Goal: Check status: Check status

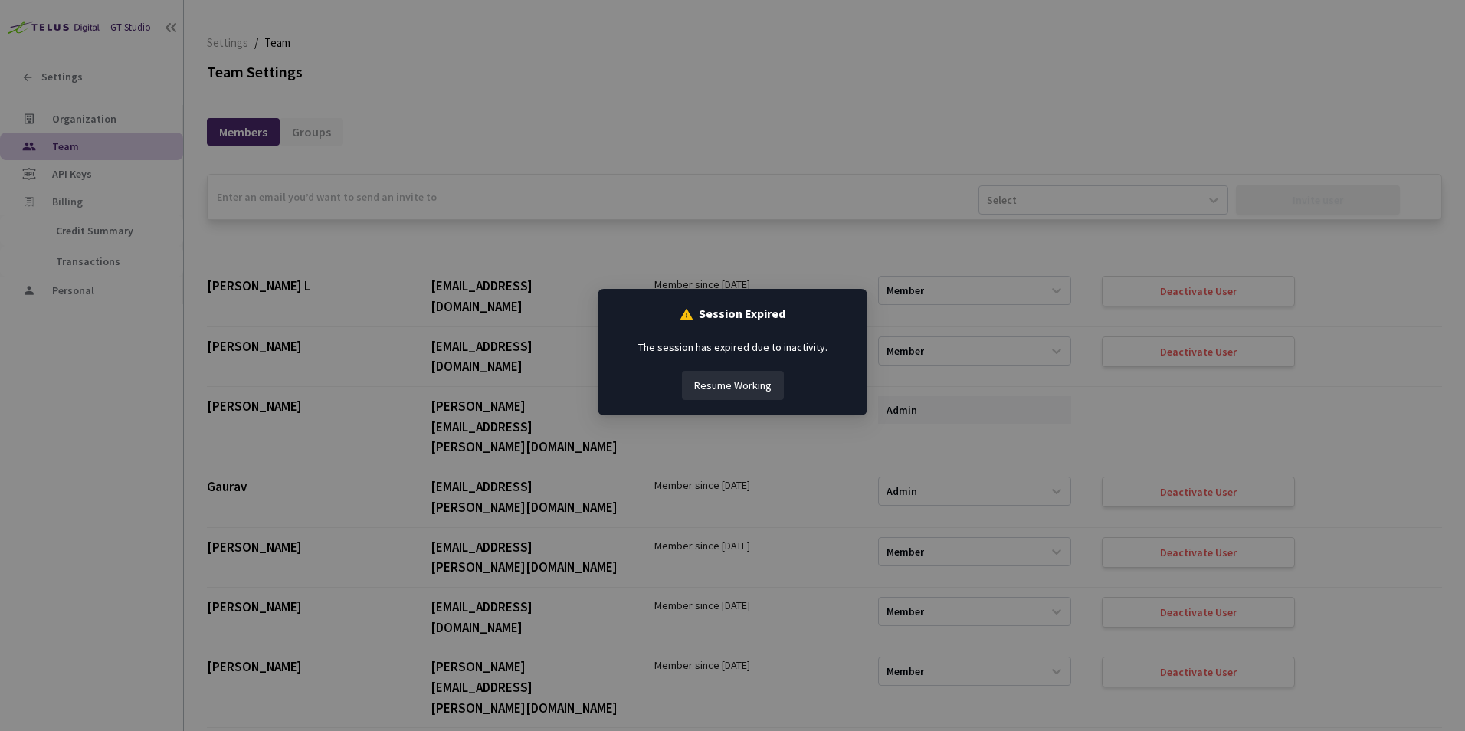
scroll to position [4167, 0]
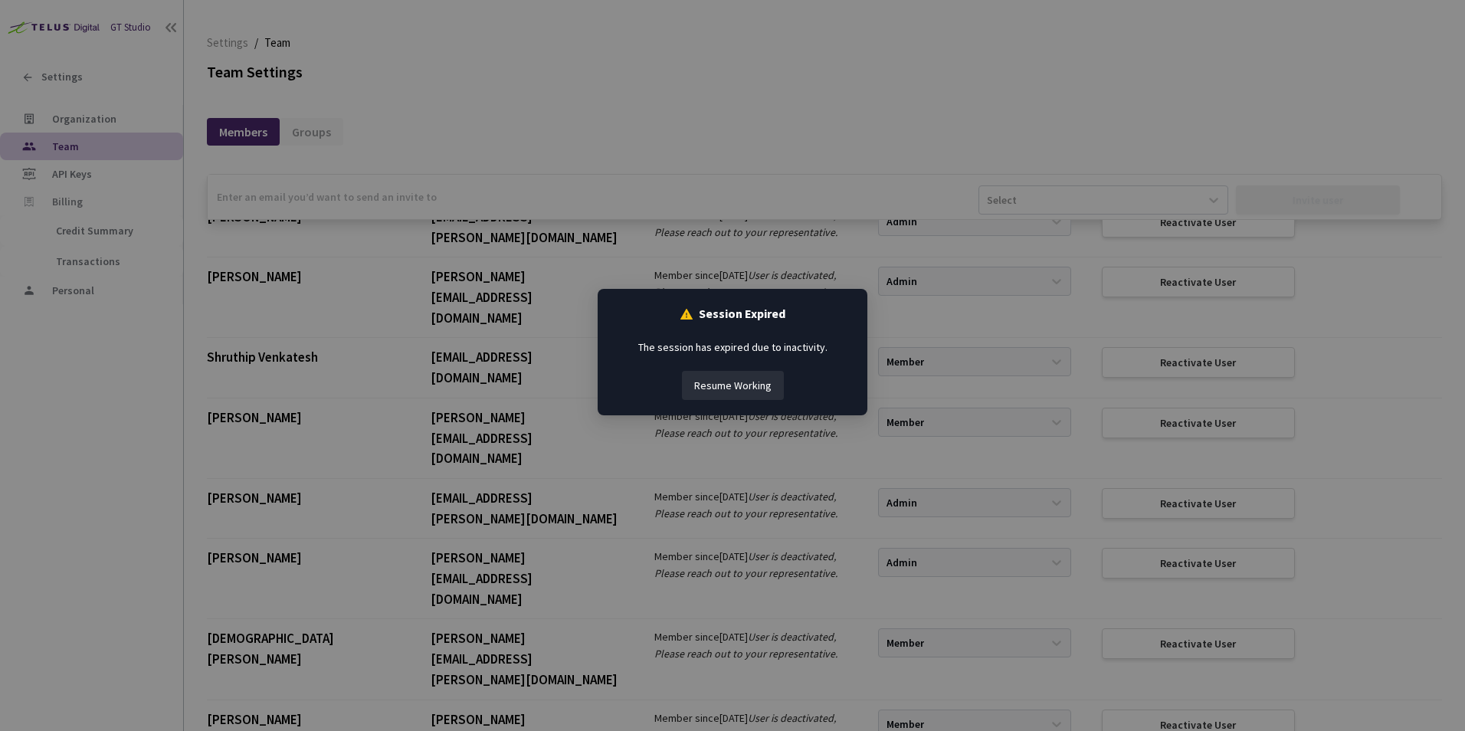
click at [708, 381] on button "Resume Working" at bounding box center [733, 385] width 102 height 29
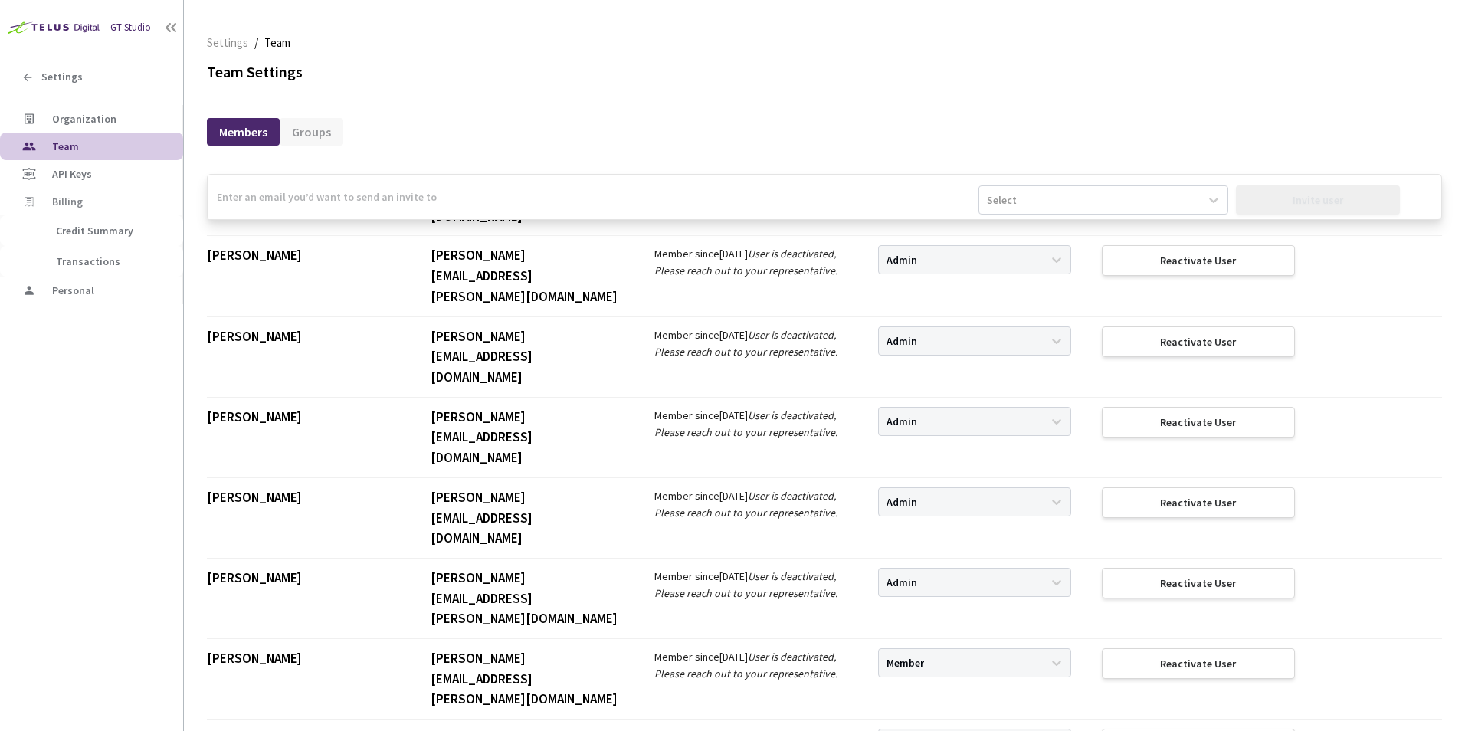
scroll to position [1403, 0]
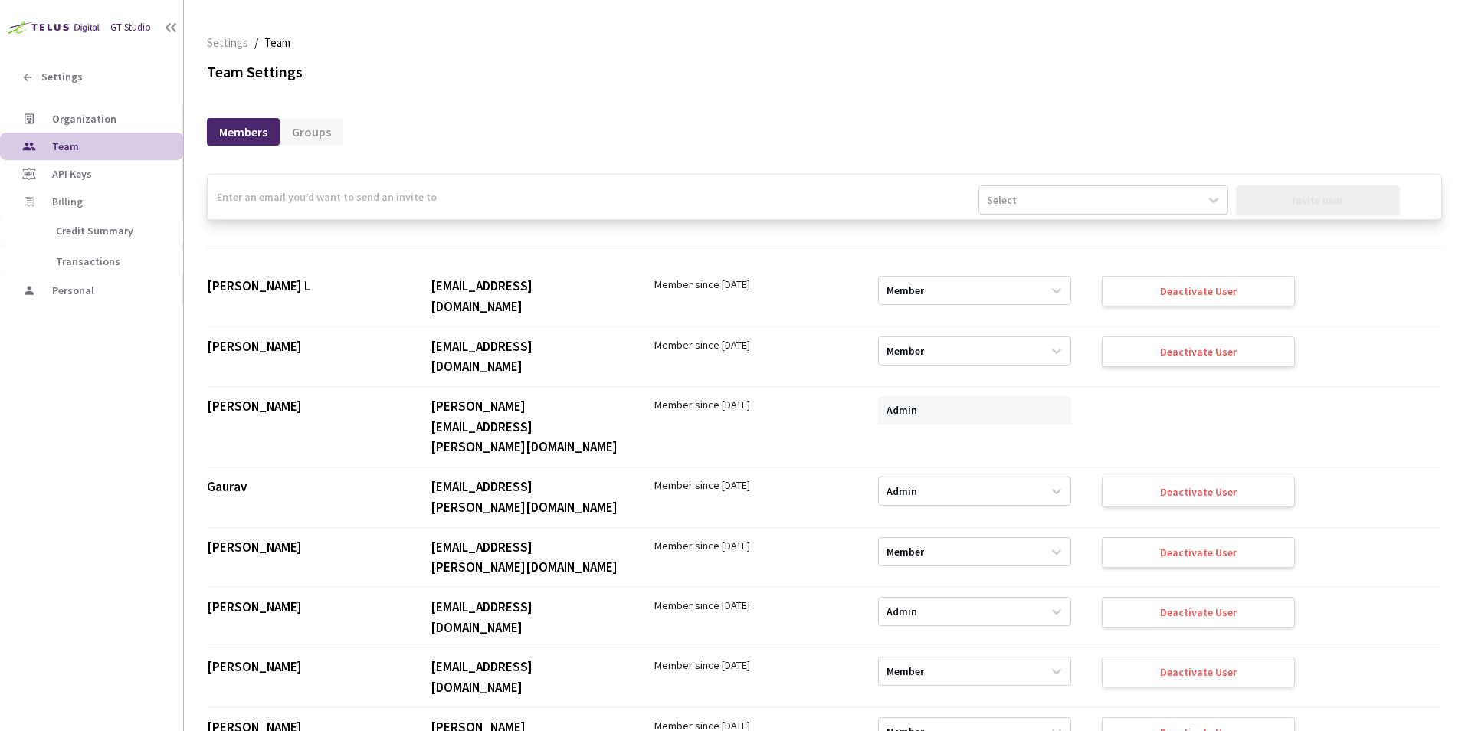
click at [725, 133] on div "Members Groups" at bounding box center [824, 123] width 1235 height 33
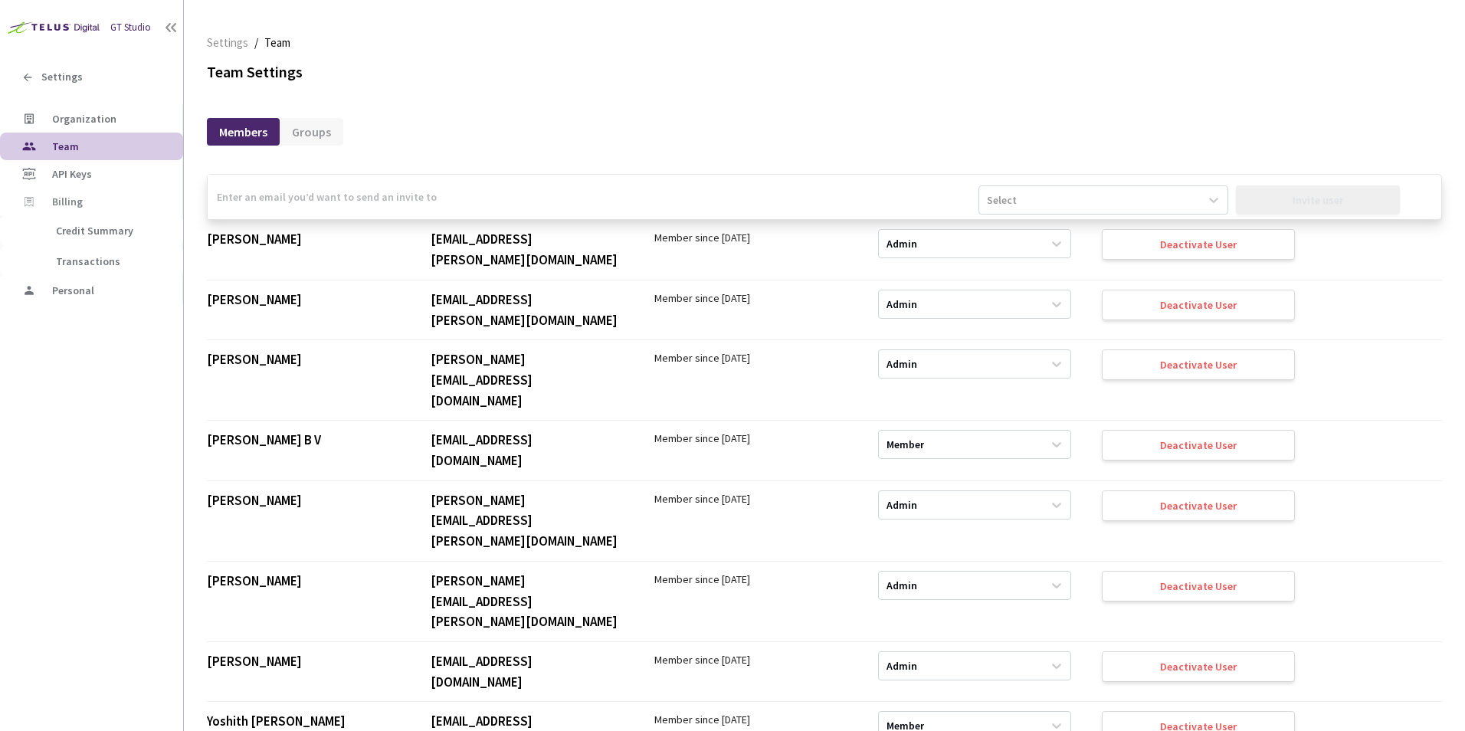
scroll to position [1573, 0]
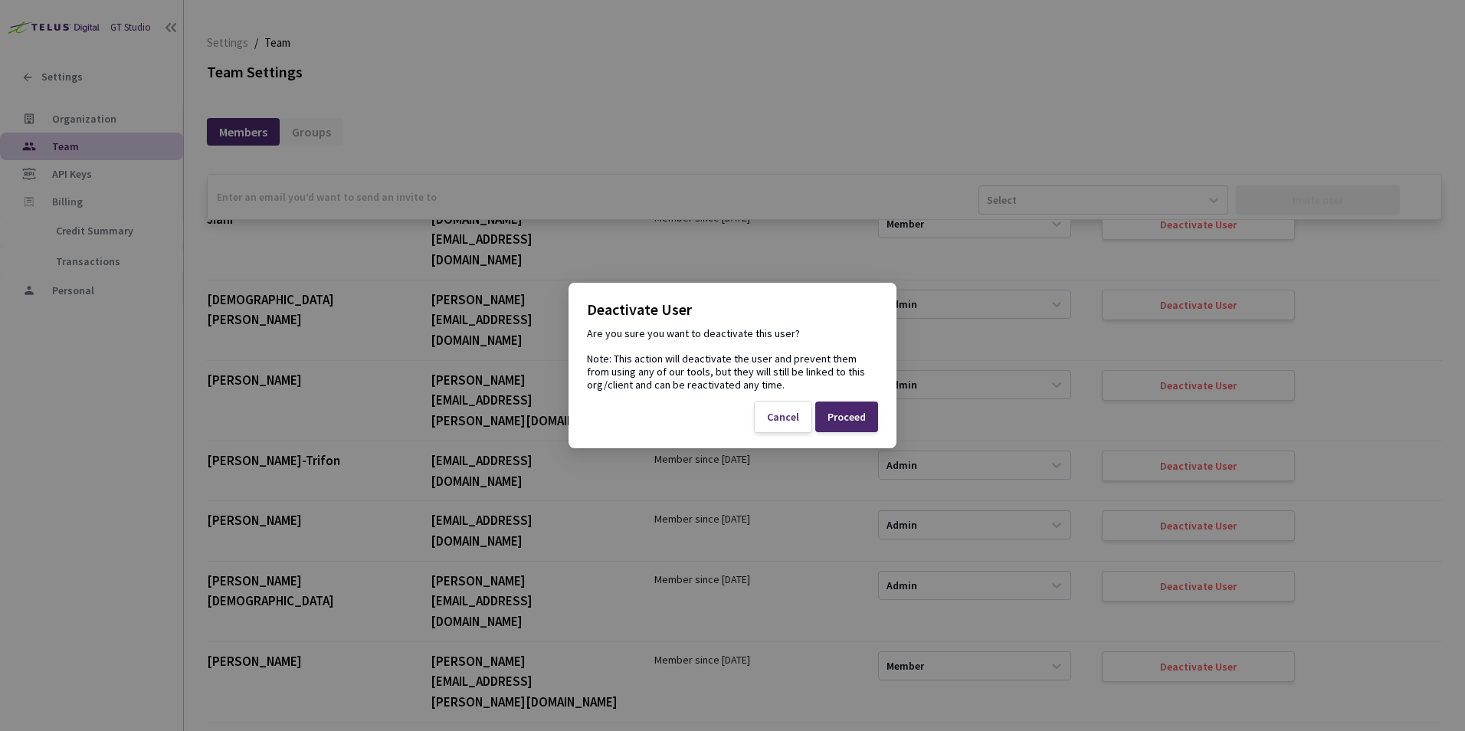
click at [833, 408] on div "Proceed" at bounding box center [846, 416] width 63 height 31
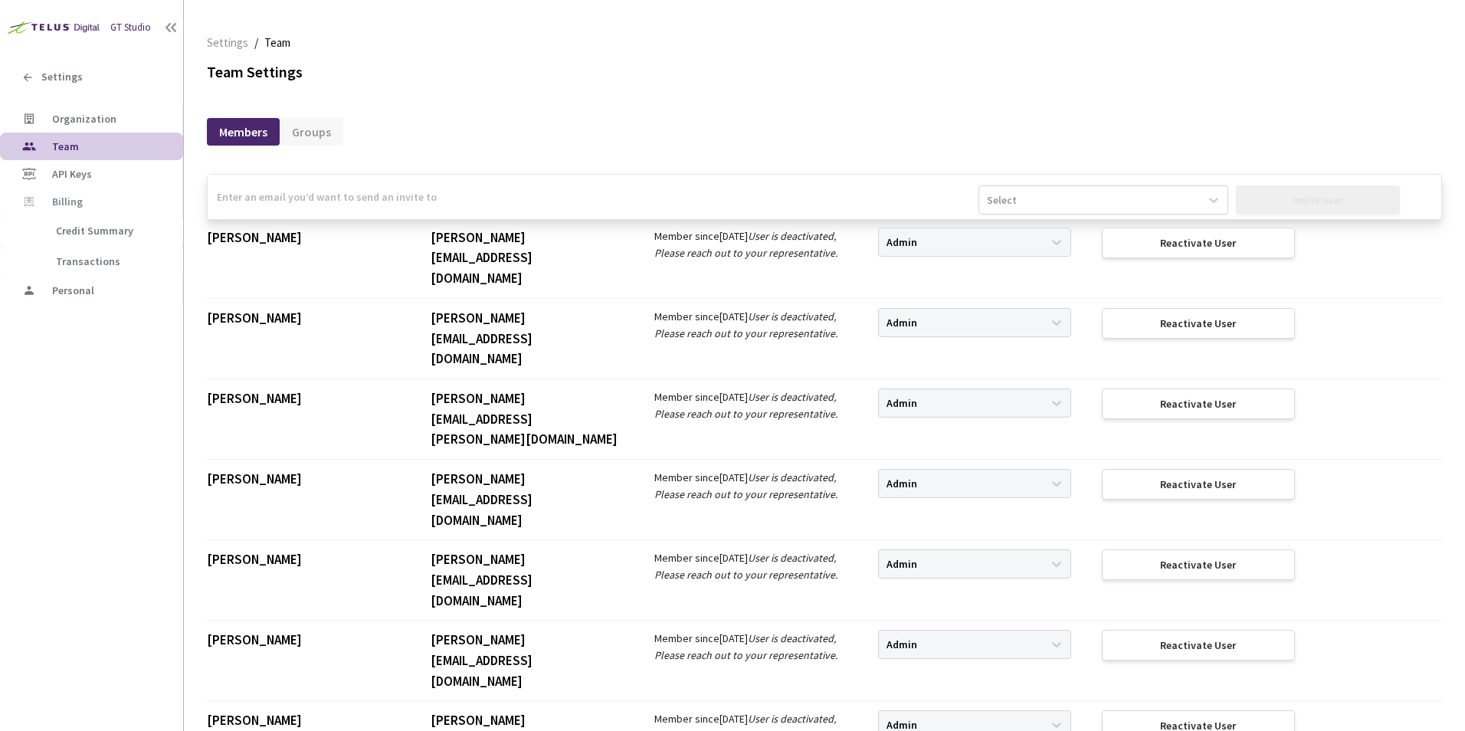
scroll to position [5820, 0]
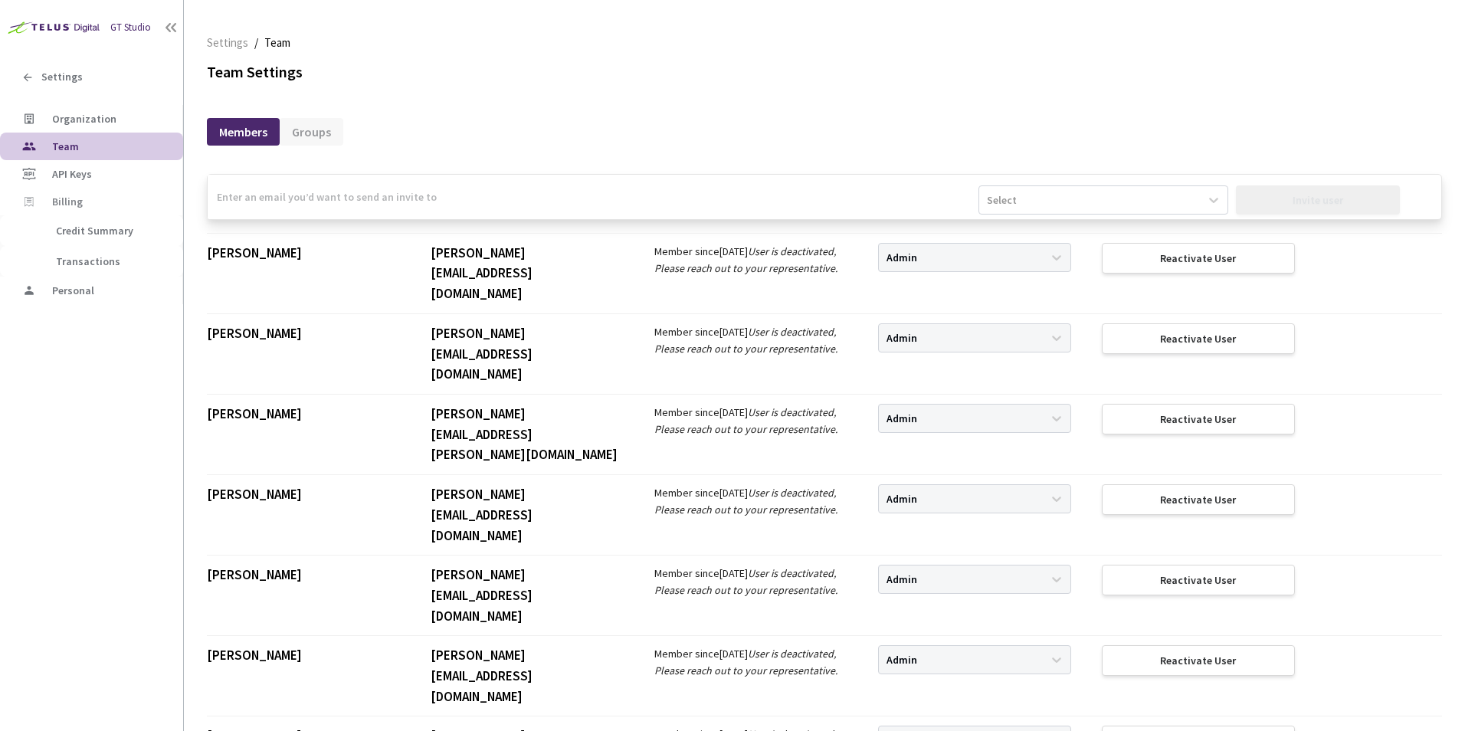
click at [73, 33] on img at bounding box center [52, 27] width 104 height 24
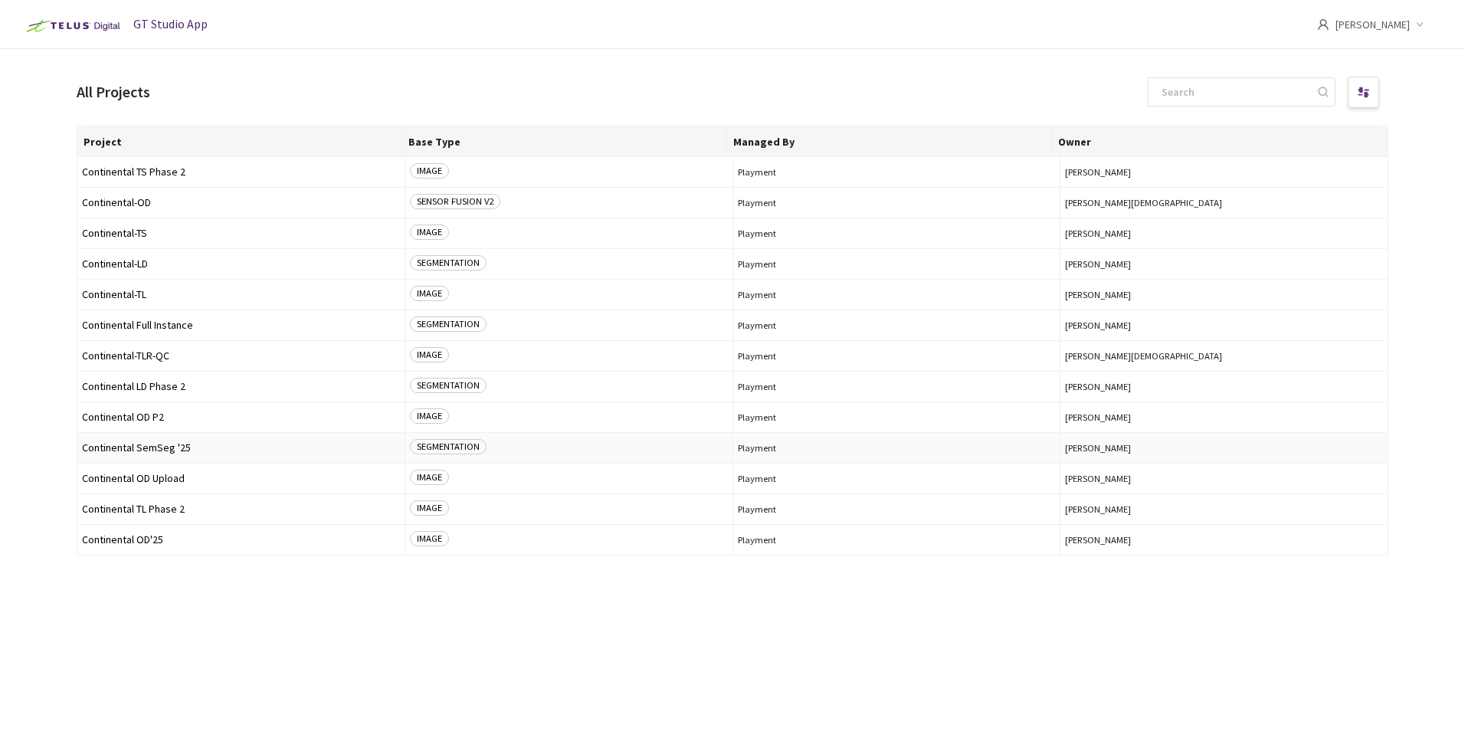
click at [169, 443] on span "Continental SemSeg '25" at bounding box center [241, 447] width 318 height 11
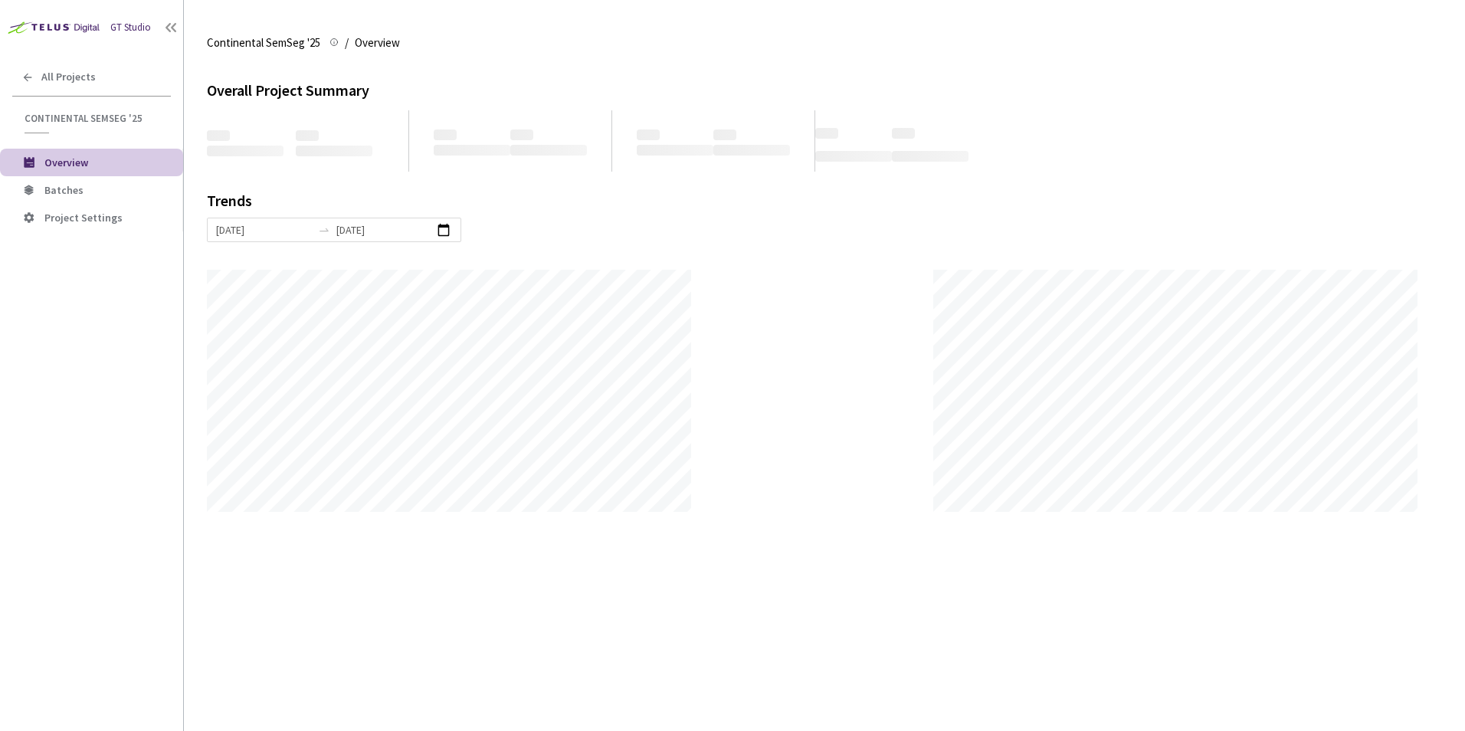
scroll to position [731, 1465]
click at [100, 186] on span "Batches" at bounding box center [107, 190] width 126 height 13
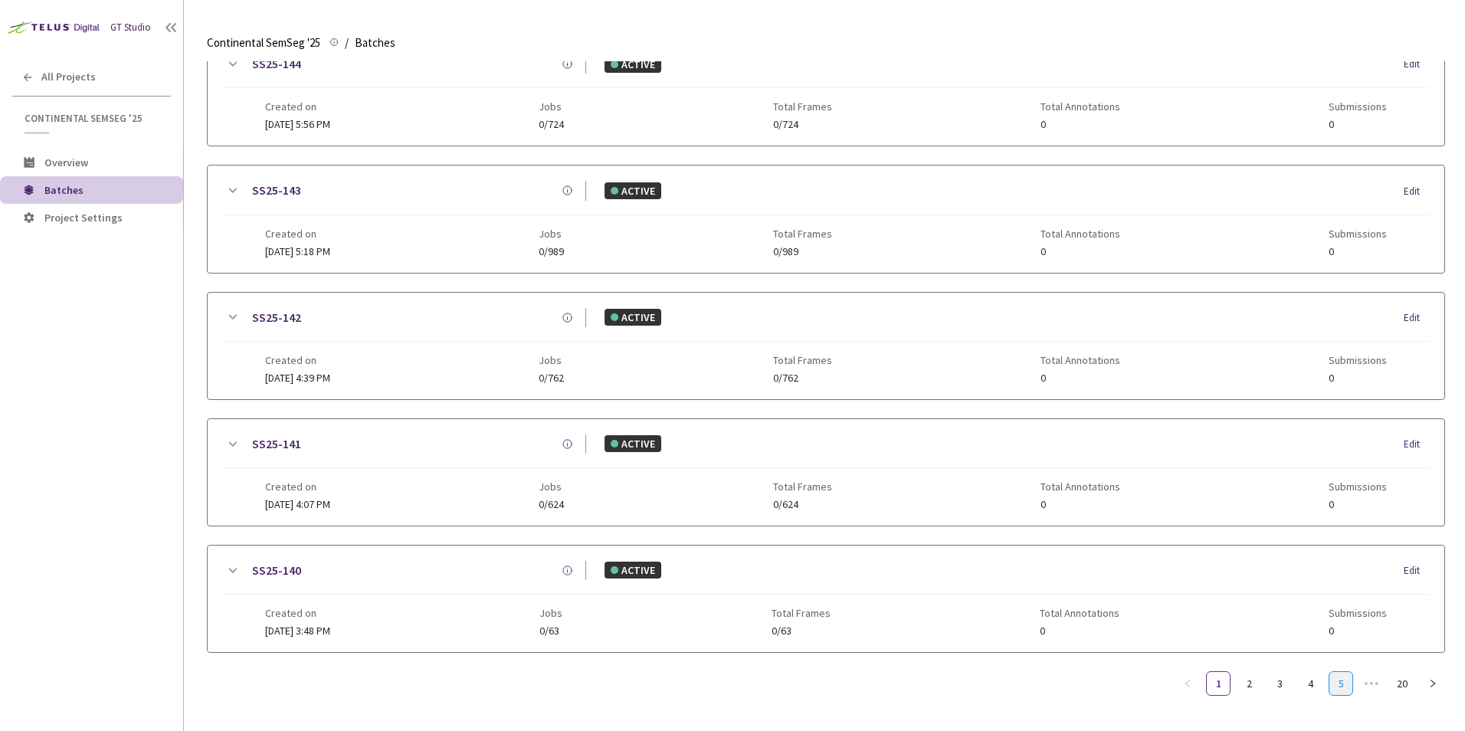
click at [1351, 676] on link "5" at bounding box center [1340, 683] width 23 height 23
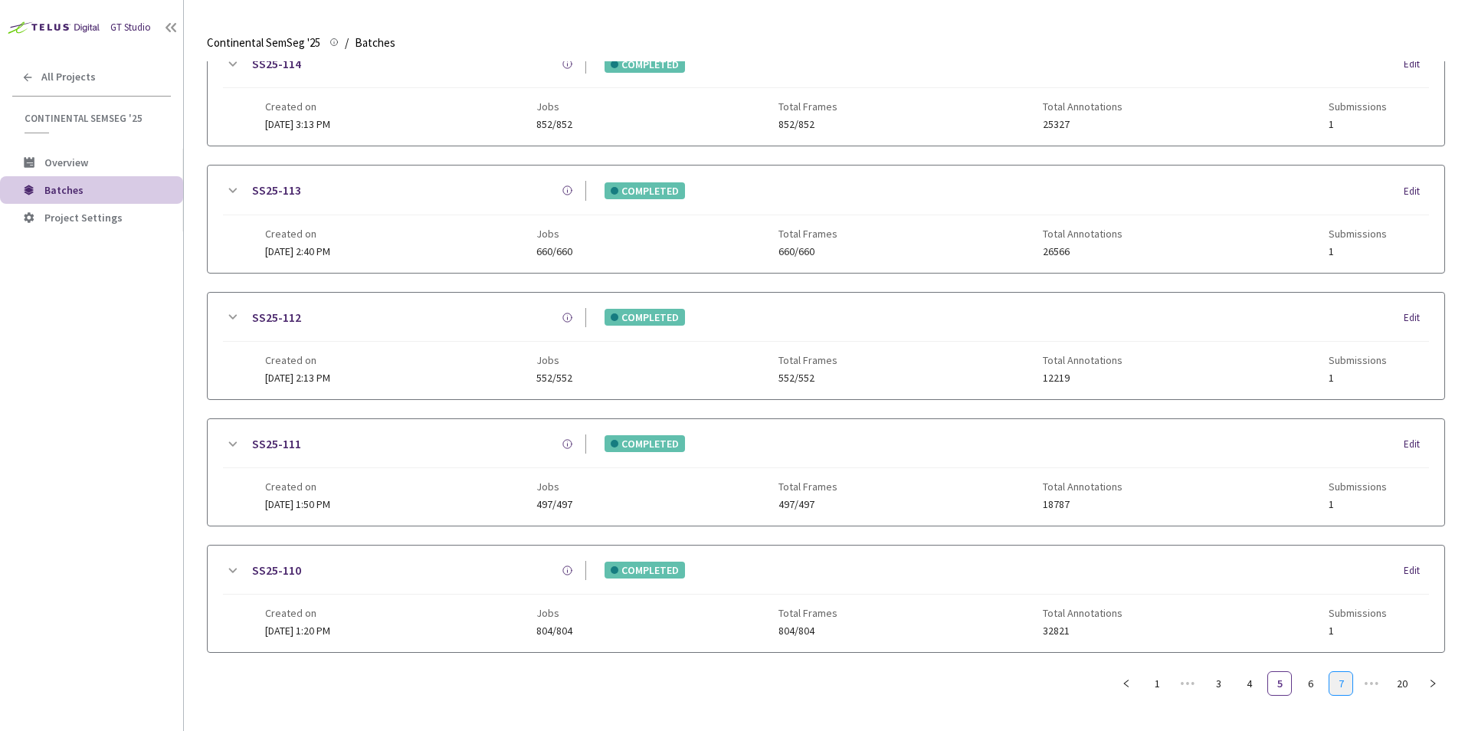
click at [1348, 685] on link "7" at bounding box center [1340, 683] width 23 height 23
click at [1348, 686] on link "9" at bounding box center [1340, 683] width 23 height 23
click at [1348, 686] on link "13" at bounding box center [1340, 683] width 23 height 23
click at [1309, 685] on link "14" at bounding box center [1310, 683] width 23 height 23
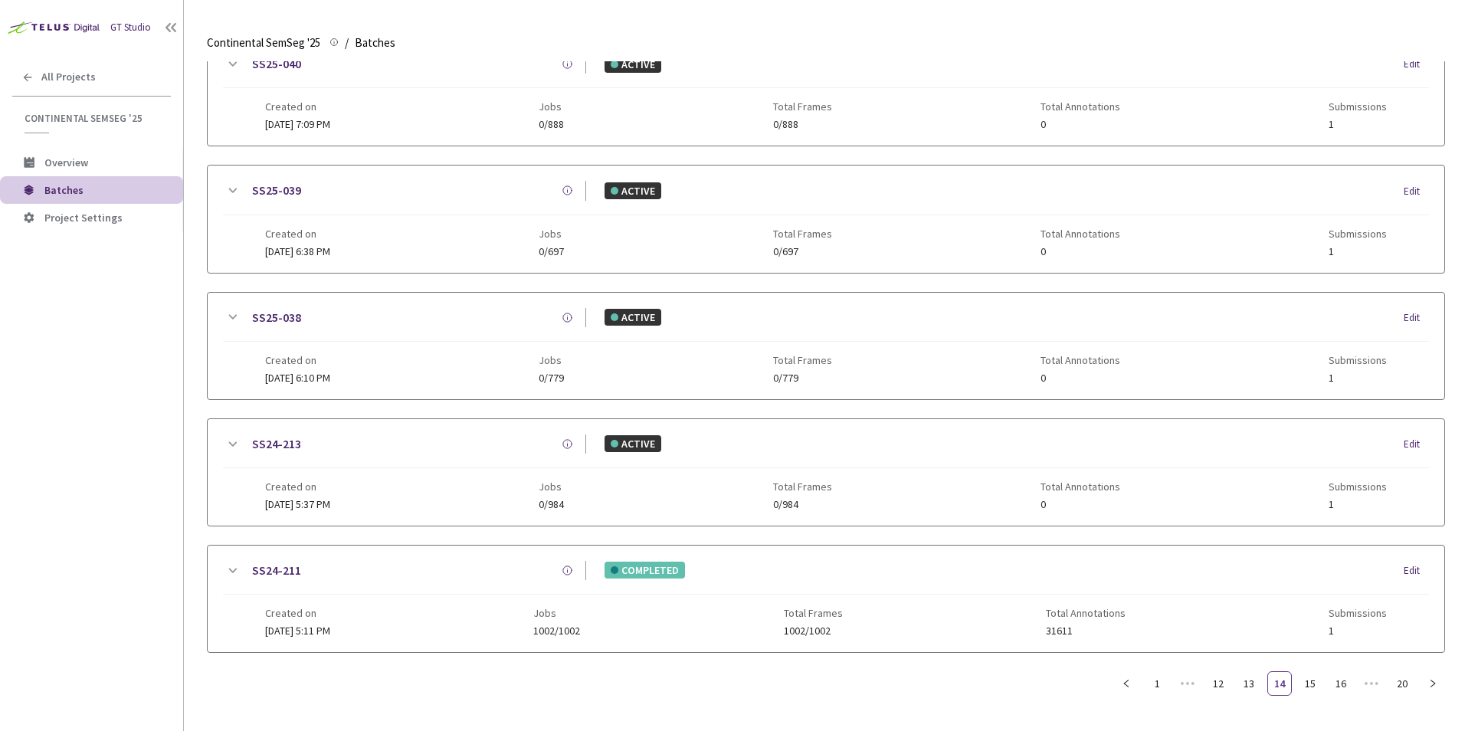
click at [224, 568] on icon at bounding box center [232, 571] width 18 height 18
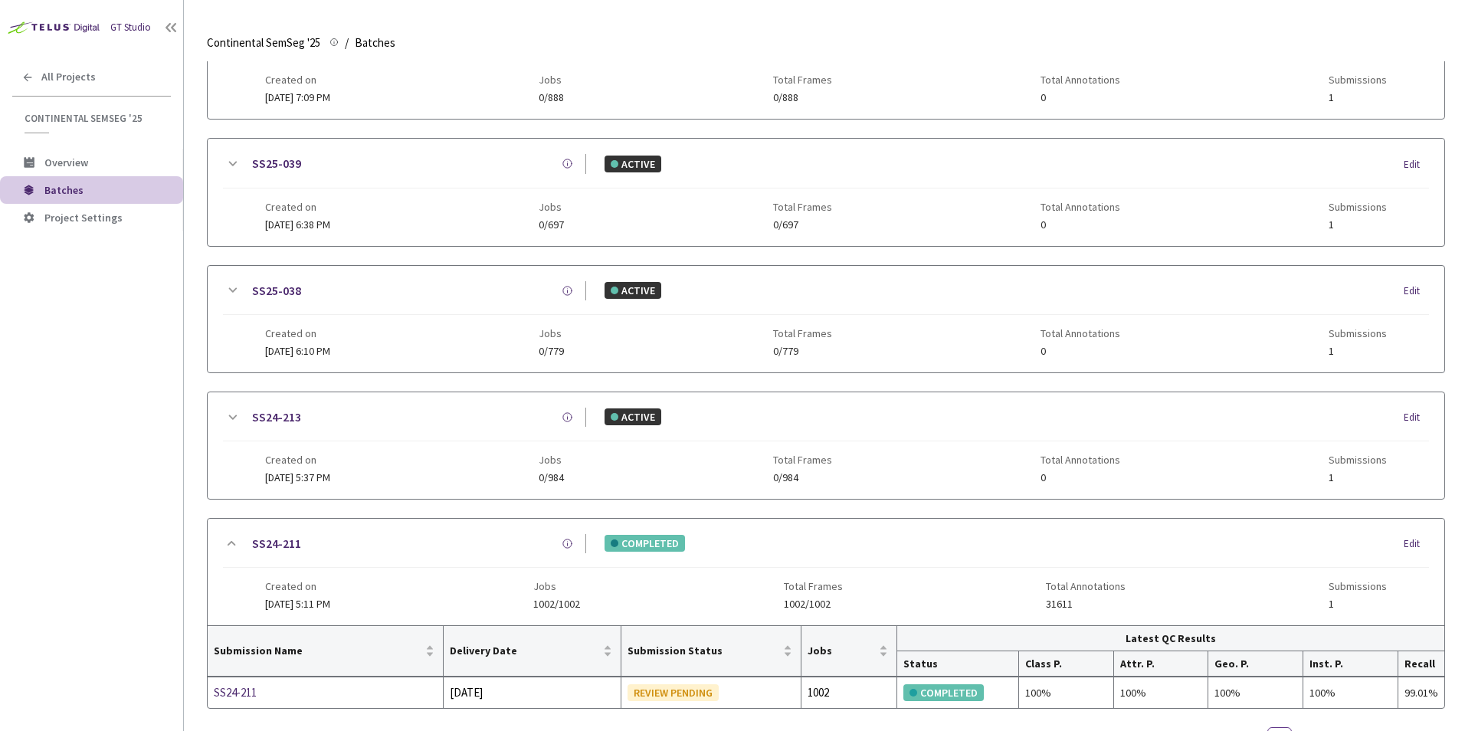
scroll to position [788, 0]
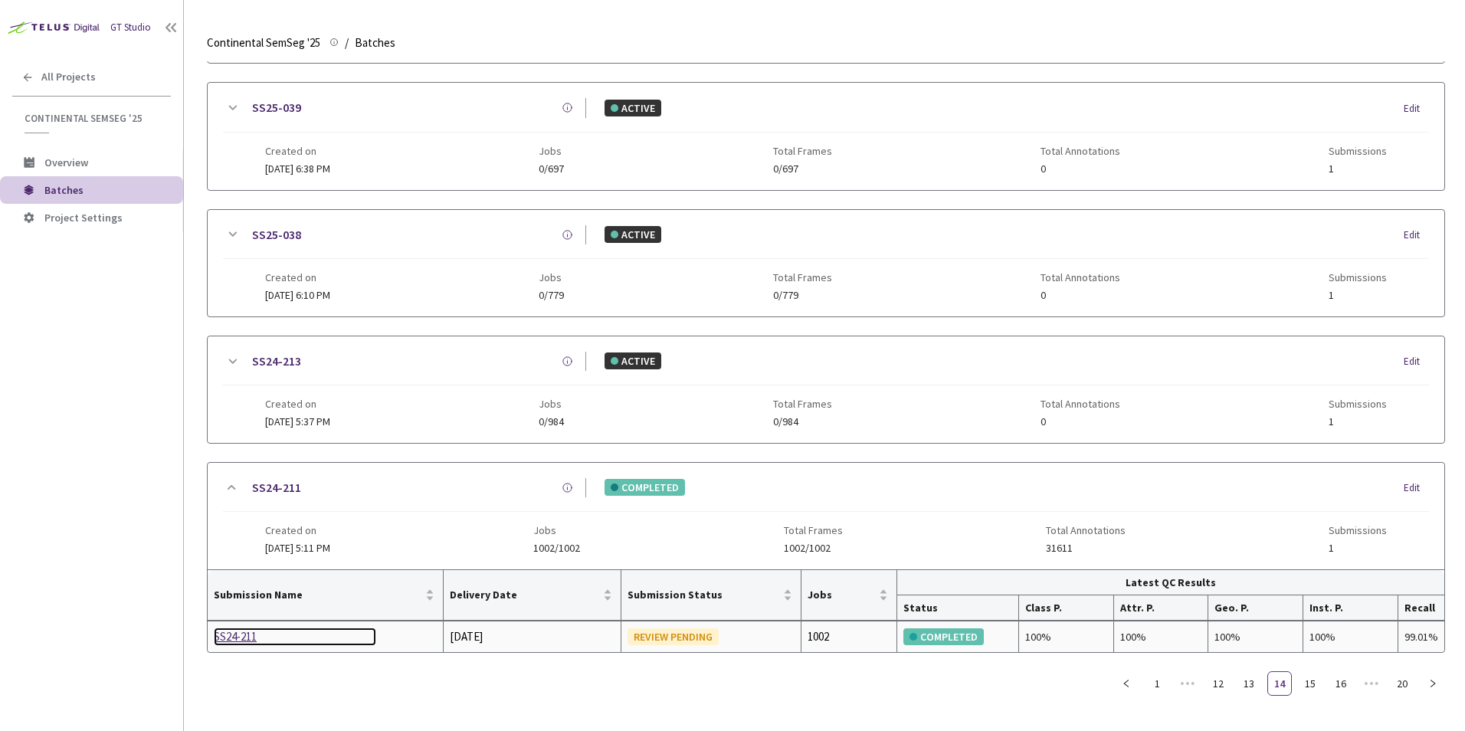
click at [254, 636] on div "SS24-211" at bounding box center [295, 636] width 162 height 18
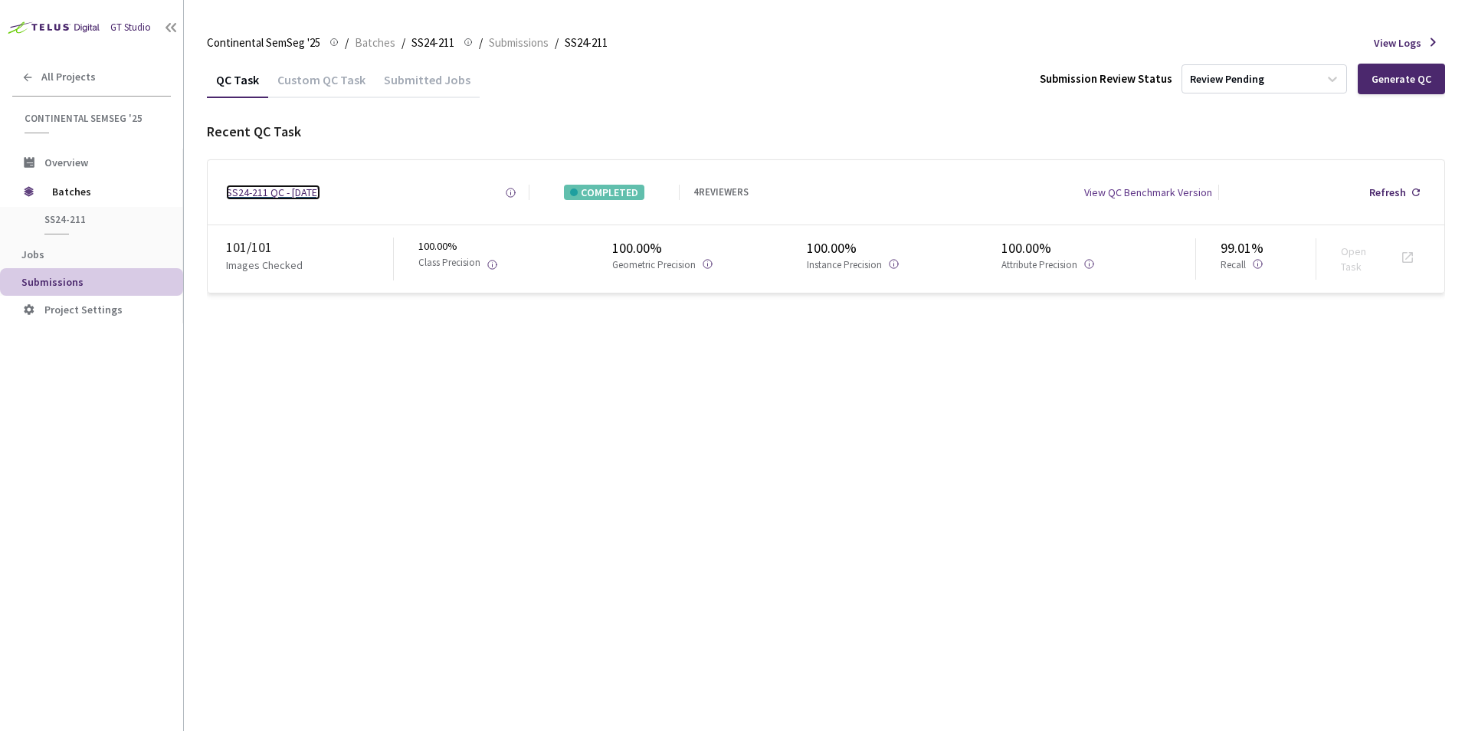
click at [306, 194] on div "SS24-211 QC - 28 Aug, 2025" at bounding box center [273, 192] width 94 height 15
click at [382, 41] on span "Batches" at bounding box center [375, 43] width 41 height 18
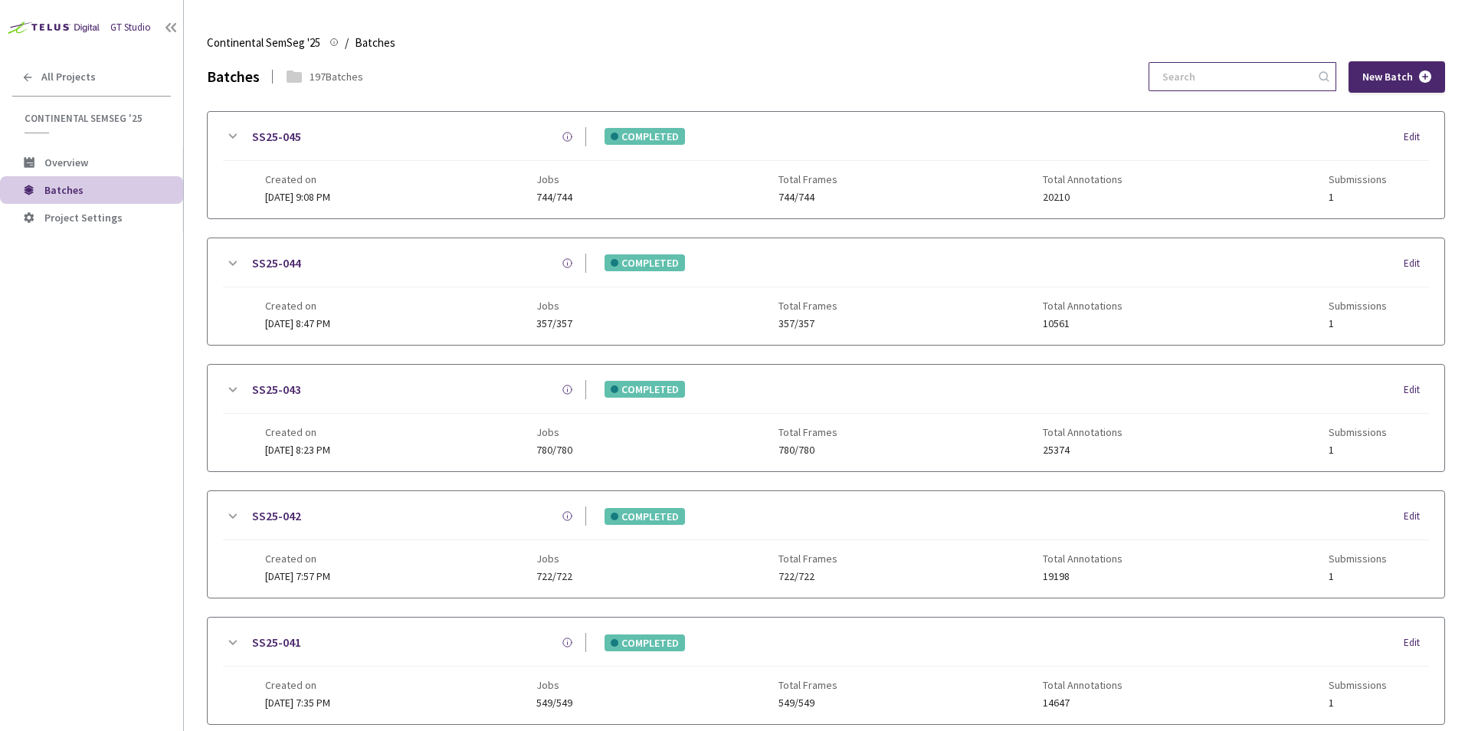
click at [1214, 76] on input at bounding box center [1234, 77] width 163 height 28
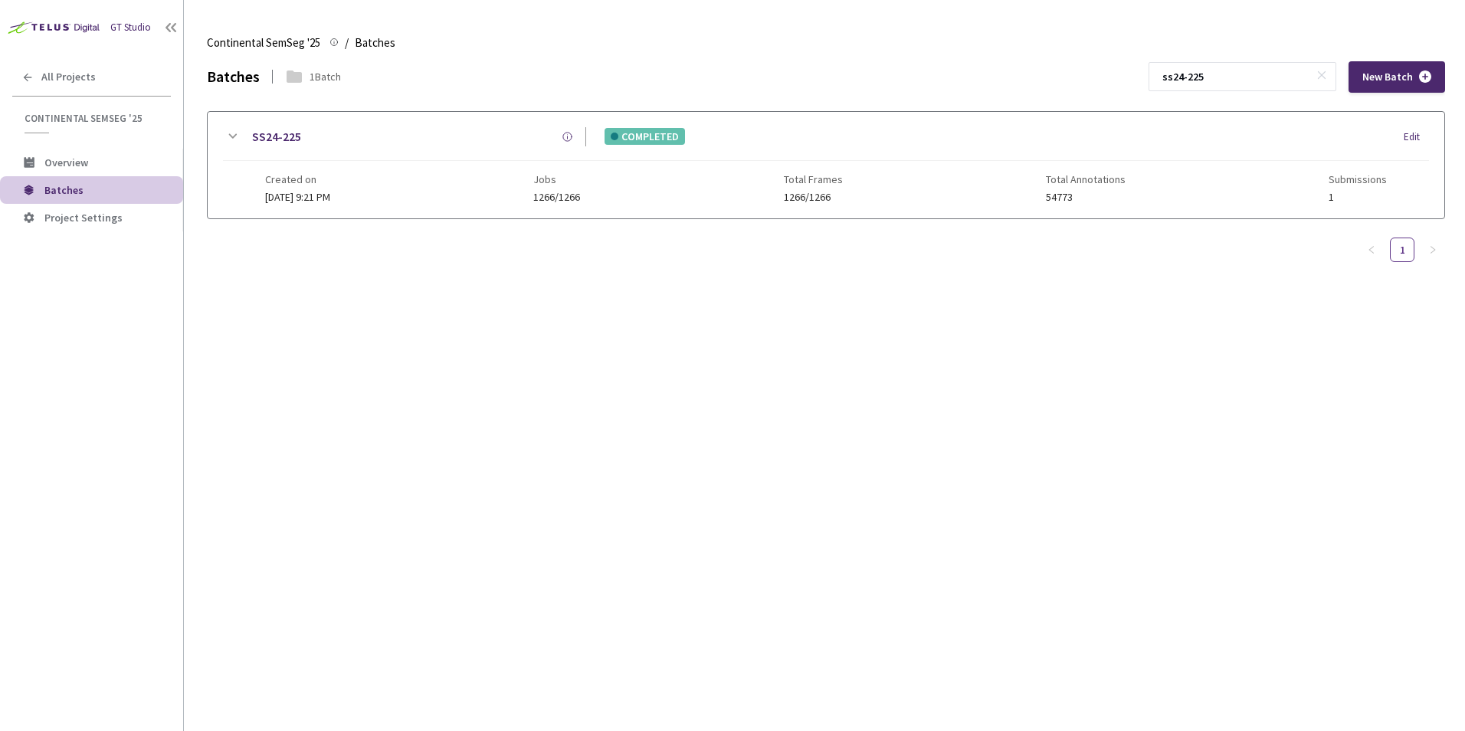
type input "ss24-225"
click at [233, 136] on icon at bounding box center [232, 136] width 18 height 18
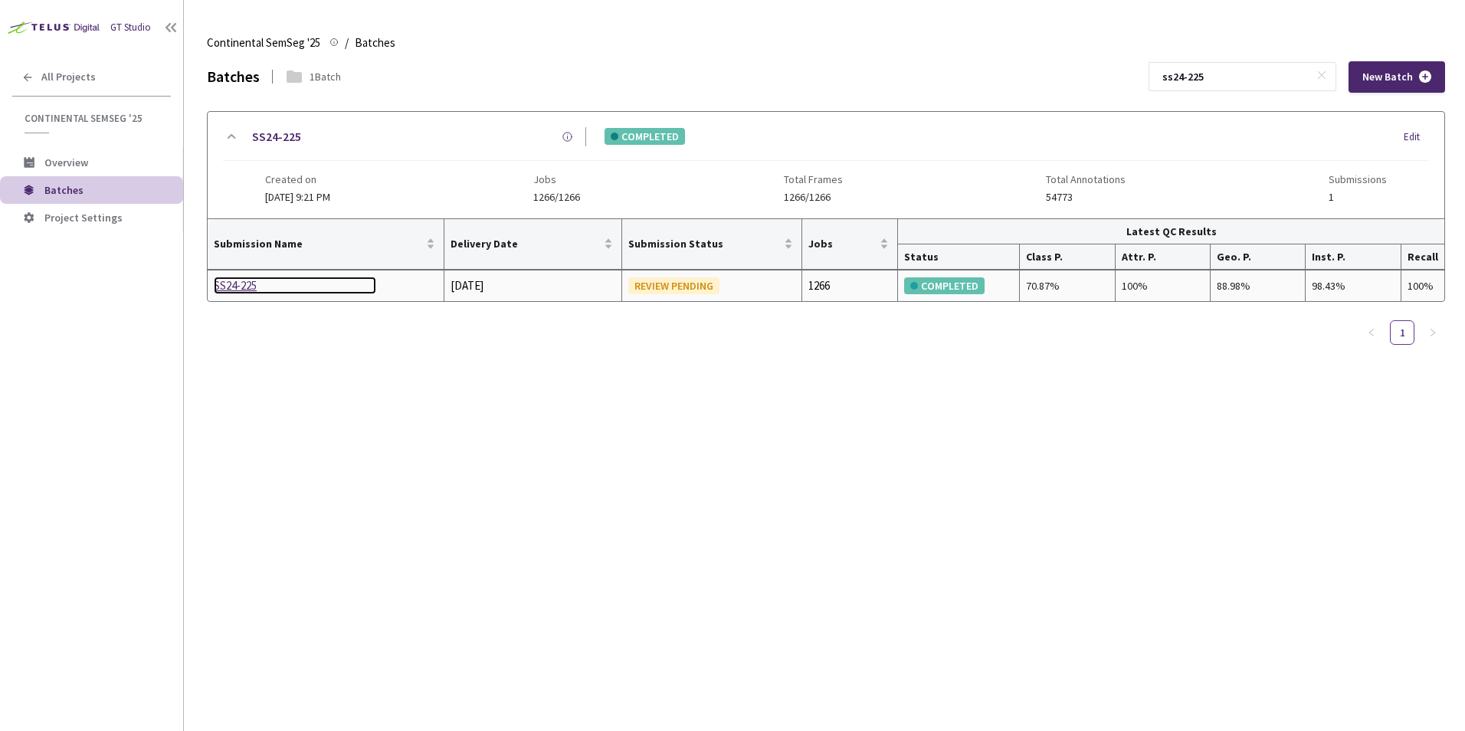
click at [238, 290] on div "SS24-225" at bounding box center [295, 286] width 162 height 18
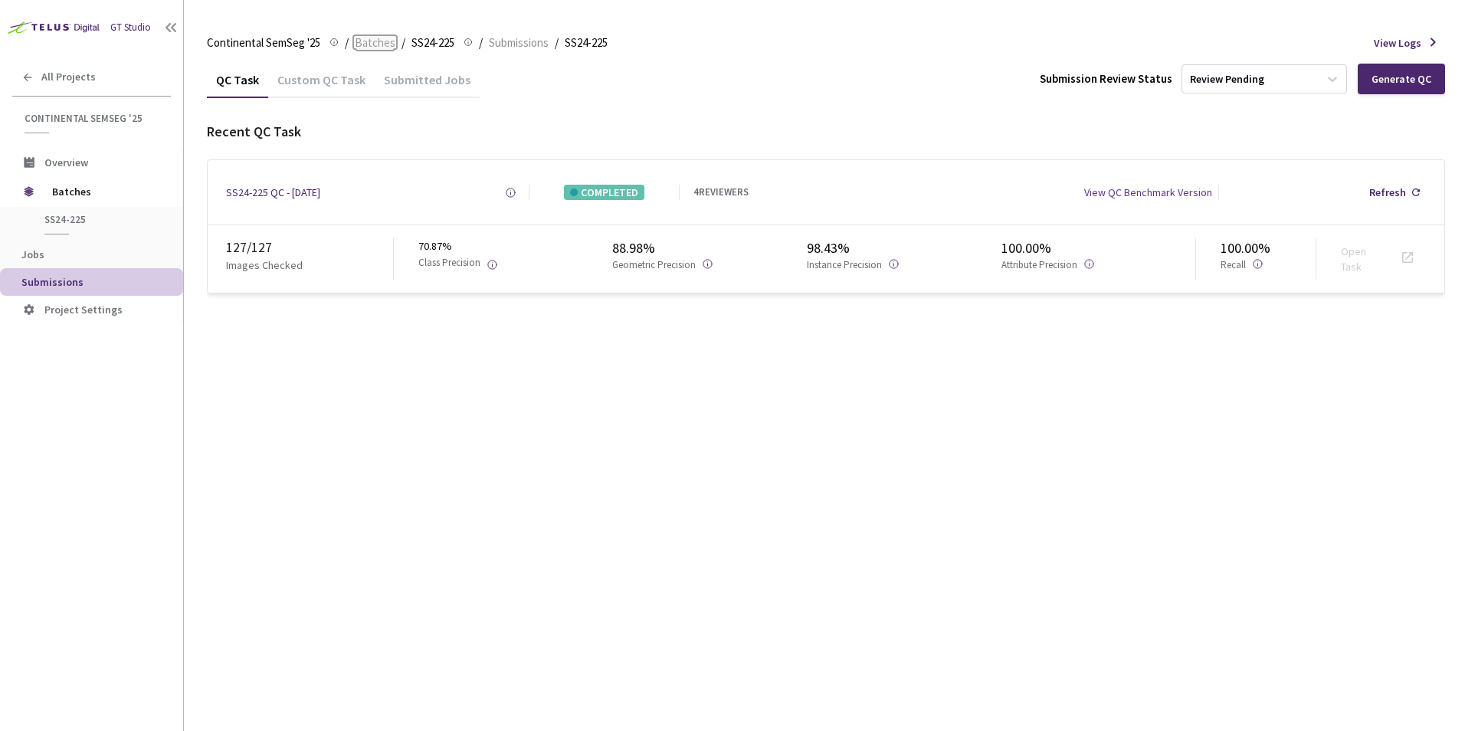
click at [366, 48] on span "Batches" at bounding box center [375, 43] width 41 height 18
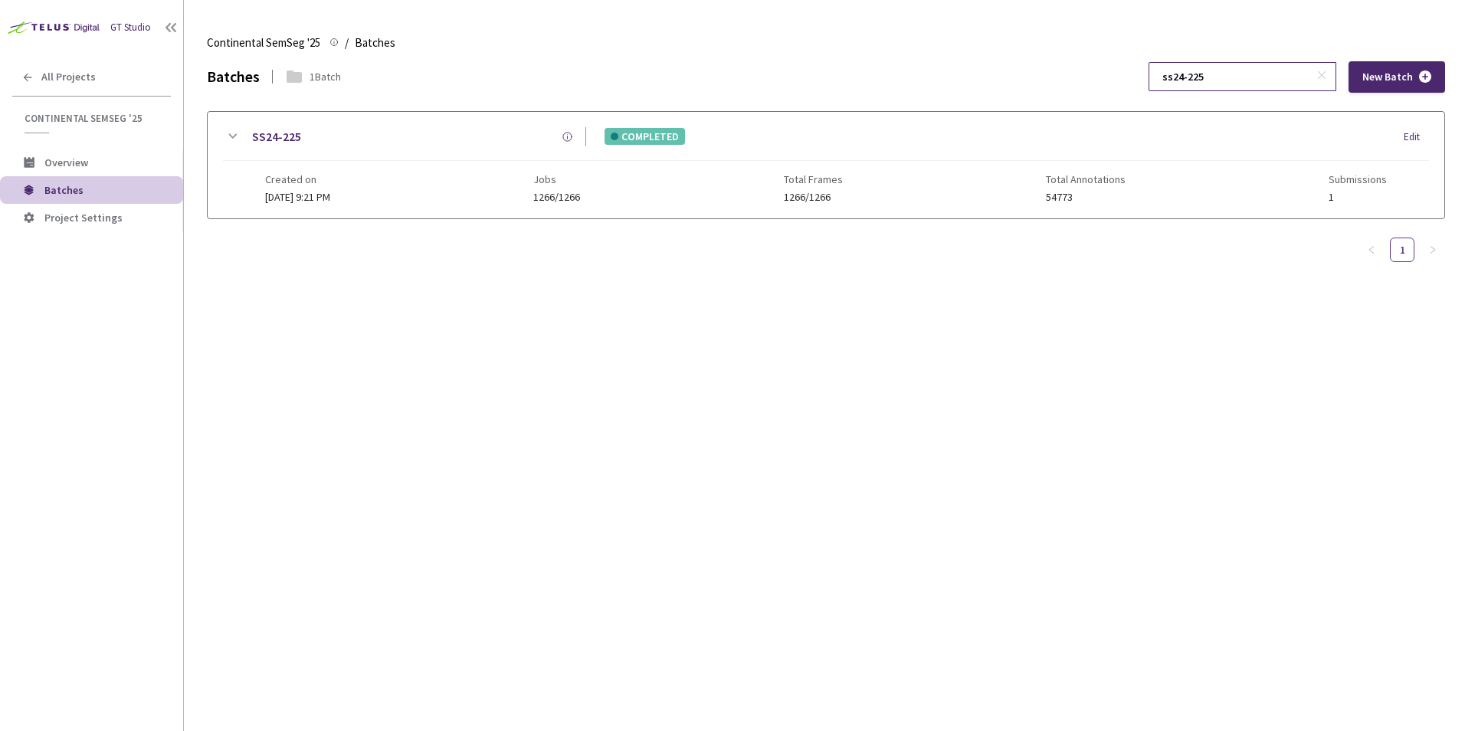
click at [1223, 74] on input "ss24-225" at bounding box center [1234, 77] width 163 height 28
drag, startPoint x: 1229, startPoint y: 74, endPoint x: 1191, endPoint y: 80, distance: 37.9
click at [1191, 80] on input "ss24-225" at bounding box center [1234, 77] width 163 height 28
type input "ss25-060"
click at [228, 136] on icon at bounding box center [232, 136] width 18 height 18
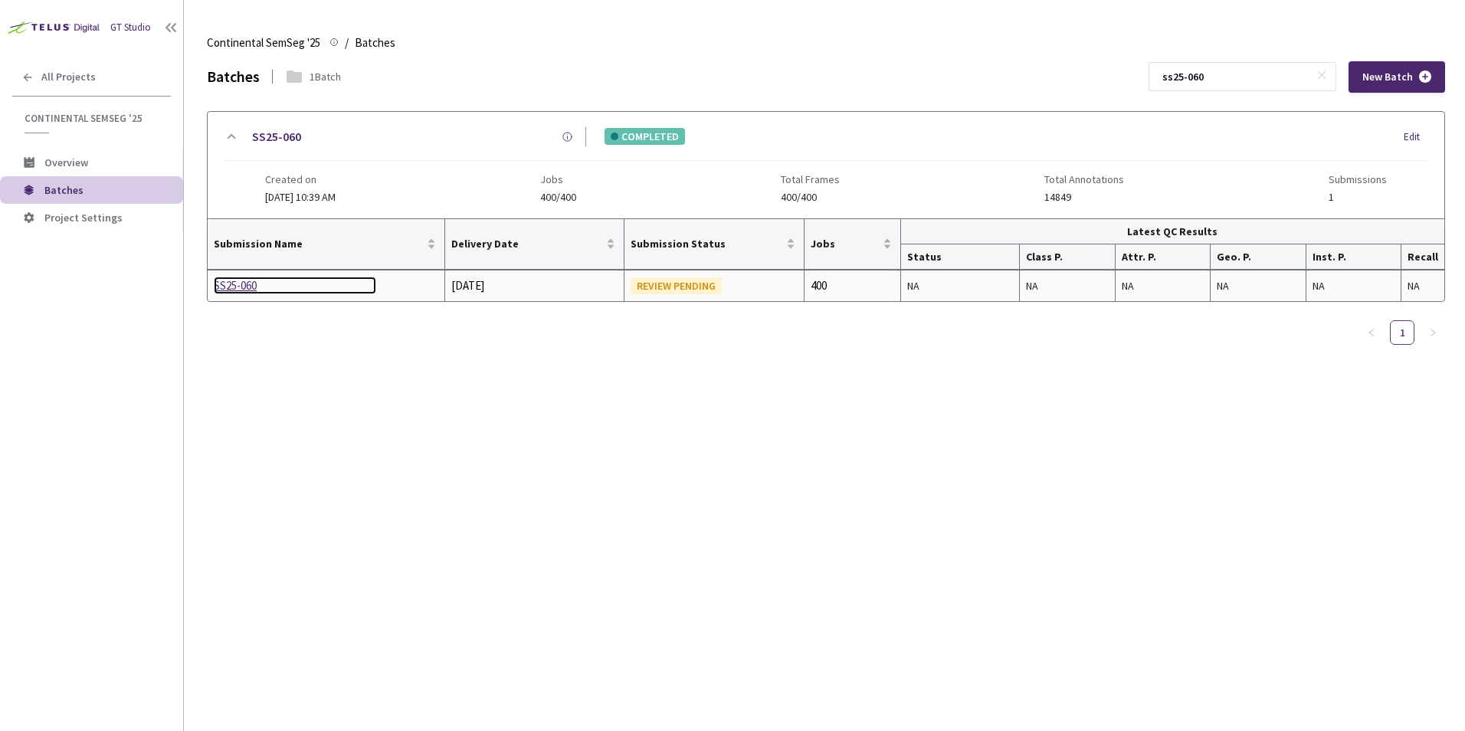
click at [241, 280] on div "SS25-060" at bounding box center [295, 286] width 162 height 18
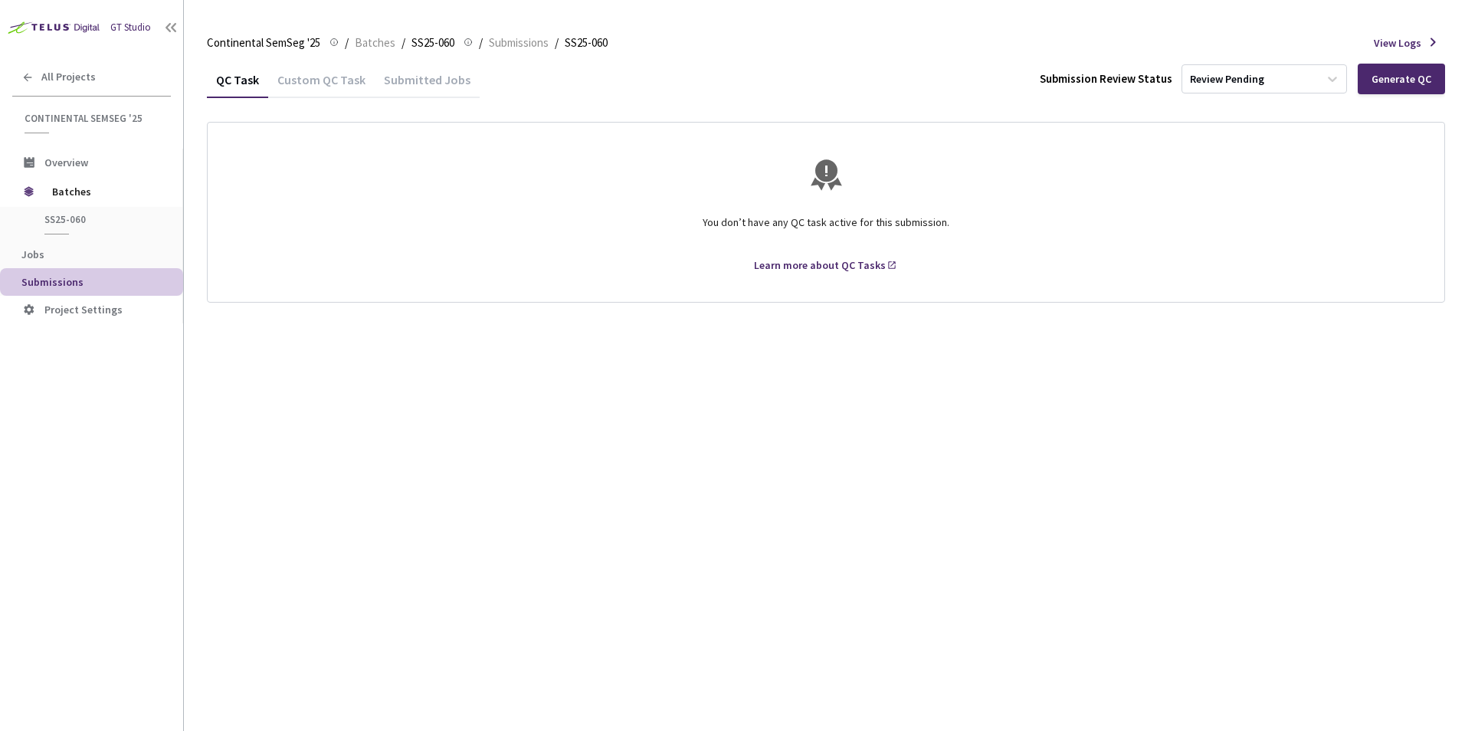
drag, startPoint x: 547, startPoint y: 230, endPoint x: 560, endPoint y: 242, distance: 17.9
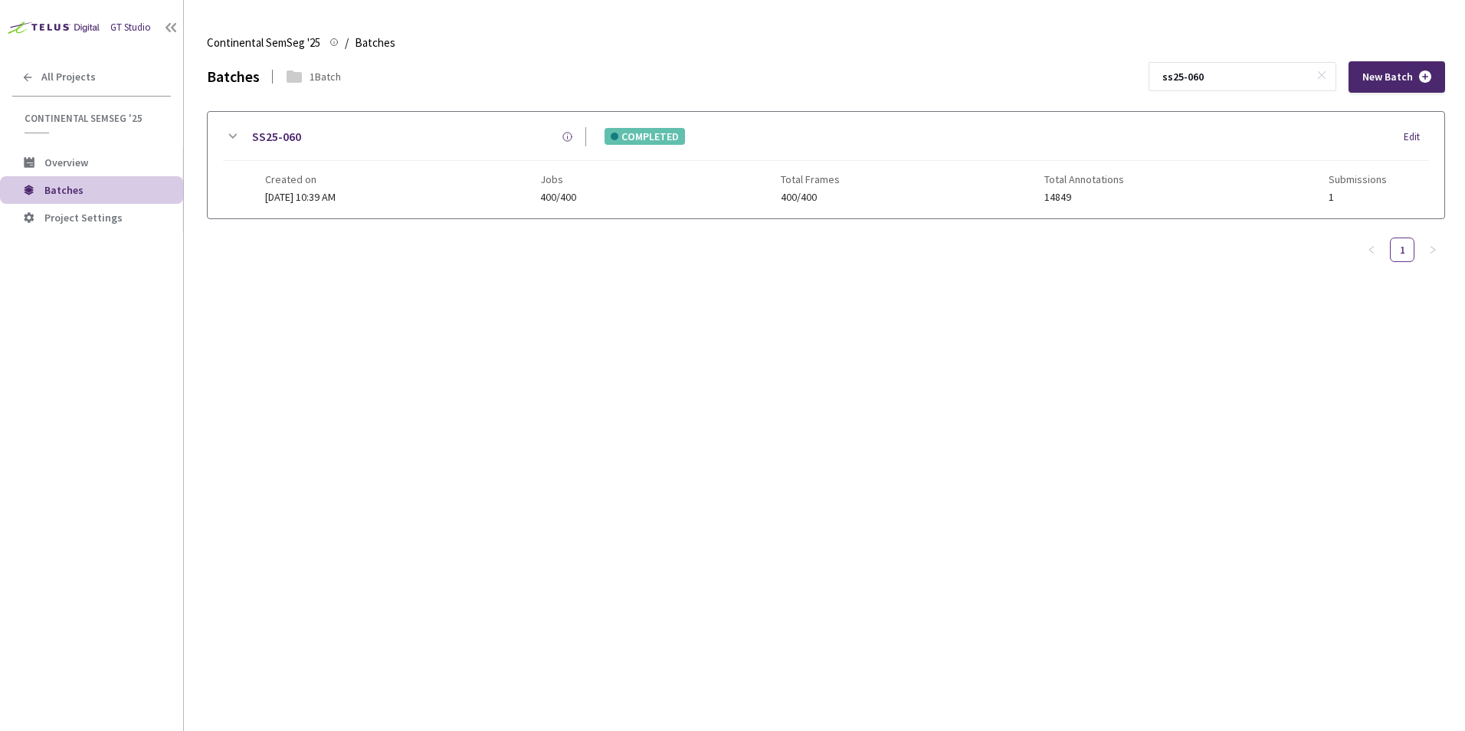
drag, startPoint x: 1237, startPoint y: 80, endPoint x: 1145, endPoint y: 80, distance: 91.2
click at [1147, 80] on div "Batches 1 Batch ss25-060 New Batch" at bounding box center [826, 76] width 1238 height 31
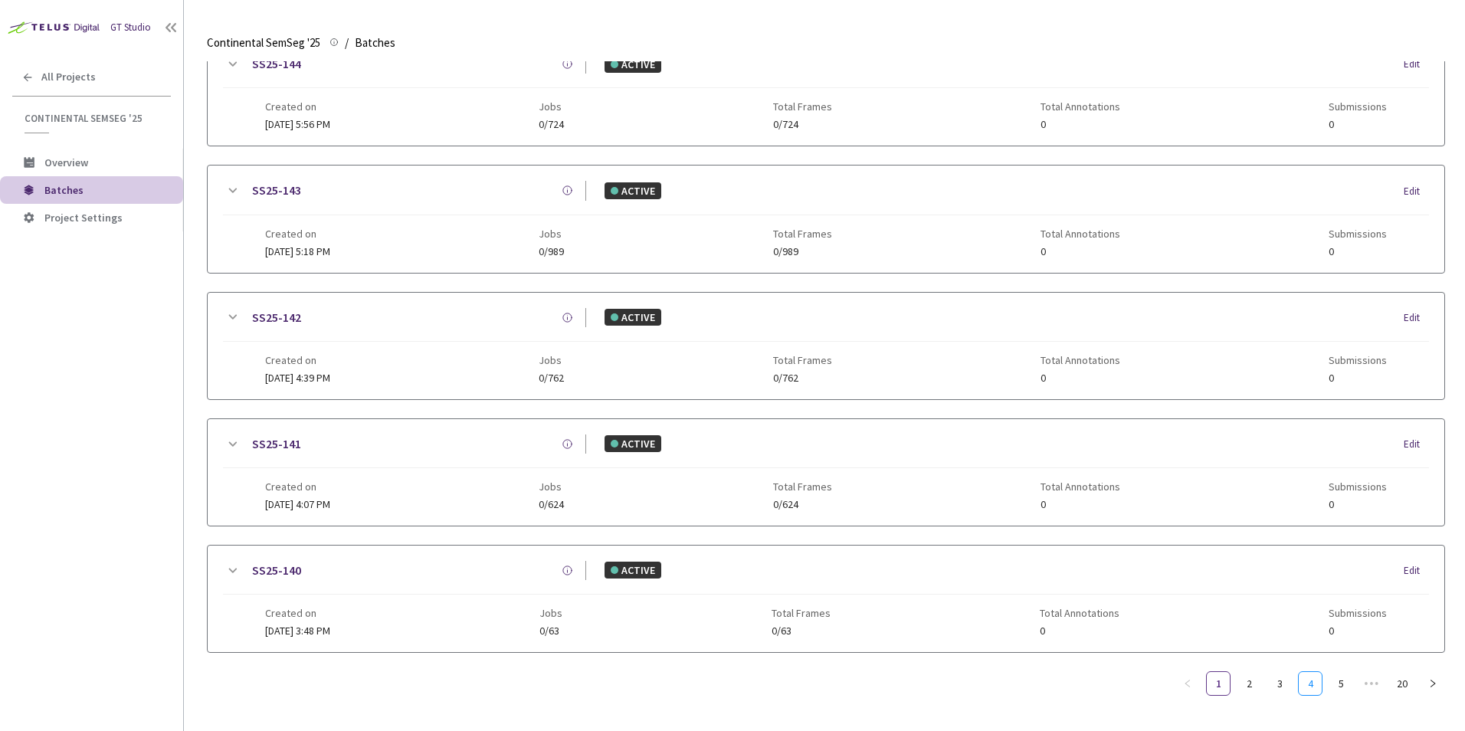
click at [1314, 672] on link "4" at bounding box center [1310, 683] width 23 height 23
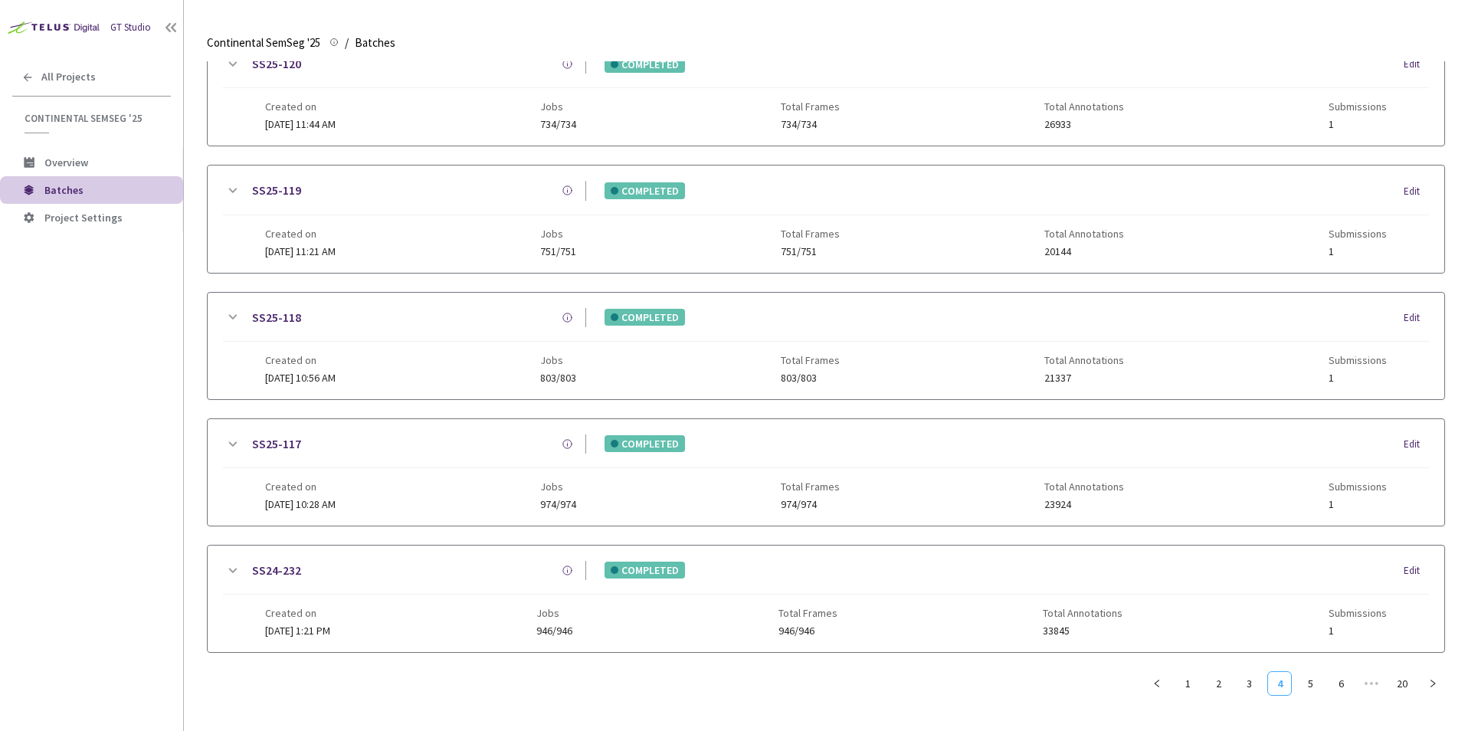
scroll to position [705, 0]
click at [1322, 680] on li "5" at bounding box center [1310, 683] width 25 height 25
click at [1333, 682] on link "7" at bounding box center [1340, 683] width 23 height 23
click at [1332, 683] on link "9" at bounding box center [1340, 683] width 23 height 23
click at [1331, 682] on link "11" at bounding box center [1340, 683] width 23 height 23
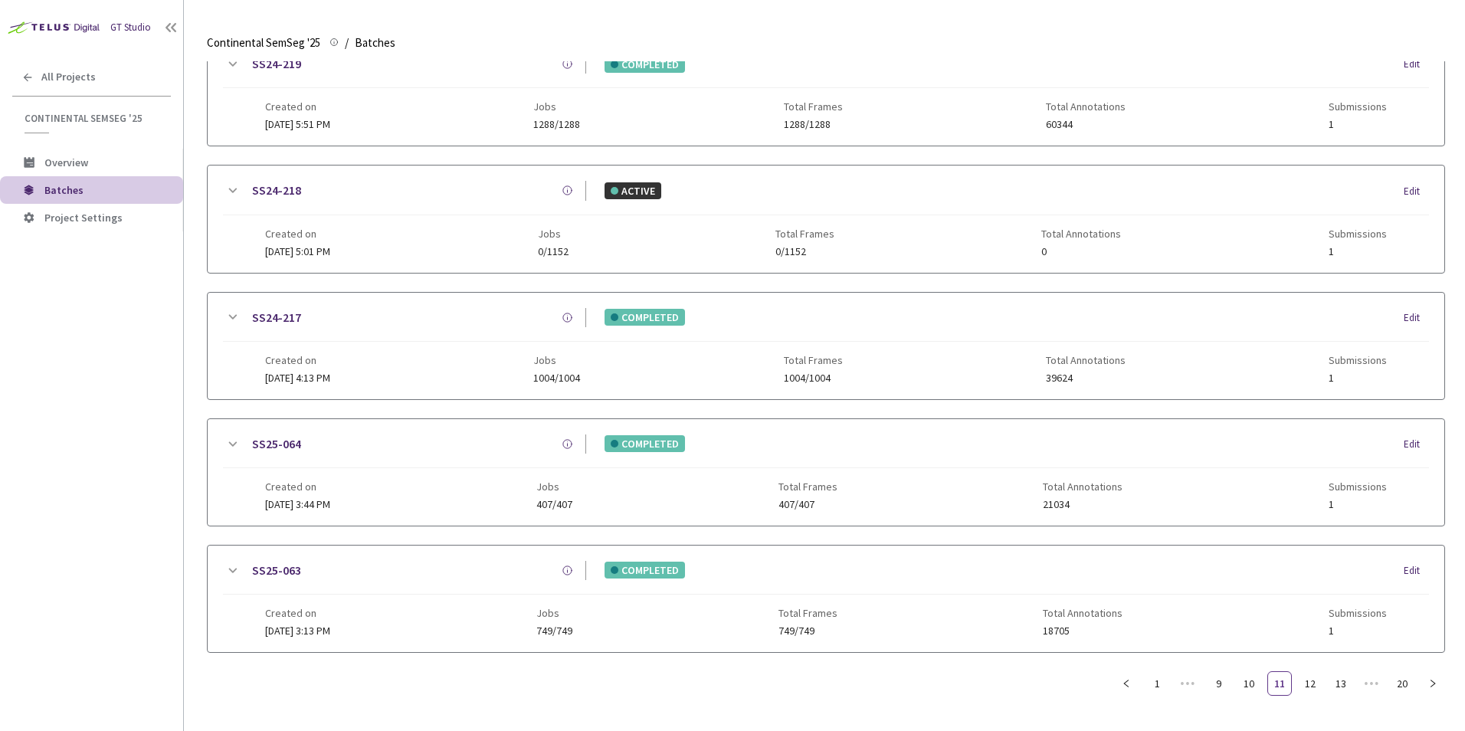
click at [234, 439] on icon at bounding box center [232, 444] width 18 height 18
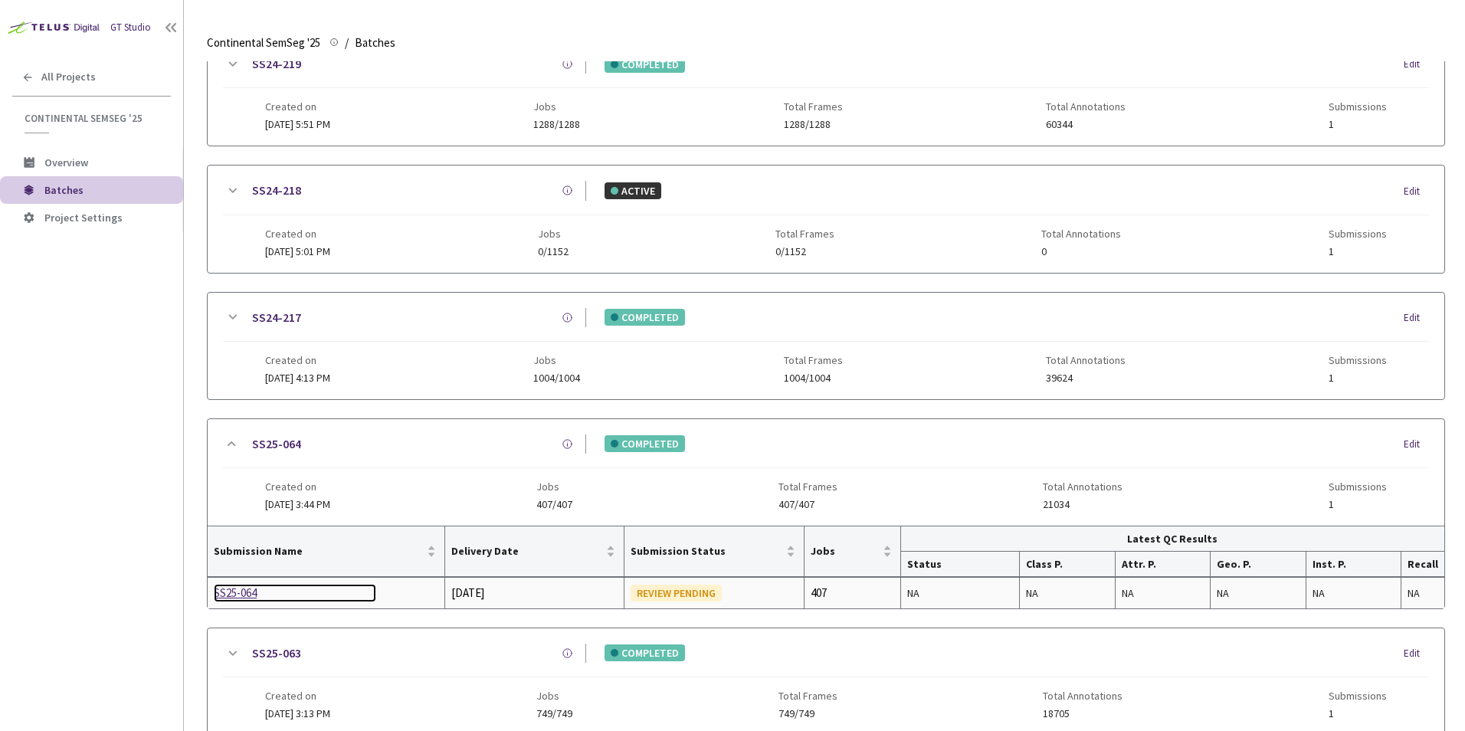
click at [251, 596] on div "SS25-064" at bounding box center [295, 593] width 162 height 18
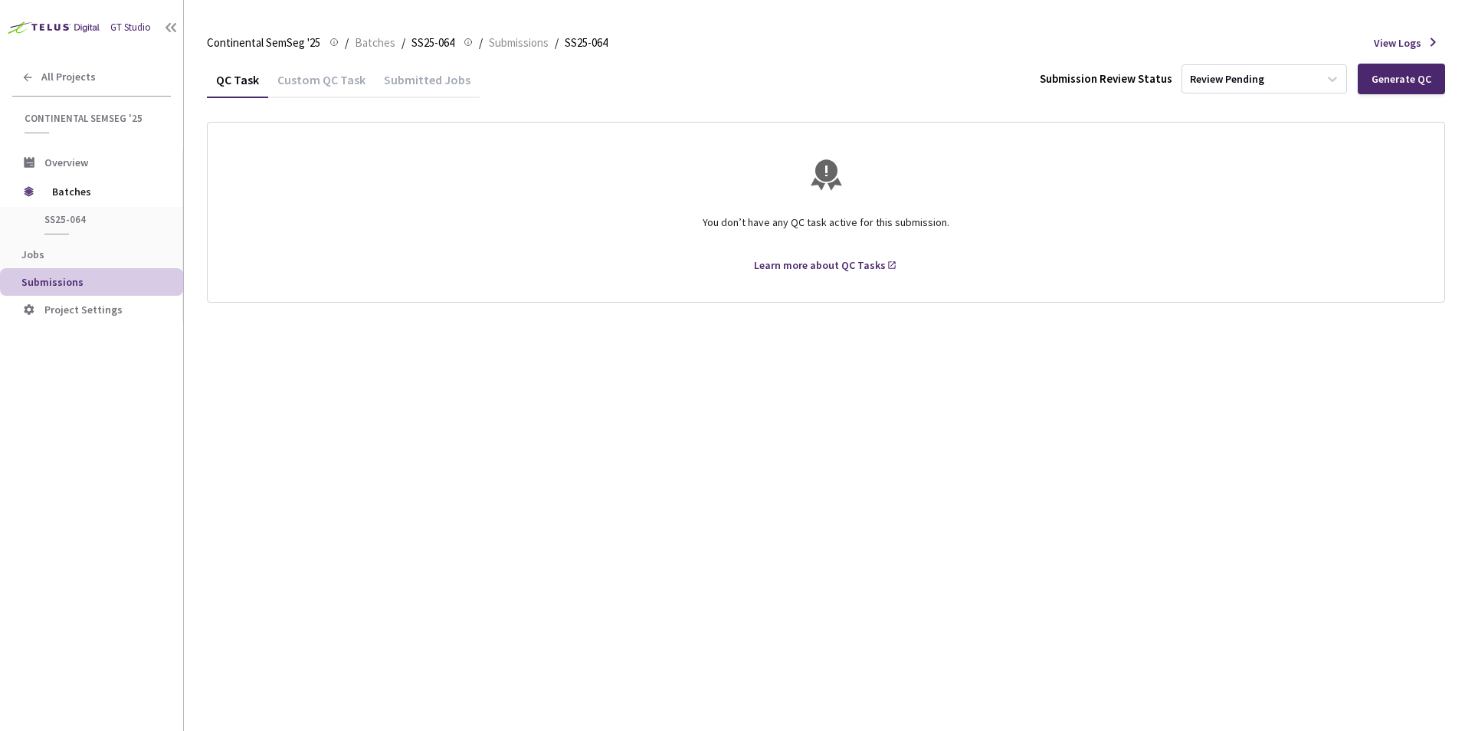
drag, startPoint x: 729, startPoint y: 368, endPoint x: 707, endPoint y: 365, distance: 21.7
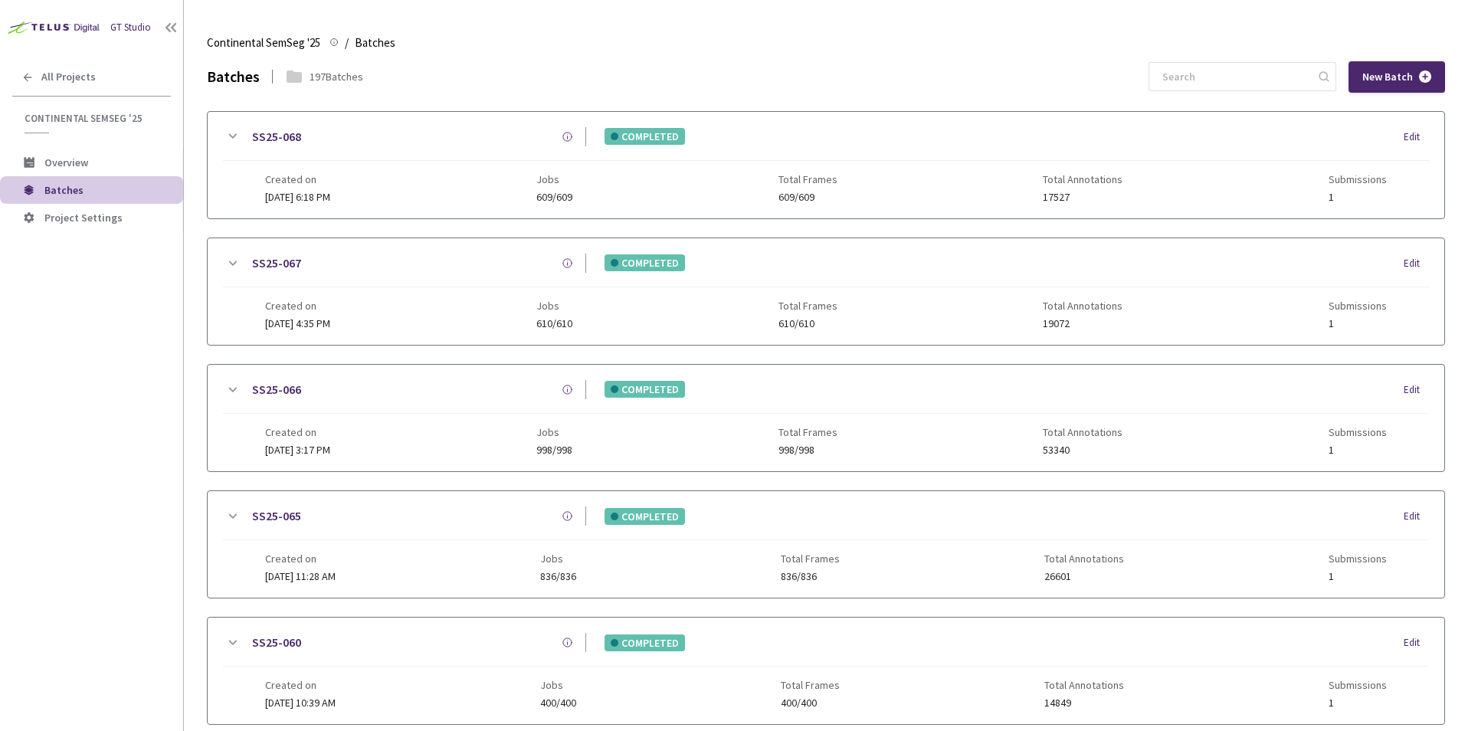
scroll to position [716, 0]
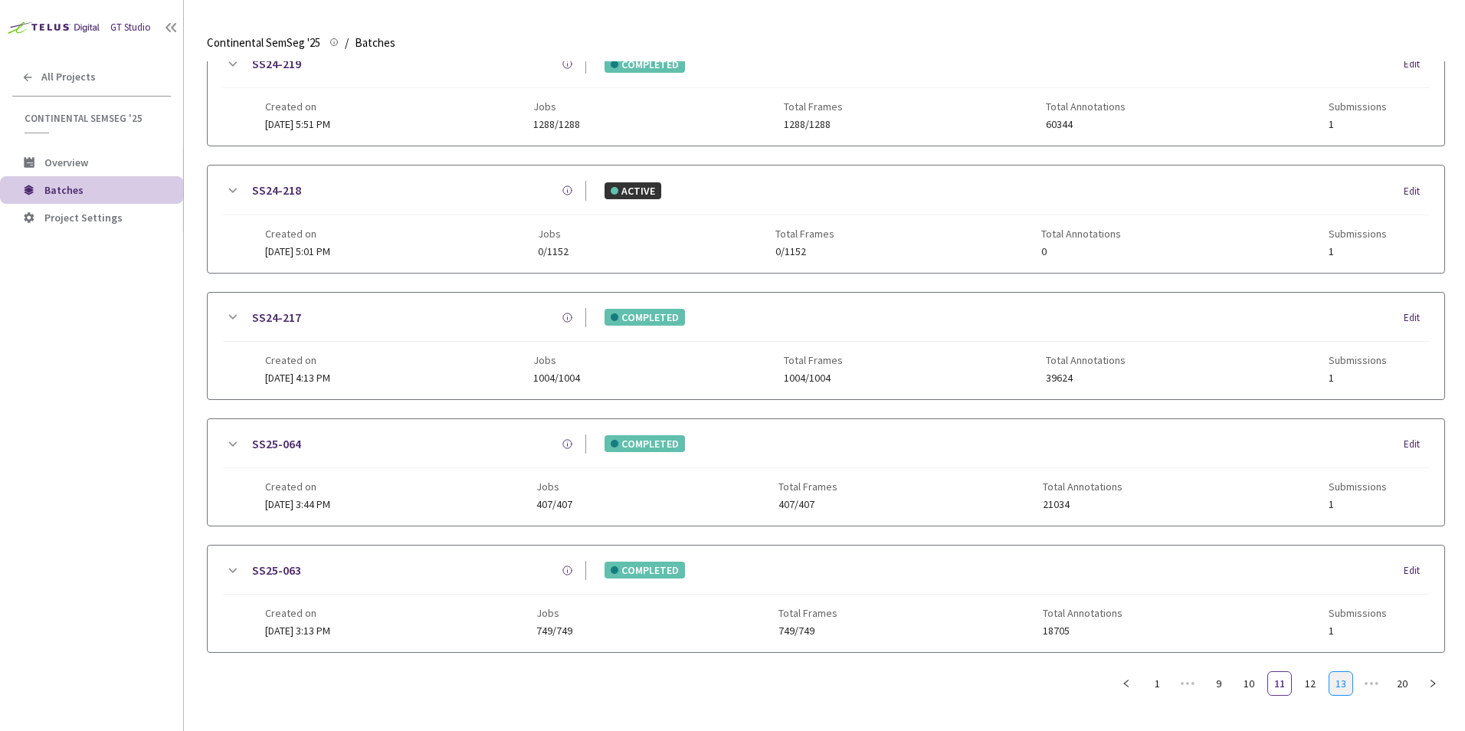
click at [1338, 672] on link "13" at bounding box center [1340, 683] width 23 height 23
click at [223, 448] on icon at bounding box center [232, 444] width 18 height 18
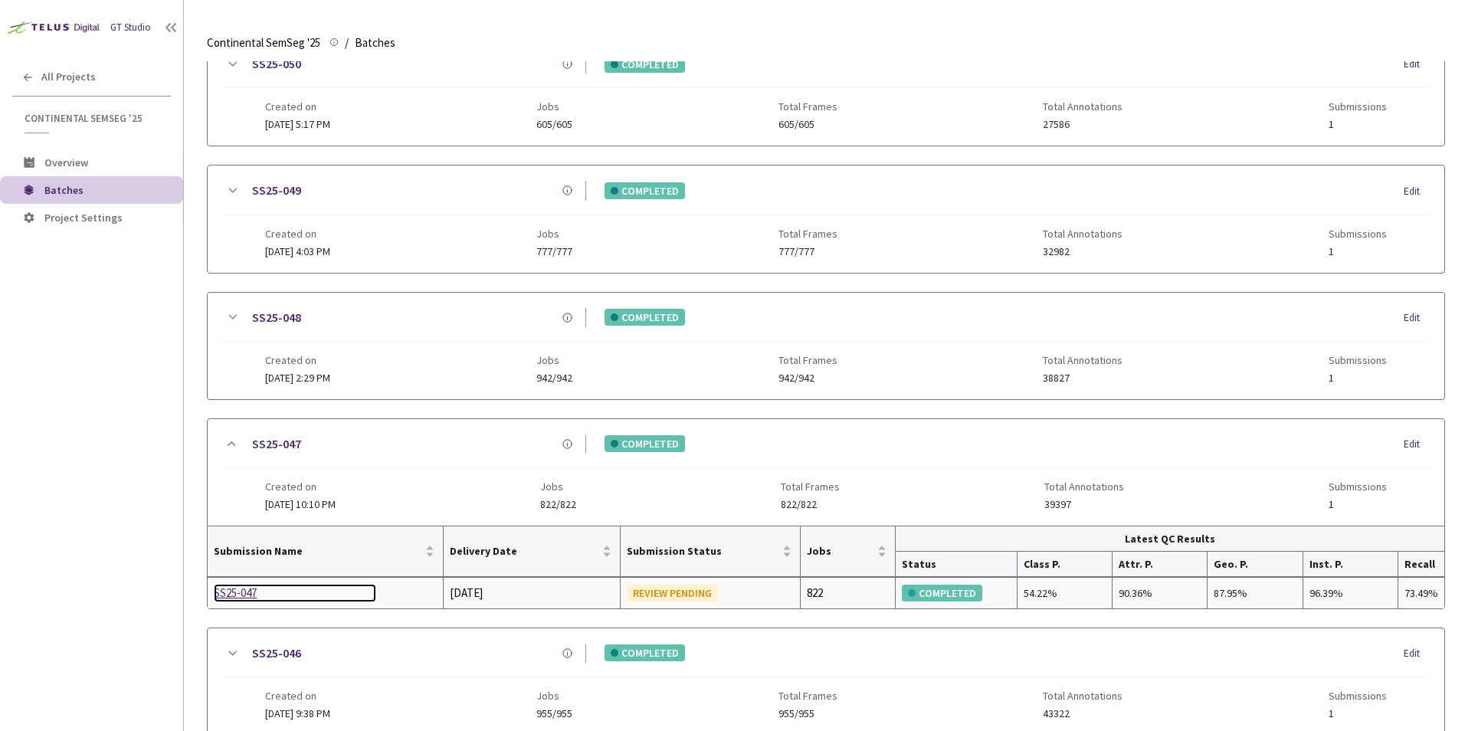
click at [236, 591] on div "SS25-047" at bounding box center [295, 593] width 162 height 18
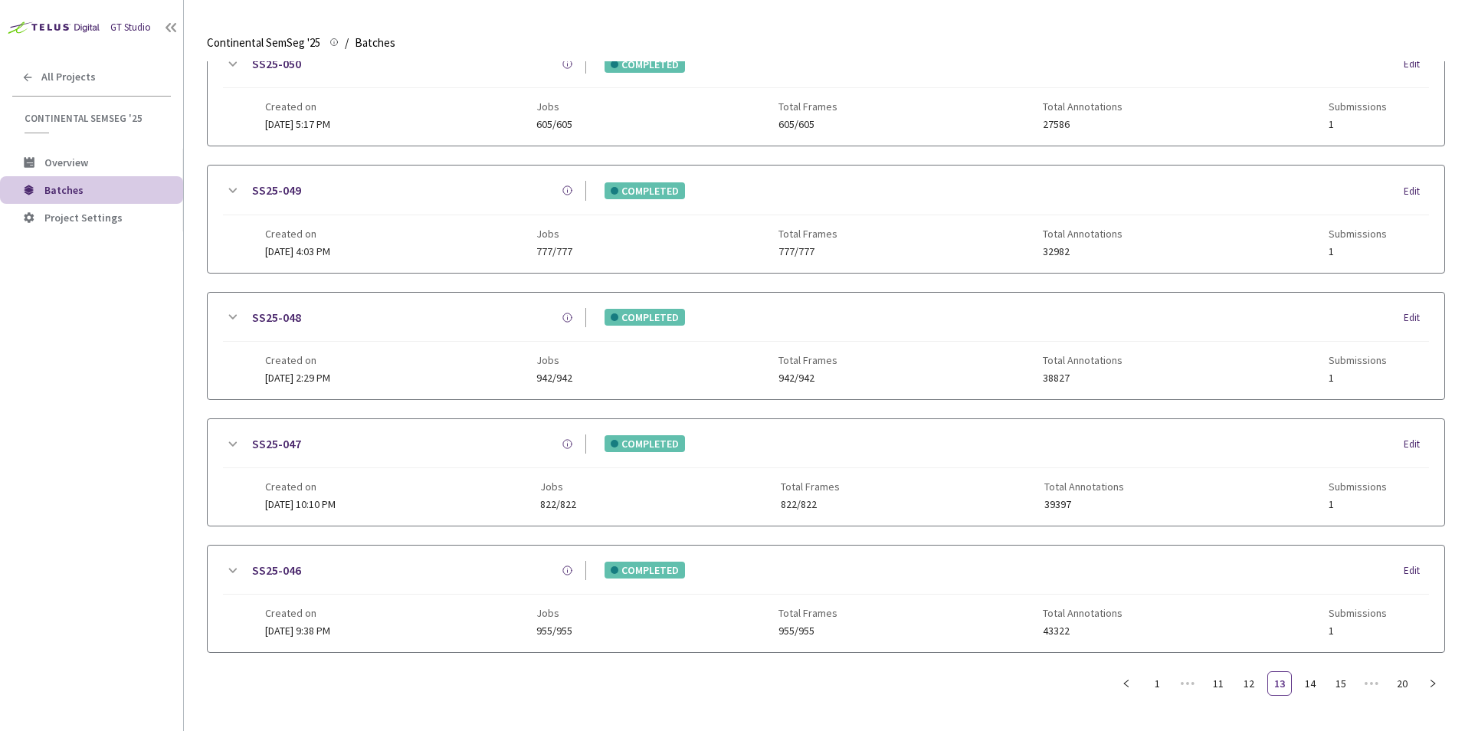
click at [232, 188] on icon at bounding box center [233, 190] width 8 height 5
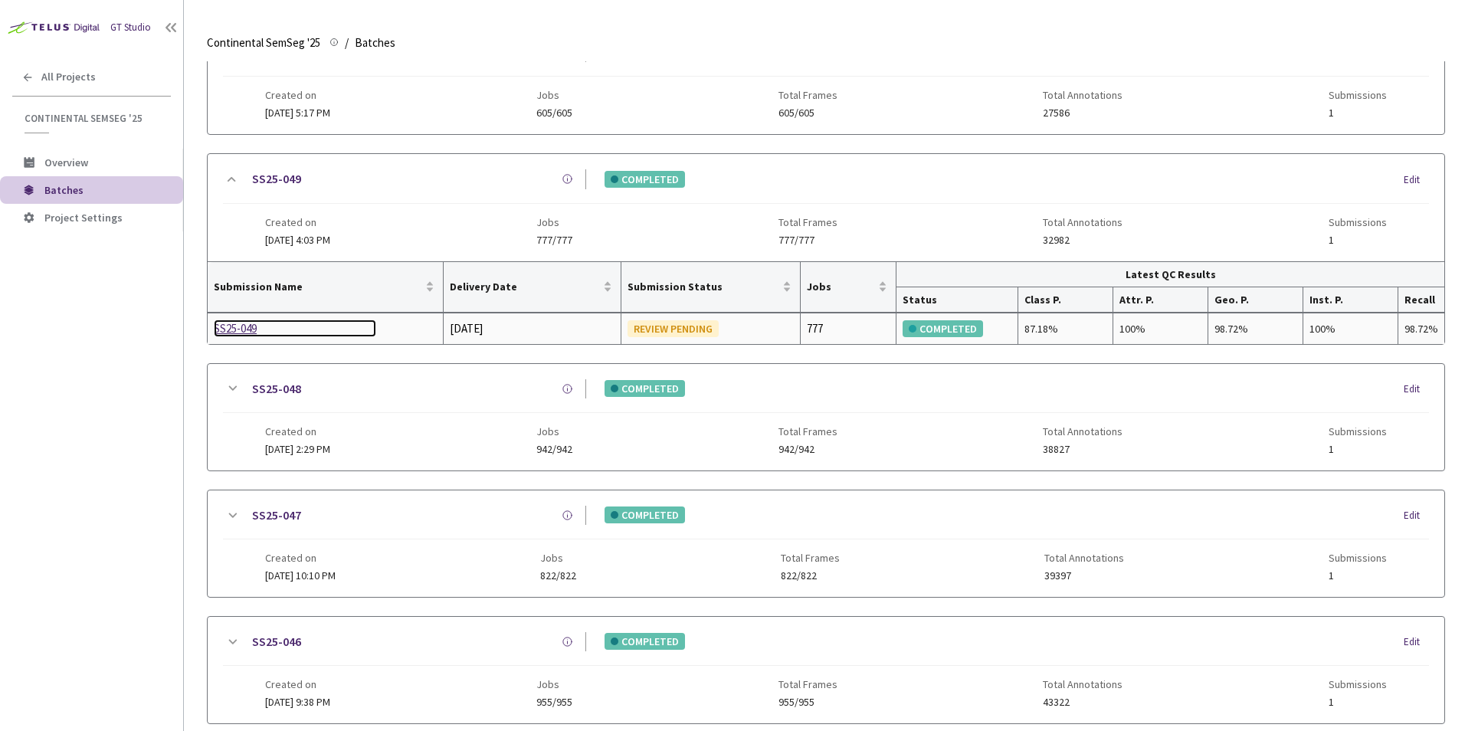
click at [276, 334] on div "SS25-049" at bounding box center [295, 328] width 162 height 18
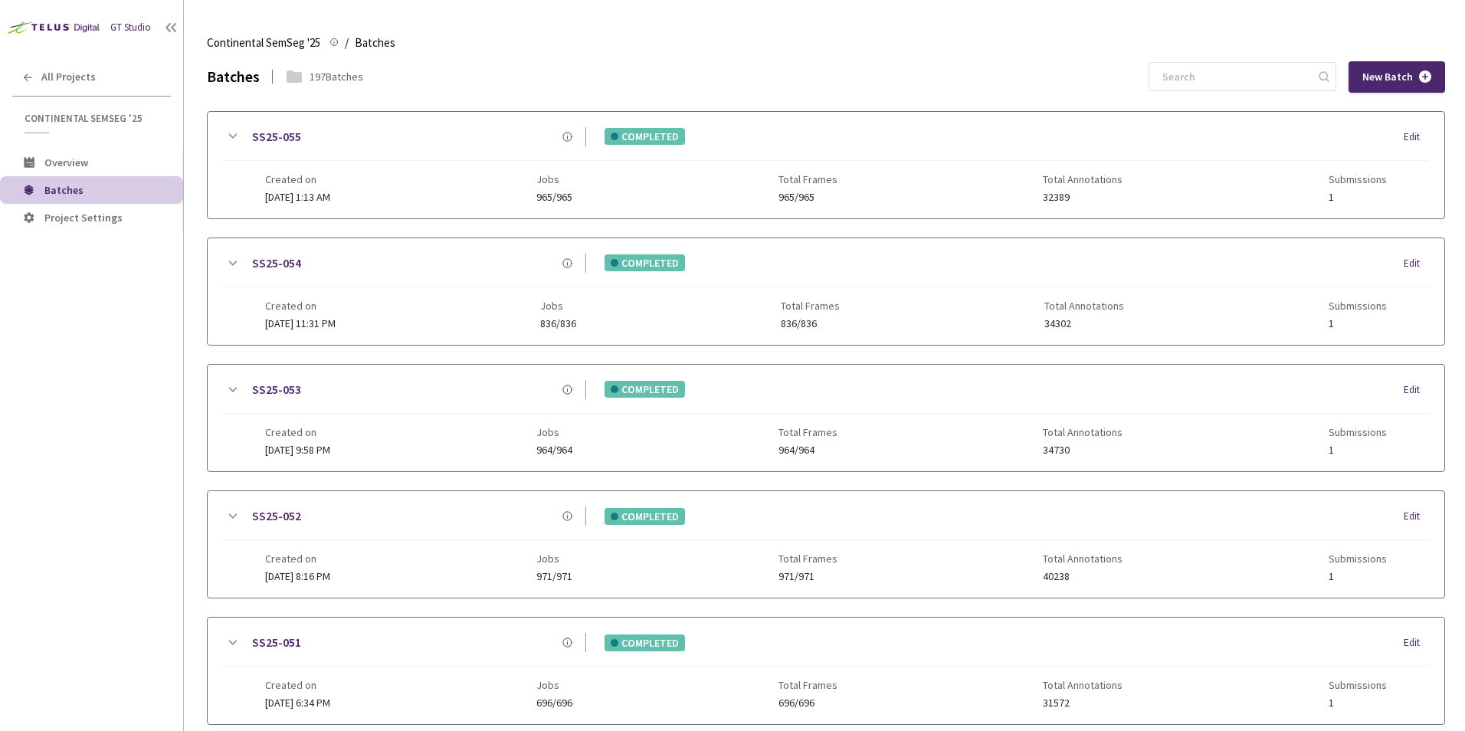
click at [225, 134] on icon at bounding box center [232, 136] width 18 height 18
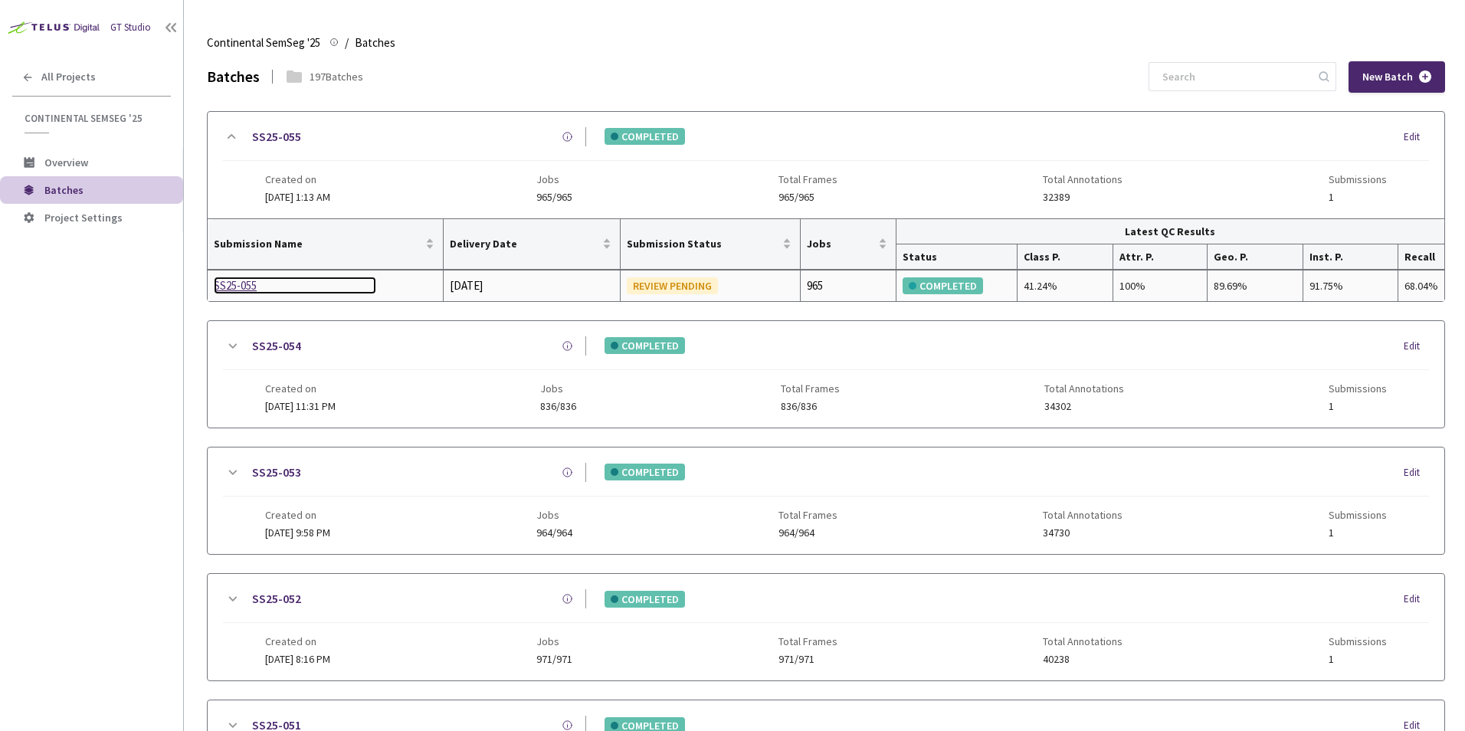
click at [258, 280] on div "SS25-055" at bounding box center [295, 286] width 162 height 18
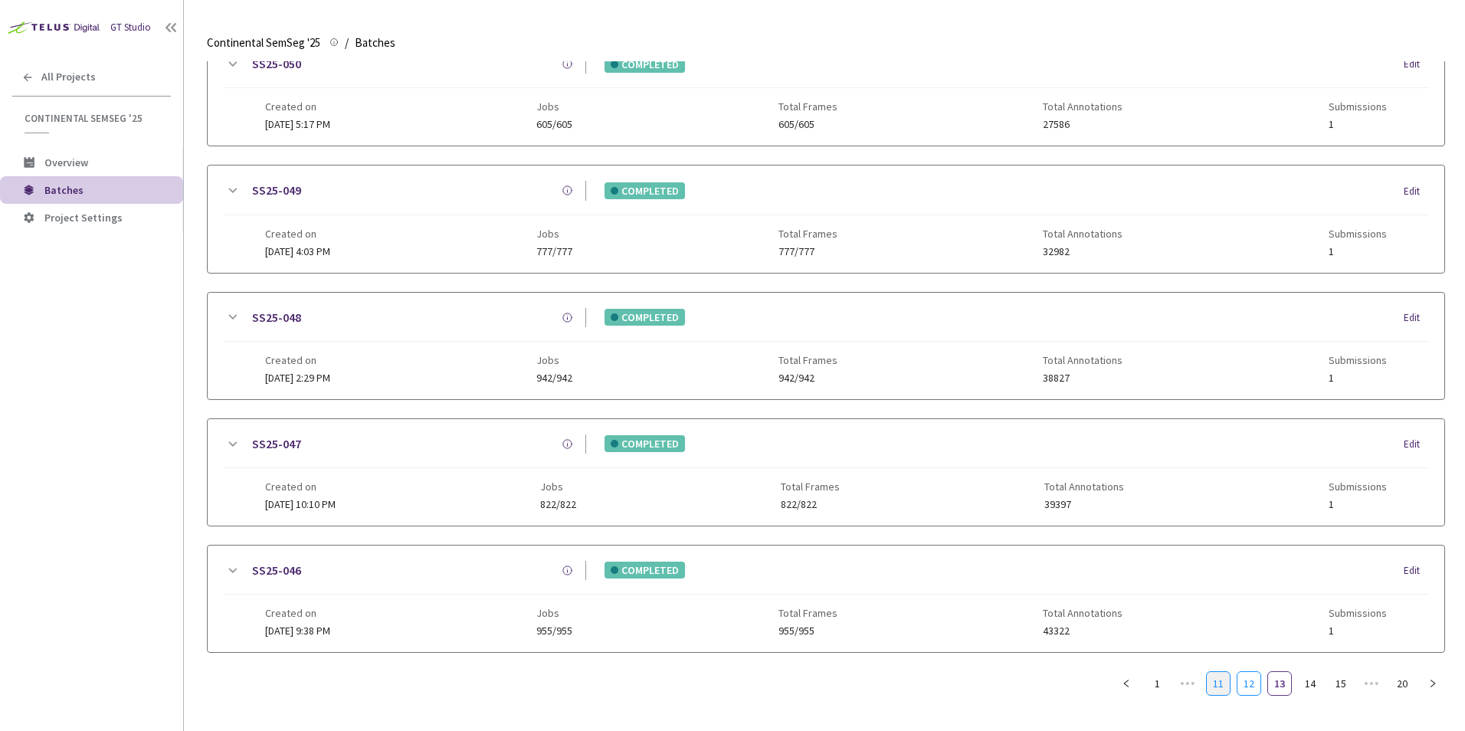
click at [1250, 672] on link "12" at bounding box center [1248, 683] width 23 height 23
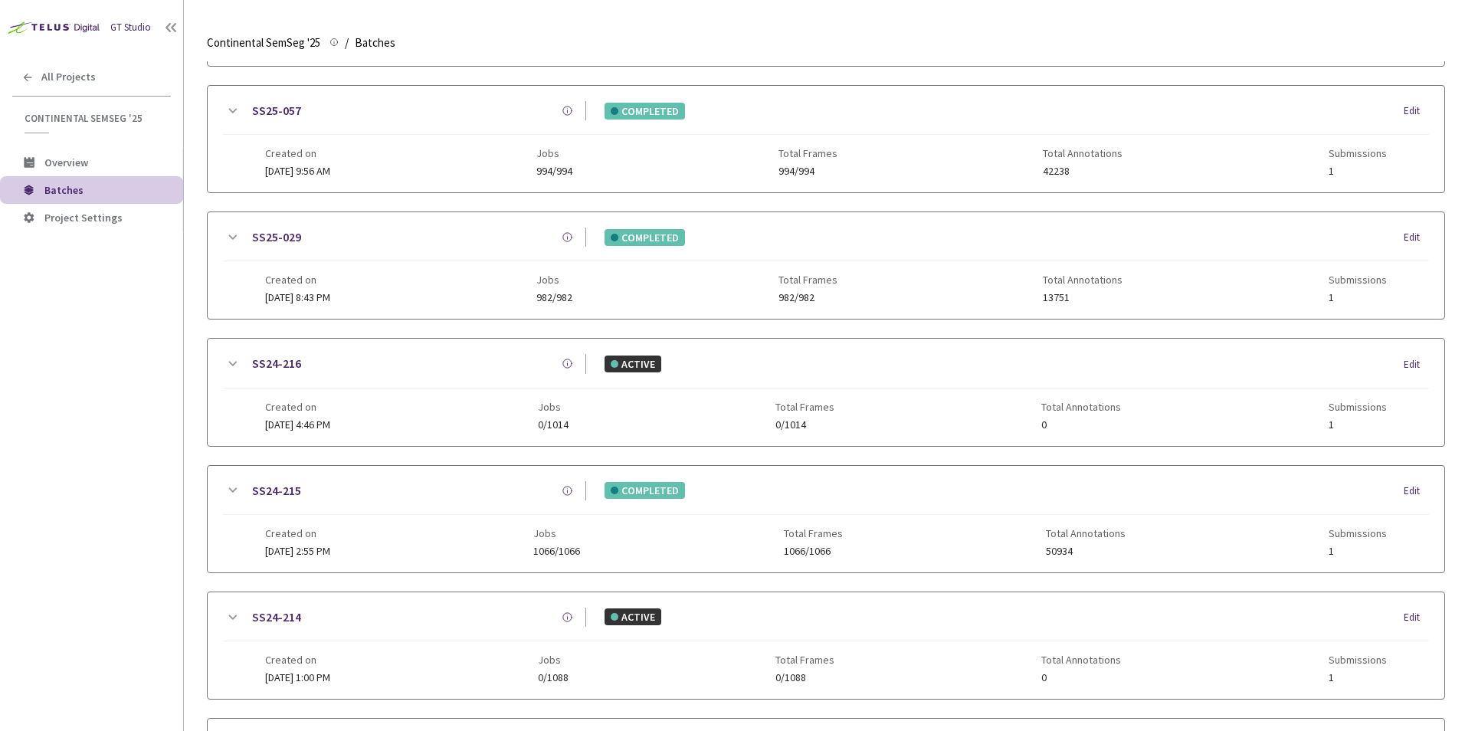
scroll to position [475, 0]
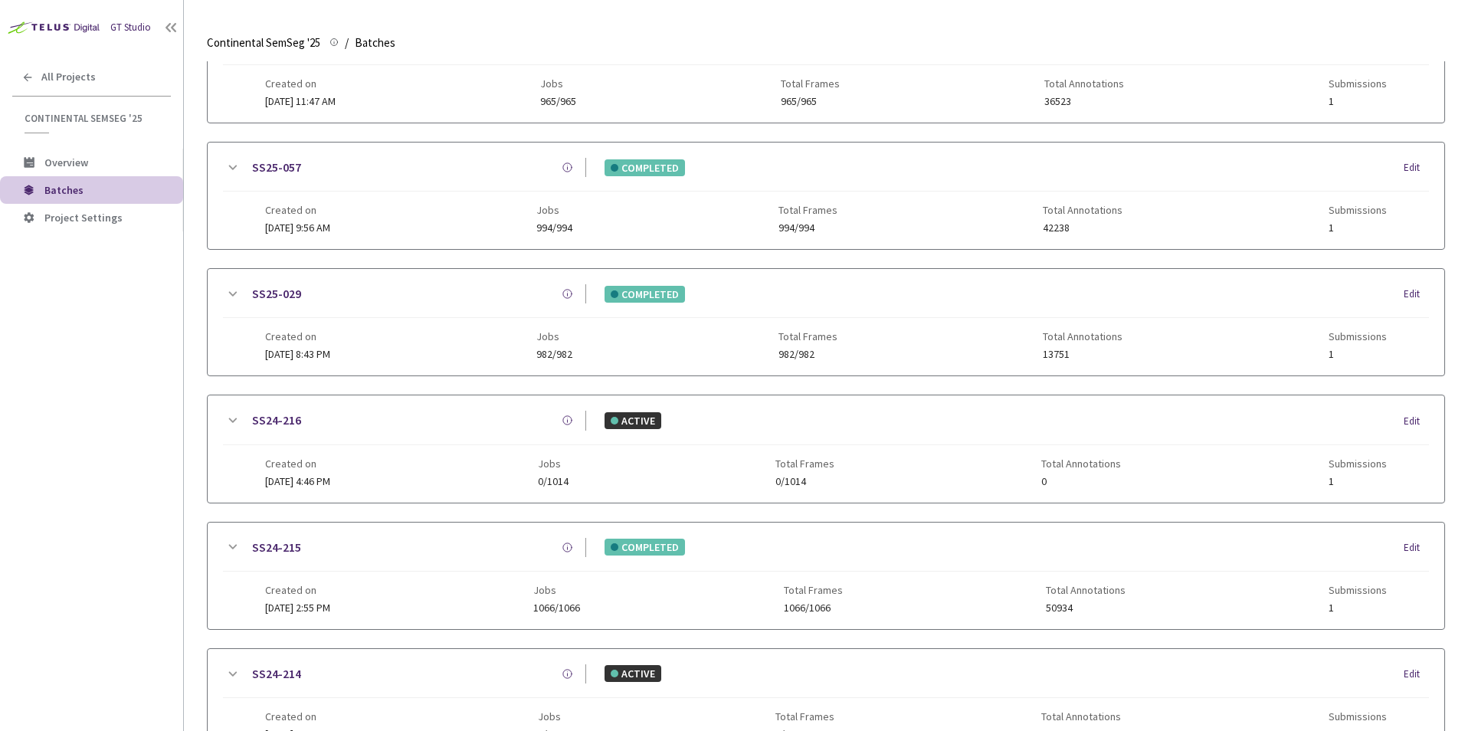
click at [239, 287] on icon at bounding box center [232, 294] width 18 height 18
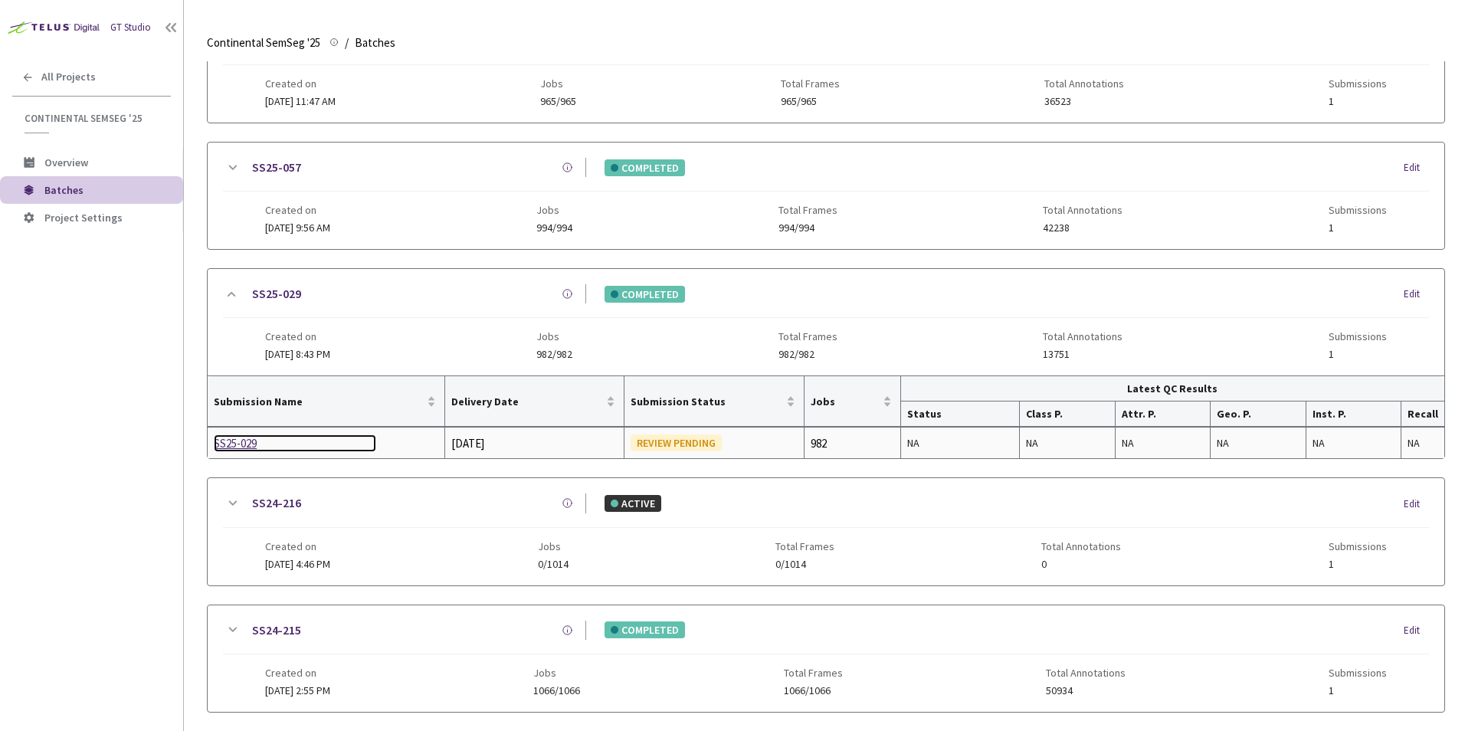
click at [244, 434] on div "SS25-029" at bounding box center [295, 443] width 162 height 18
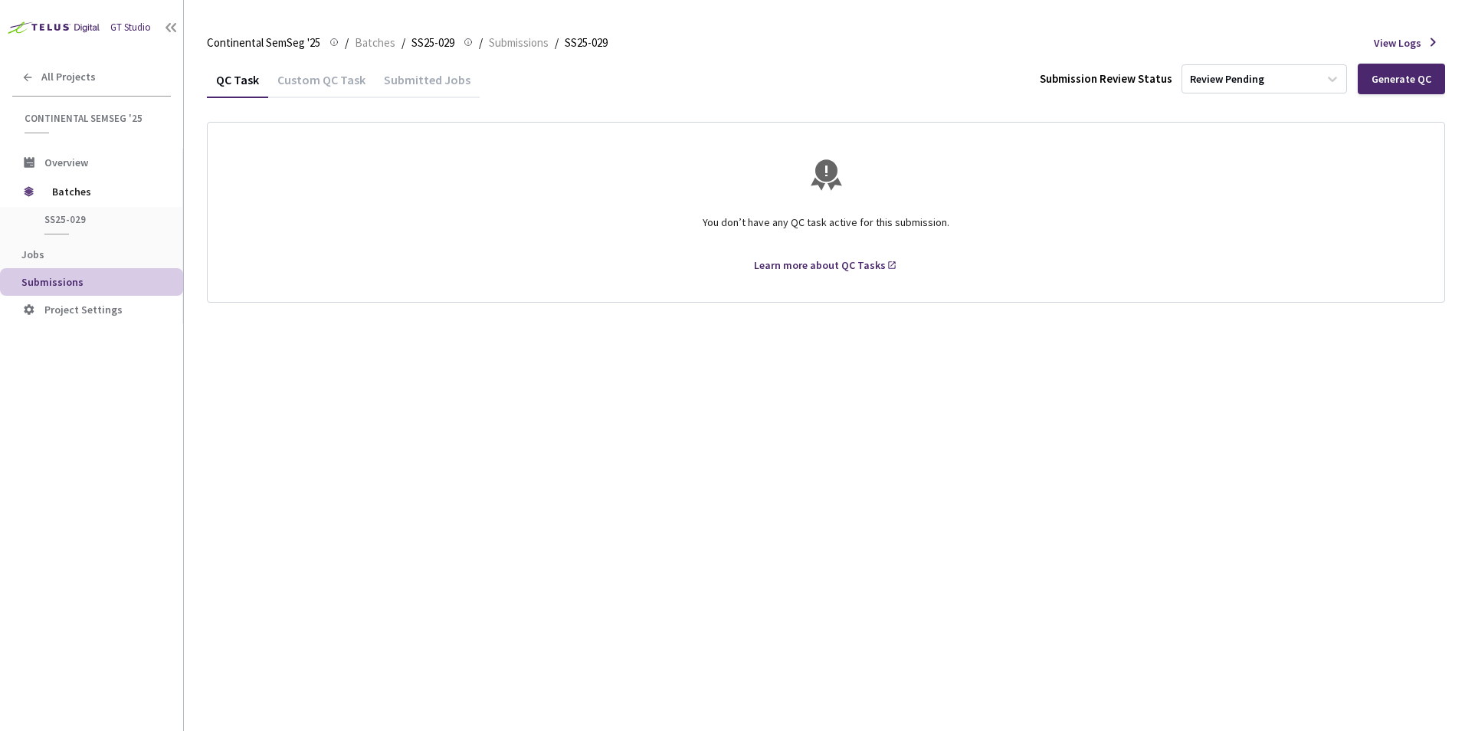
drag, startPoint x: 726, startPoint y: 297, endPoint x: 717, endPoint y: 293, distance: 9.7
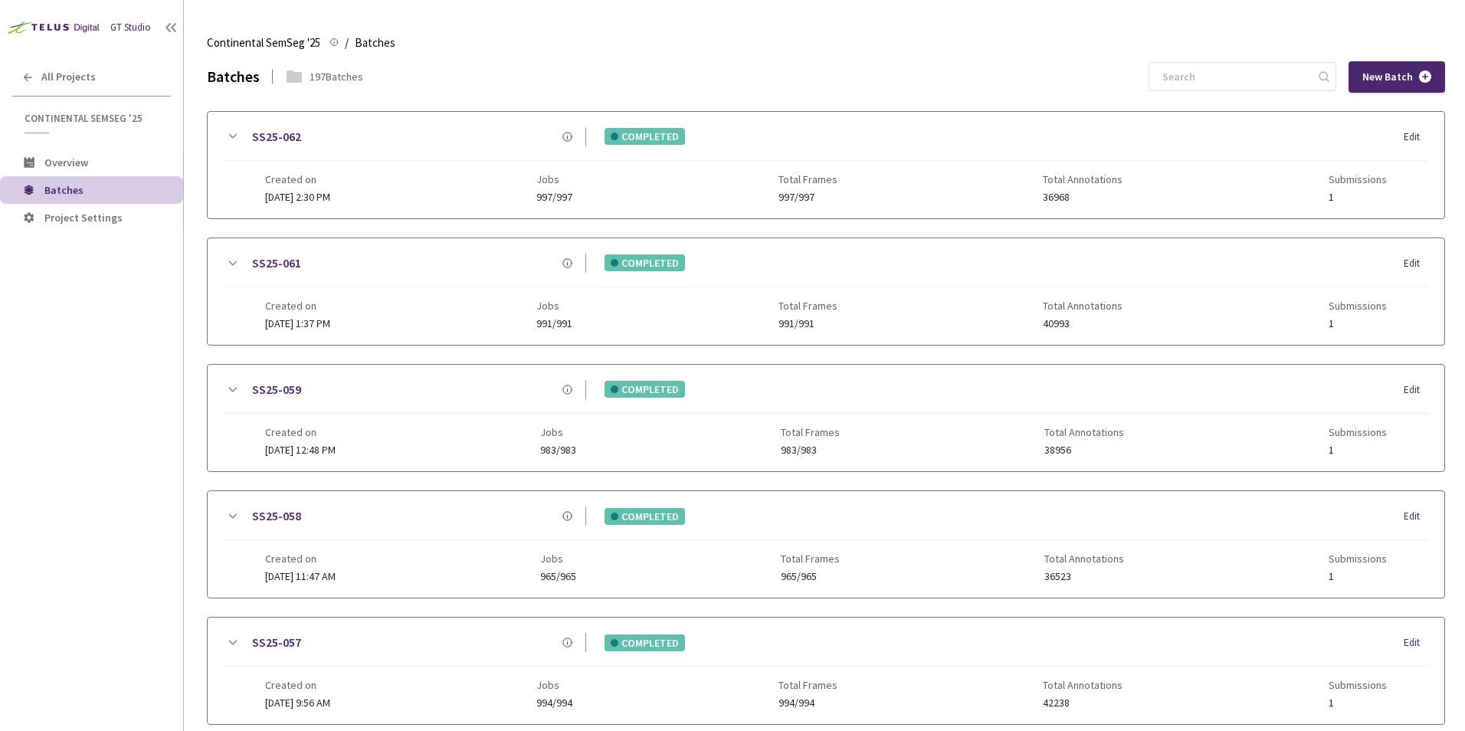
scroll to position [699, 0]
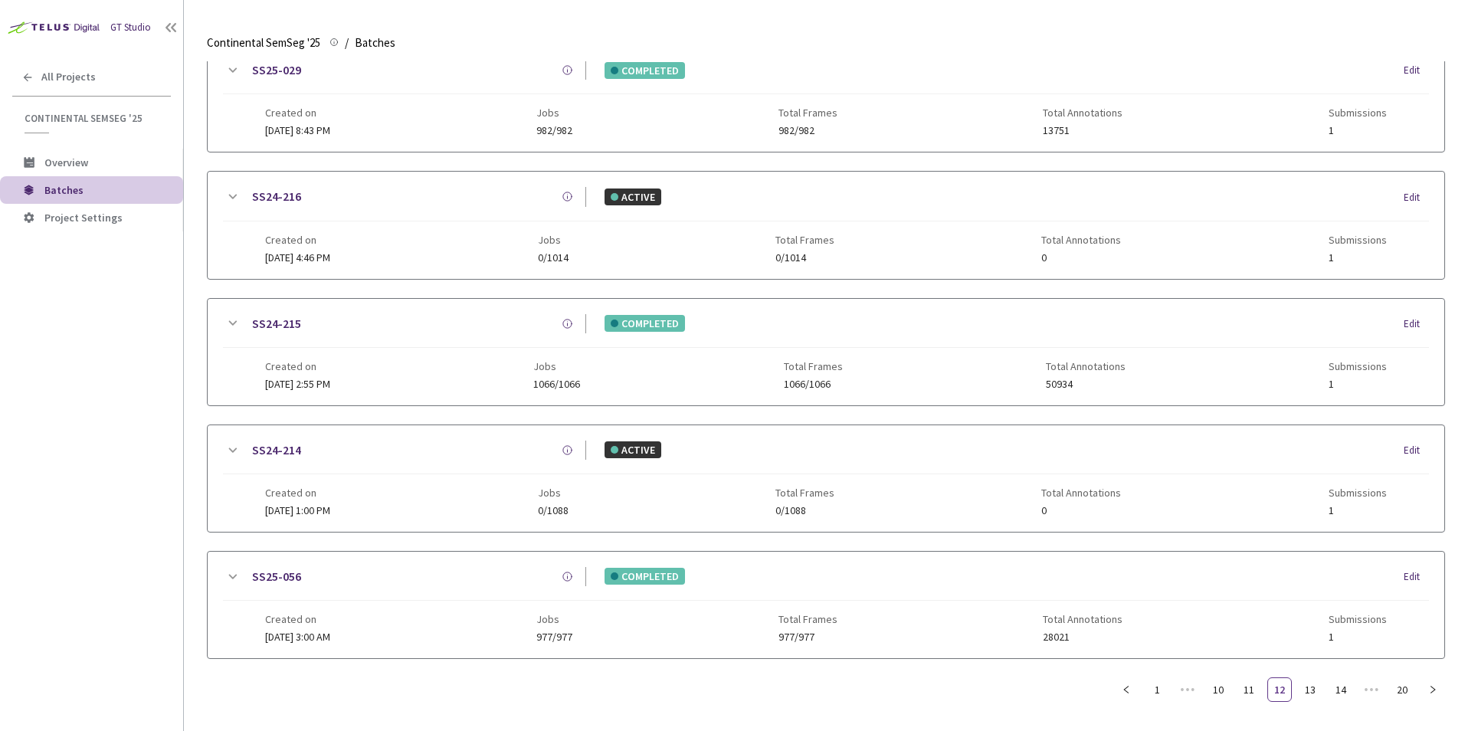
click at [230, 581] on icon at bounding box center [232, 577] width 18 height 18
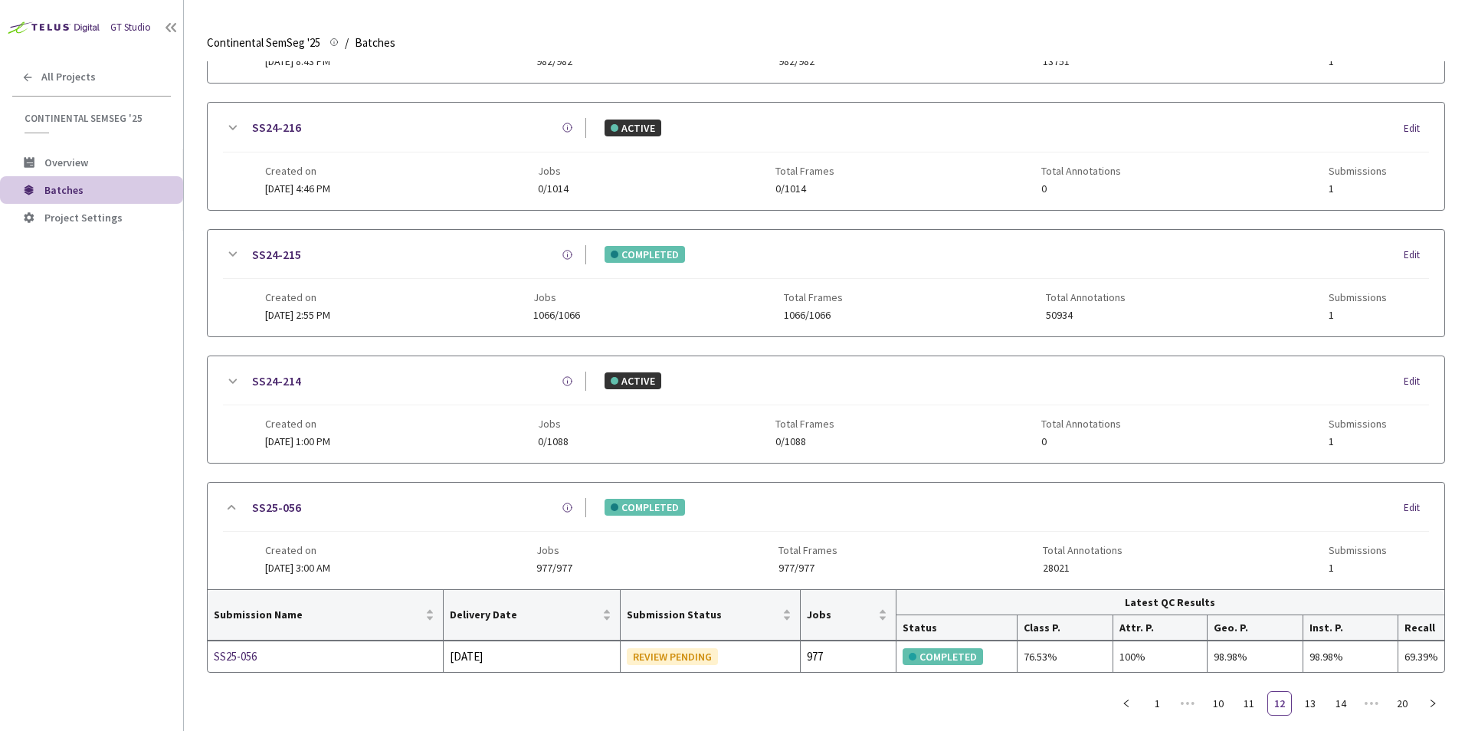
scroll to position [788, 0]
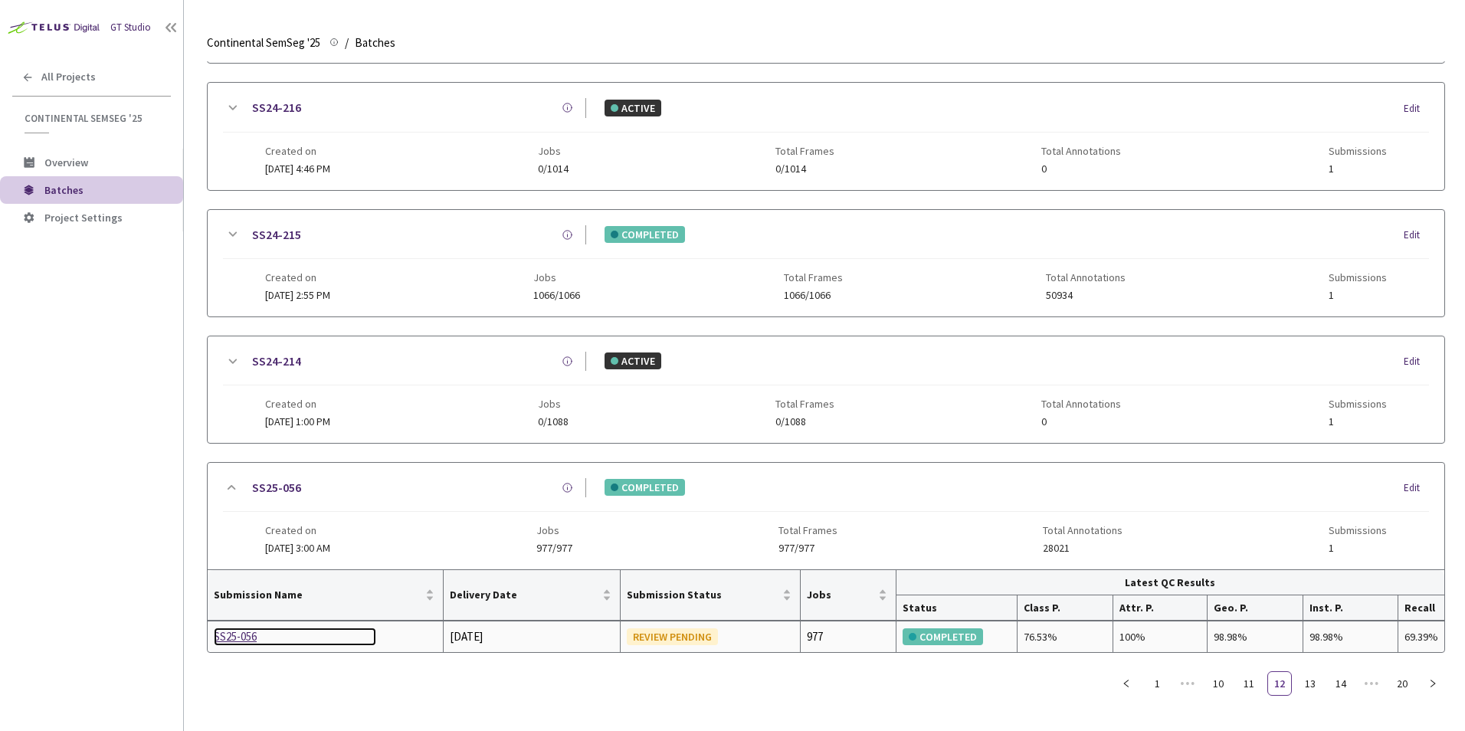
click at [246, 637] on div "SS25-056" at bounding box center [295, 636] width 162 height 18
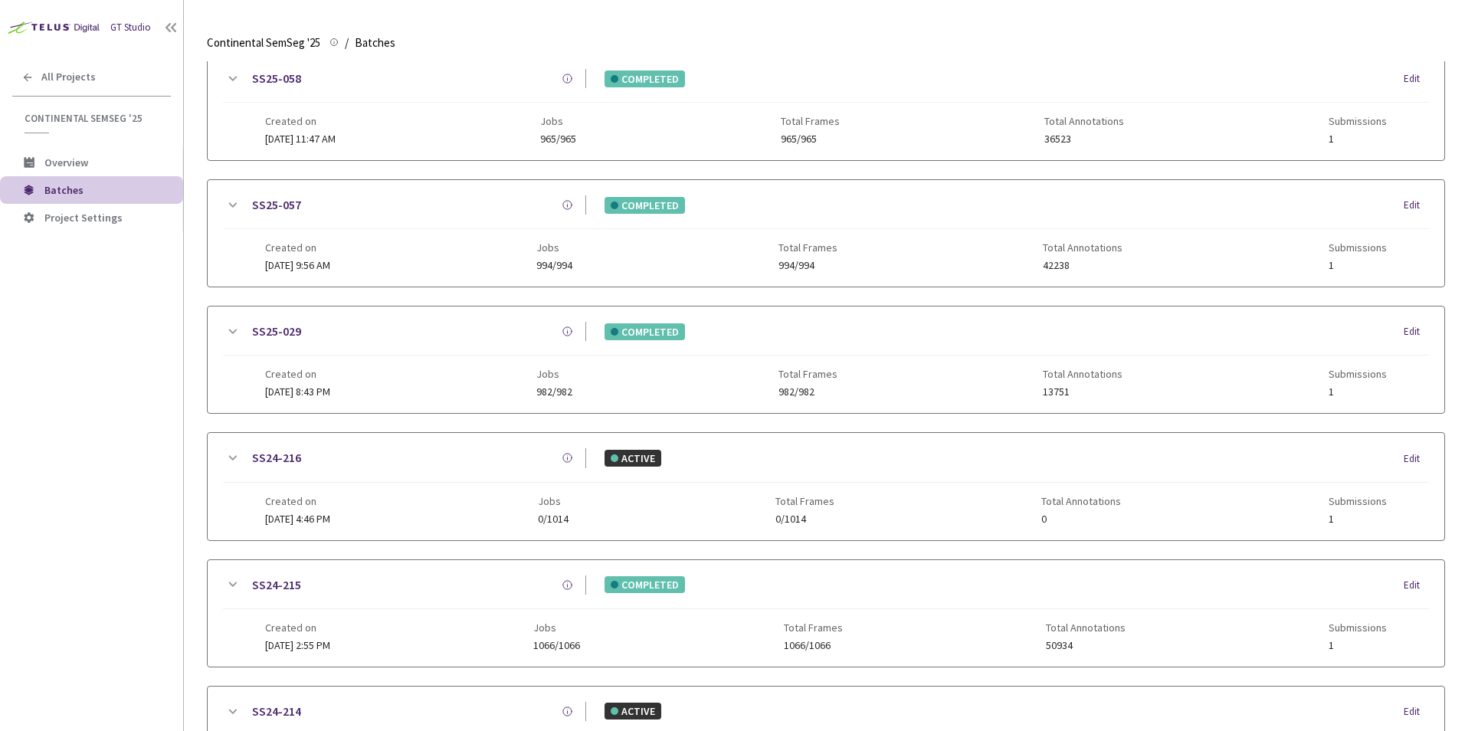
scroll to position [410, 0]
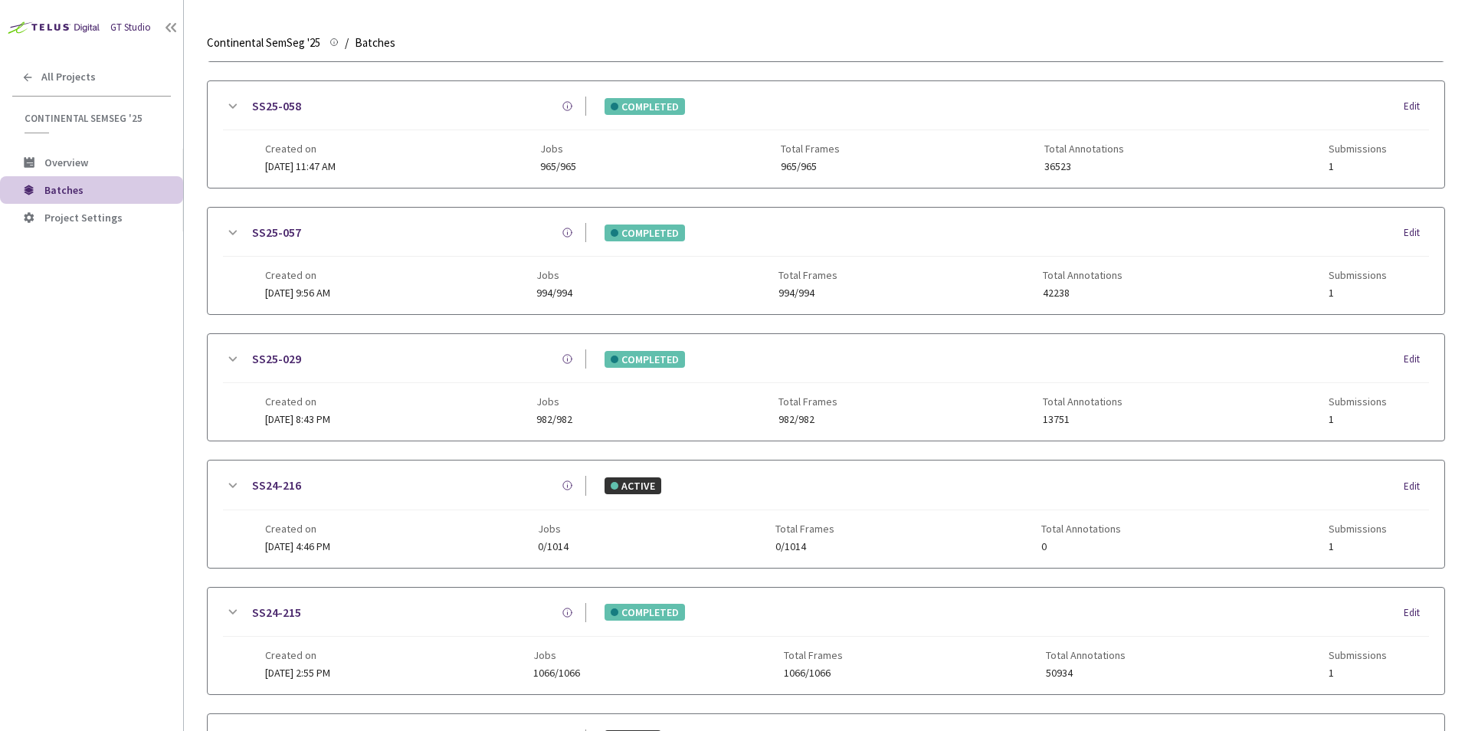
click at [223, 231] on div "SS25-057 COMPLETED Edit Created on 14 Aug, 2025 at 9:56 AM Jobs 994/994 Total F…" at bounding box center [826, 261] width 1237 height 106
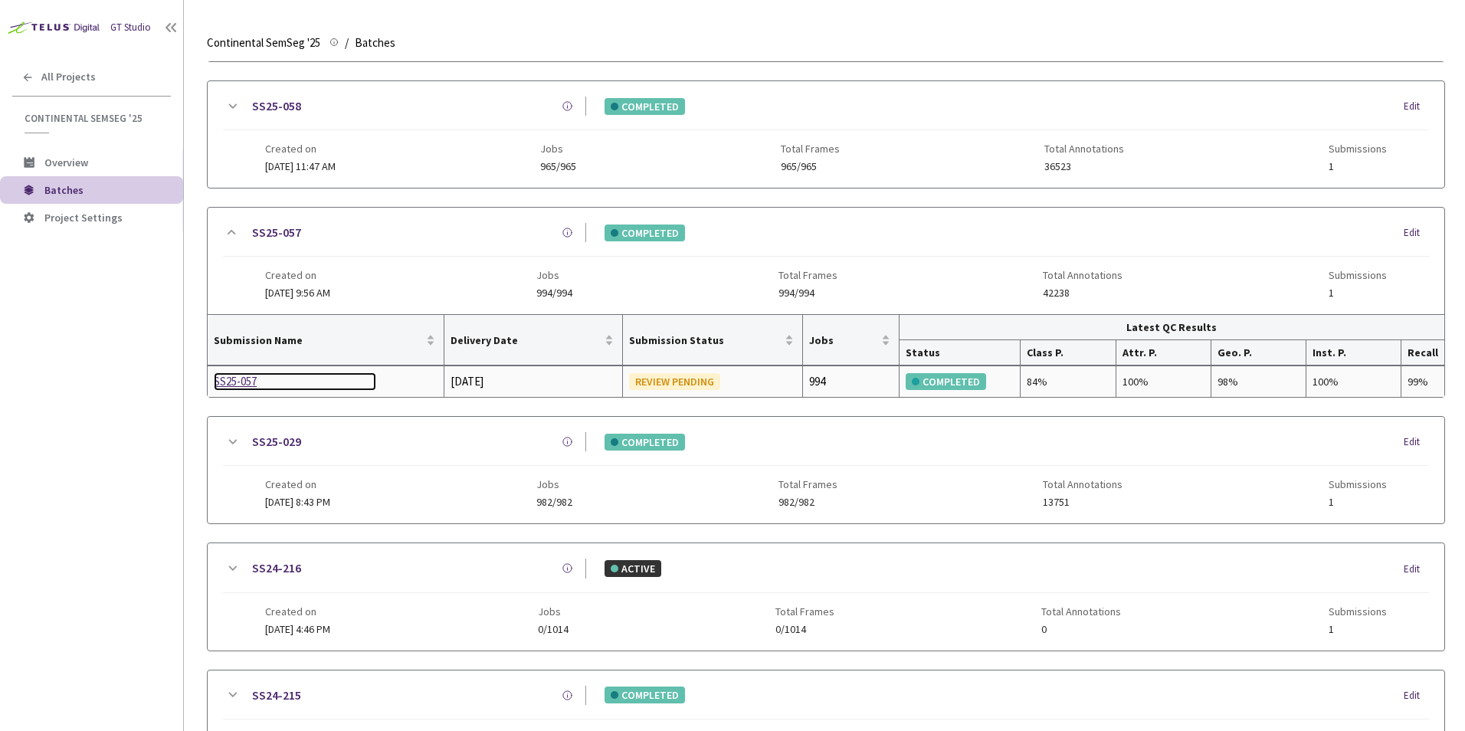
click at [241, 383] on div "SS25-057" at bounding box center [295, 381] width 162 height 18
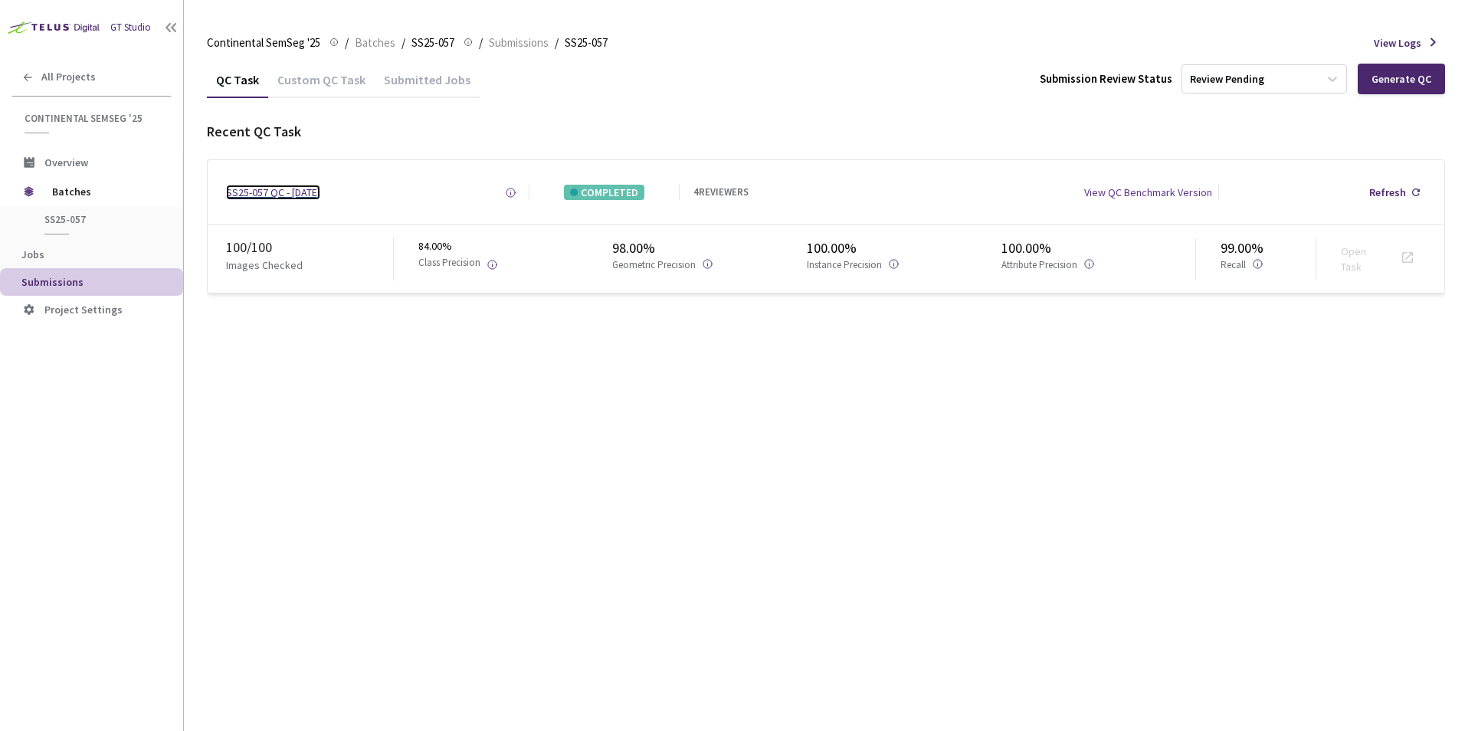
click at [312, 192] on div "SS25-057 QC - [DATE]" at bounding box center [273, 192] width 94 height 15
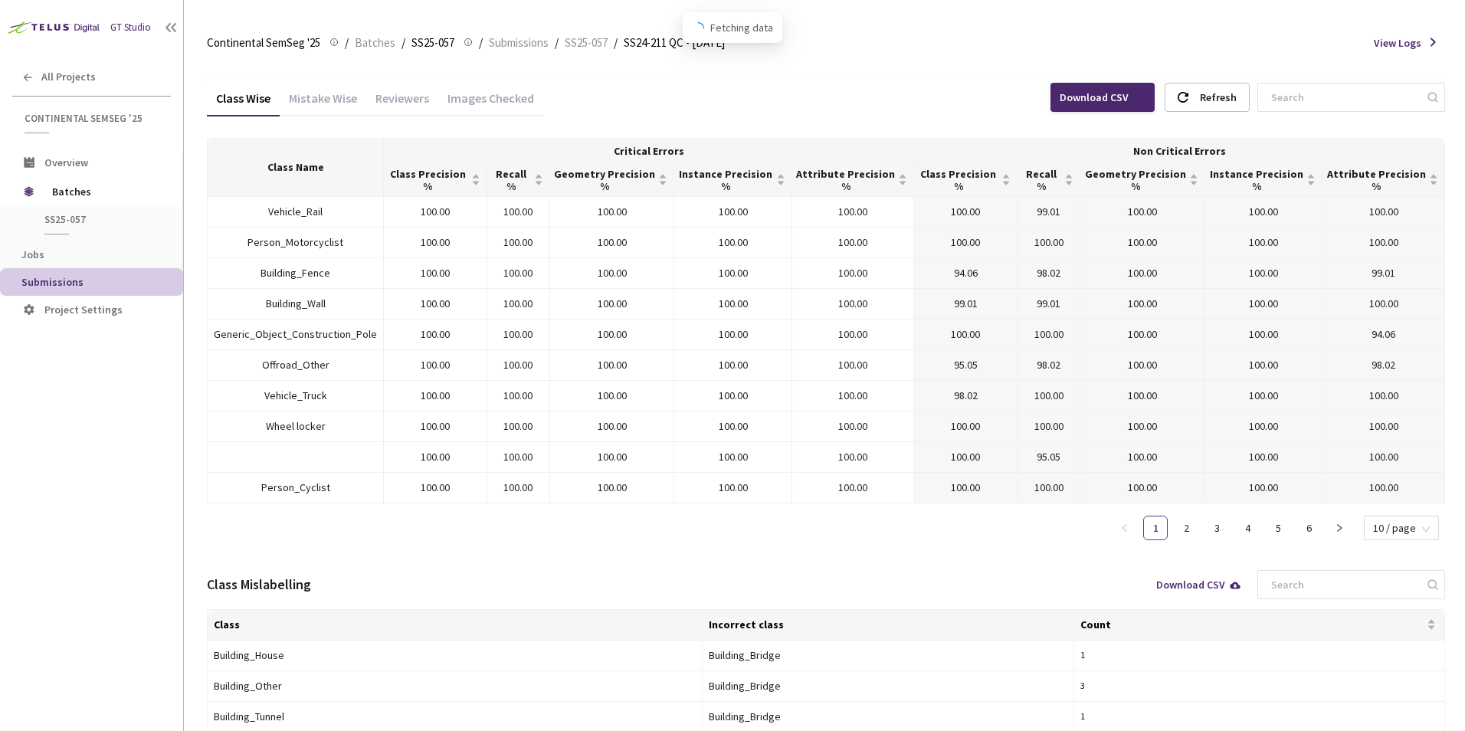
click at [487, 108] on div "Images Checked" at bounding box center [490, 103] width 105 height 26
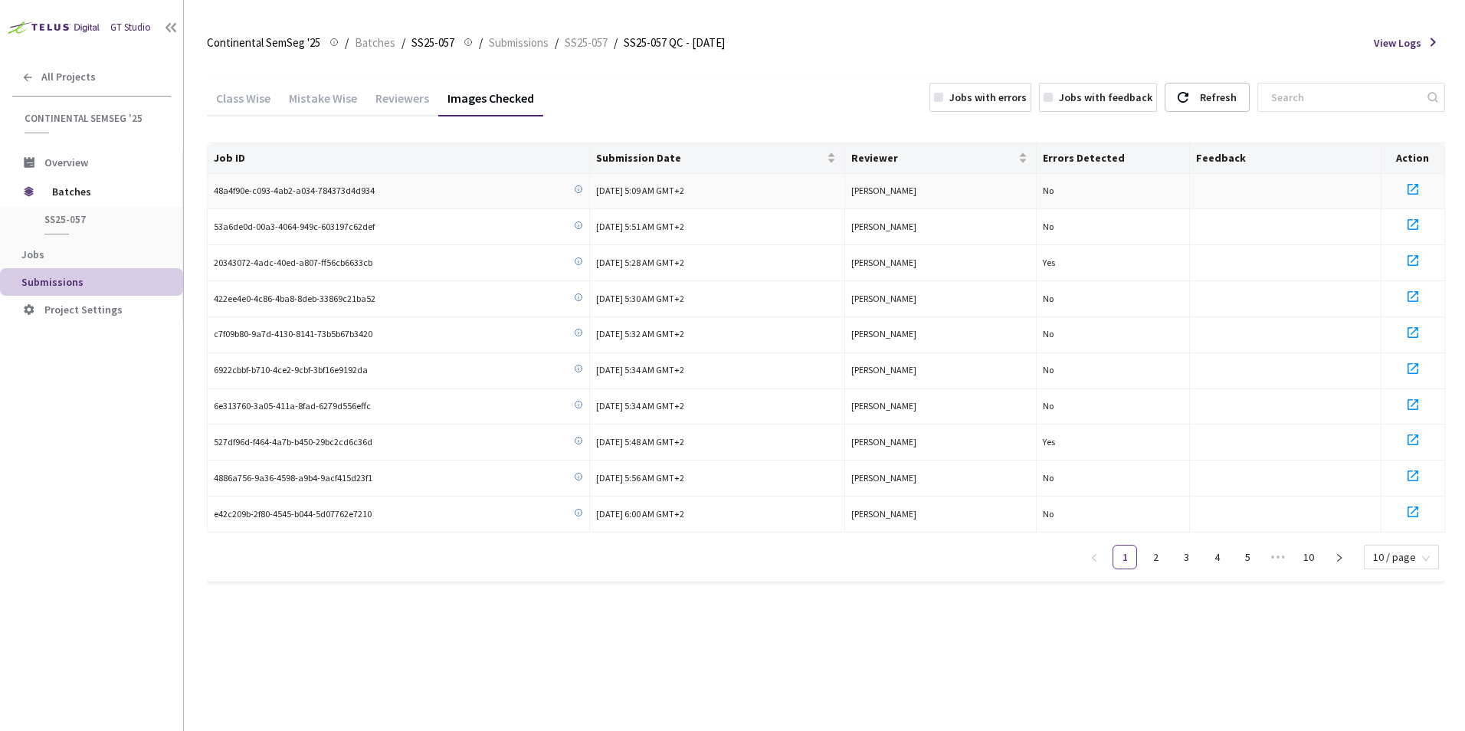
click at [1411, 185] on icon at bounding box center [1413, 189] width 18 height 18
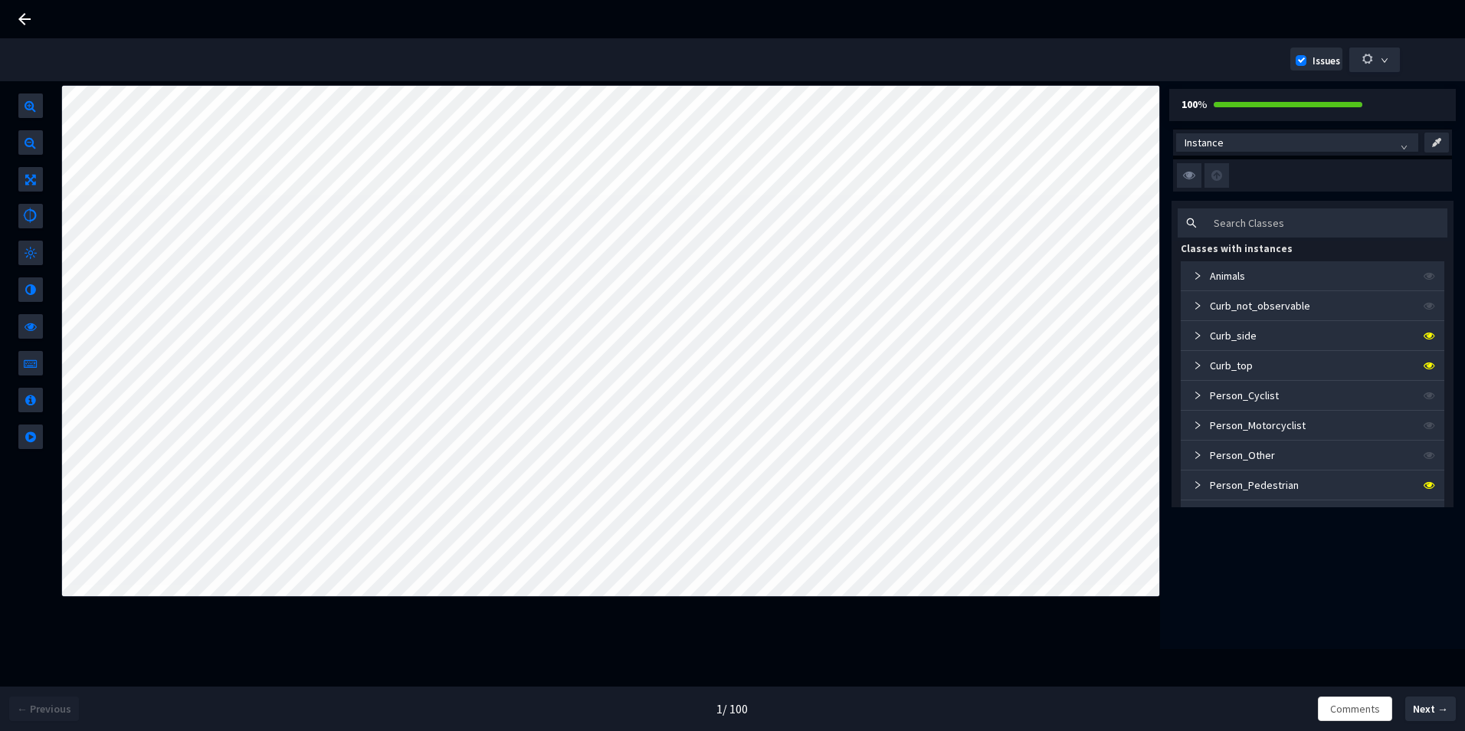
click at [21, 11] on icon at bounding box center [24, 19] width 18 height 18
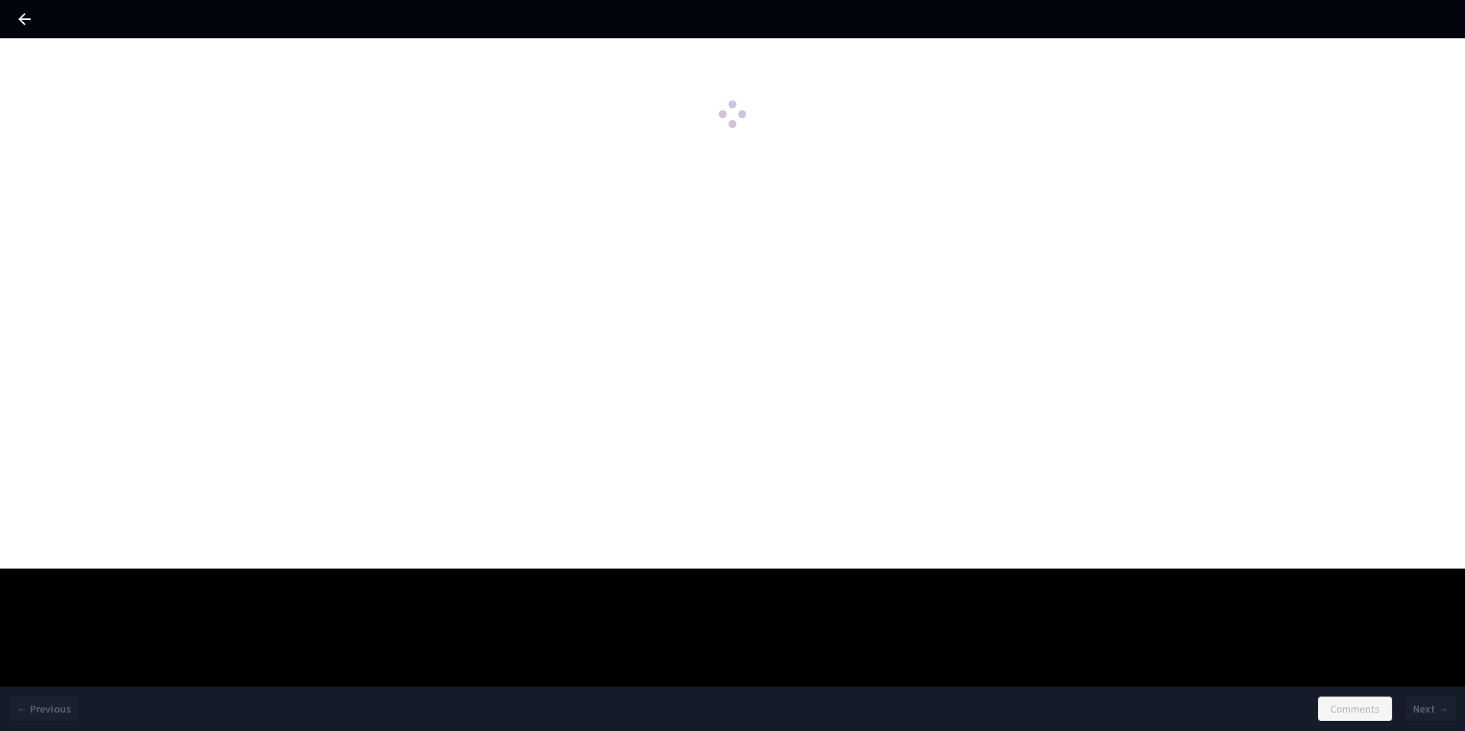
drag, startPoint x: 538, startPoint y: 315, endPoint x: 520, endPoint y: 300, distance: 22.9
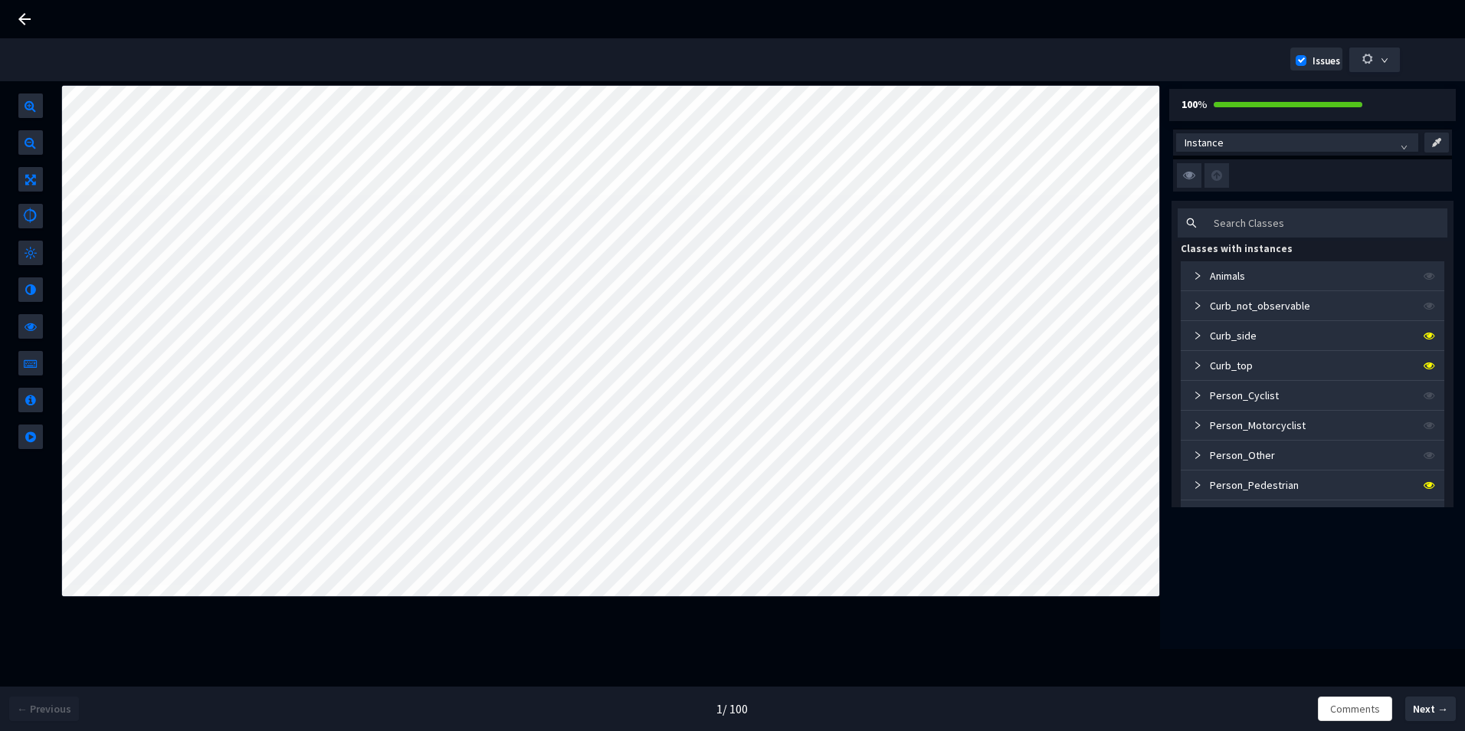
click at [25, 19] on icon at bounding box center [24, 19] width 12 height 12
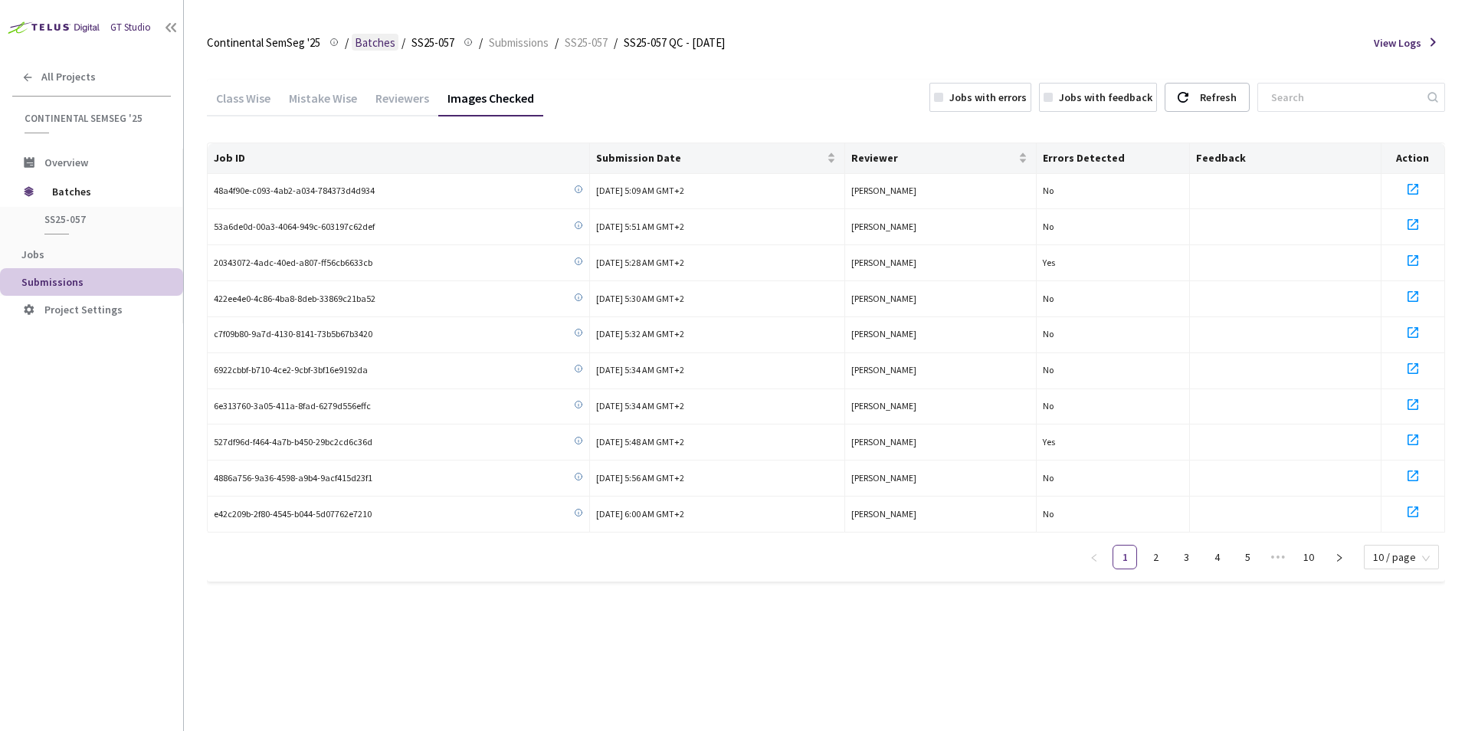
click at [359, 34] on div "Continental SemSeg '25 Continental SemSeg '25 / Batches / SS25-057 SS25-057 / S…" at bounding box center [826, 43] width 1238 height 37
click at [358, 38] on span "Batches" at bounding box center [375, 43] width 41 height 18
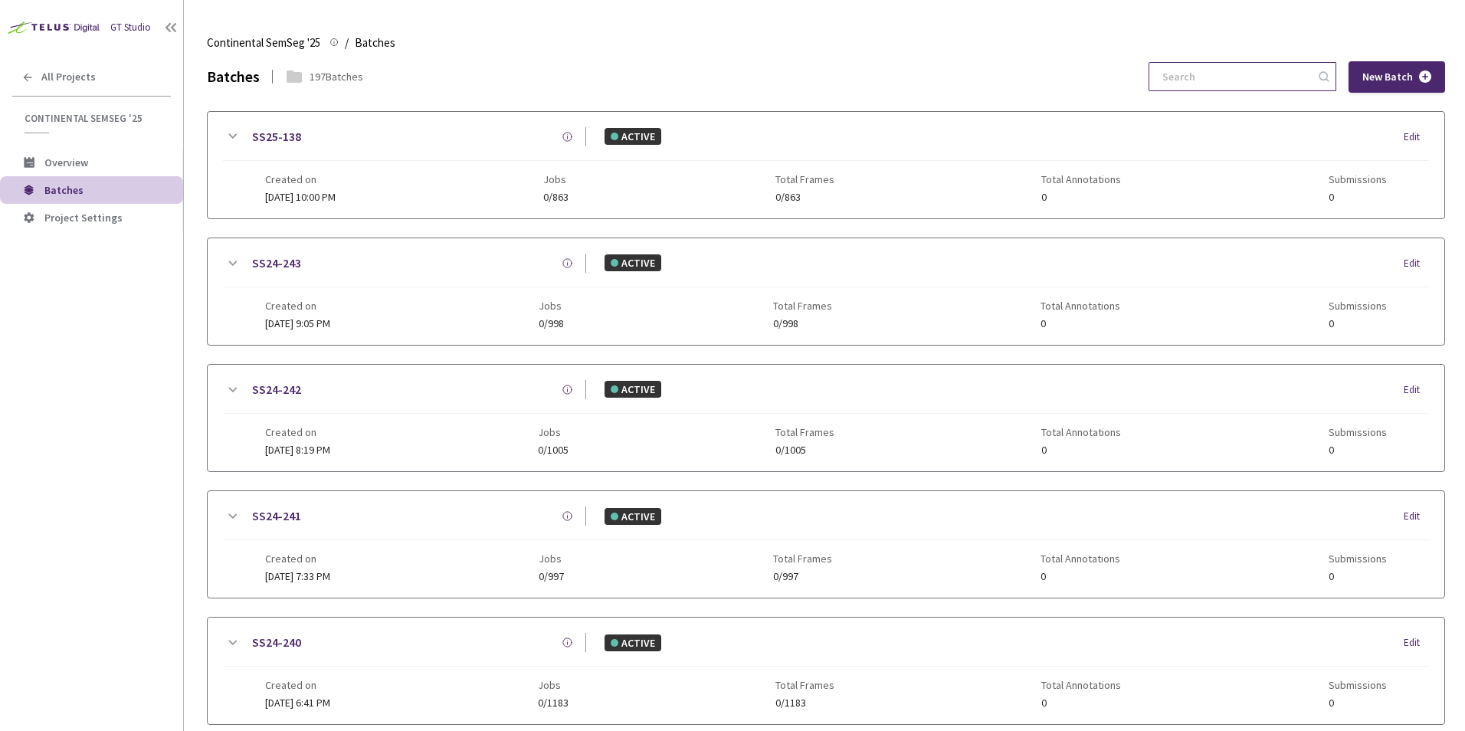
click at [1259, 75] on input at bounding box center [1234, 77] width 163 height 28
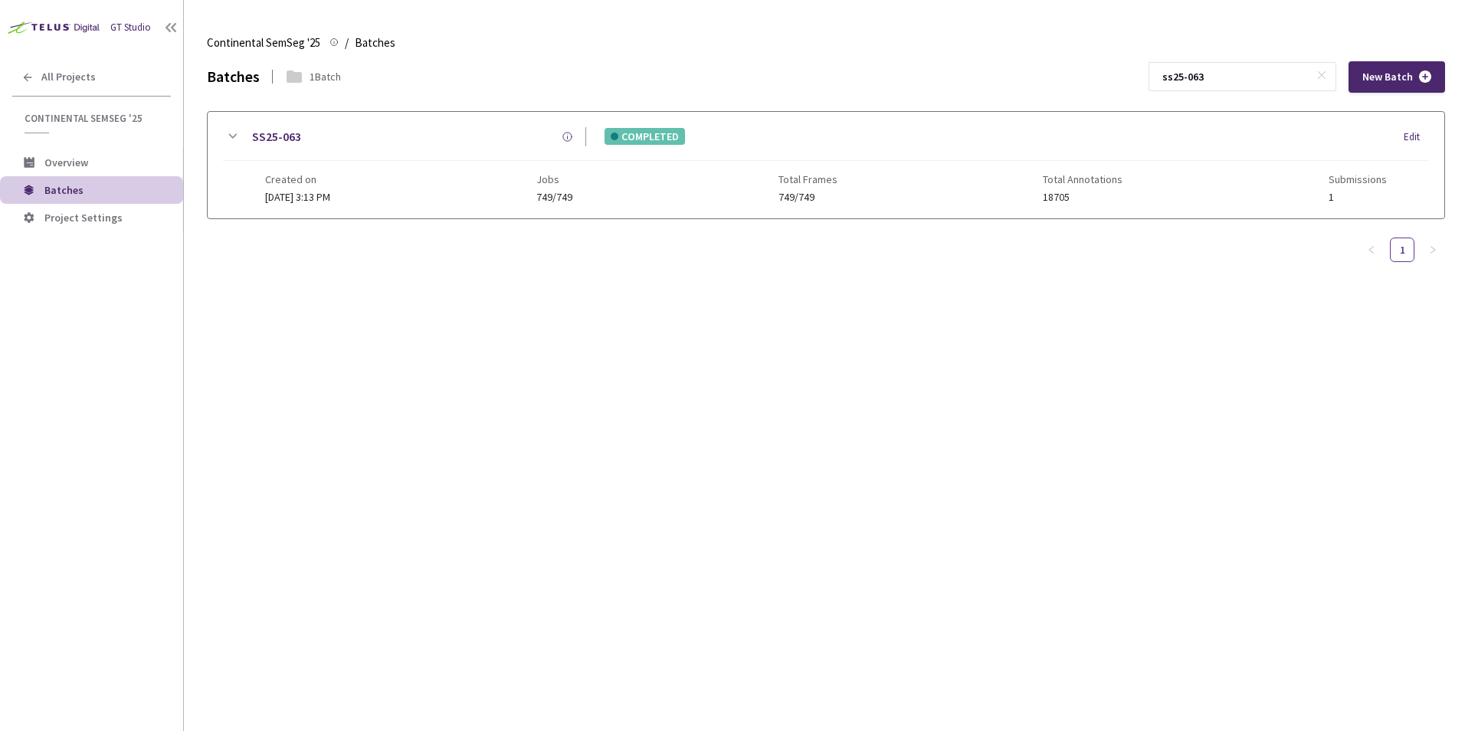
type input "ss25-063"
click at [221, 143] on div "SS25-063 COMPLETED Edit Created on [DATE] 3:13 PM Jobs 749/749 Total Frames 749…" at bounding box center [826, 165] width 1237 height 106
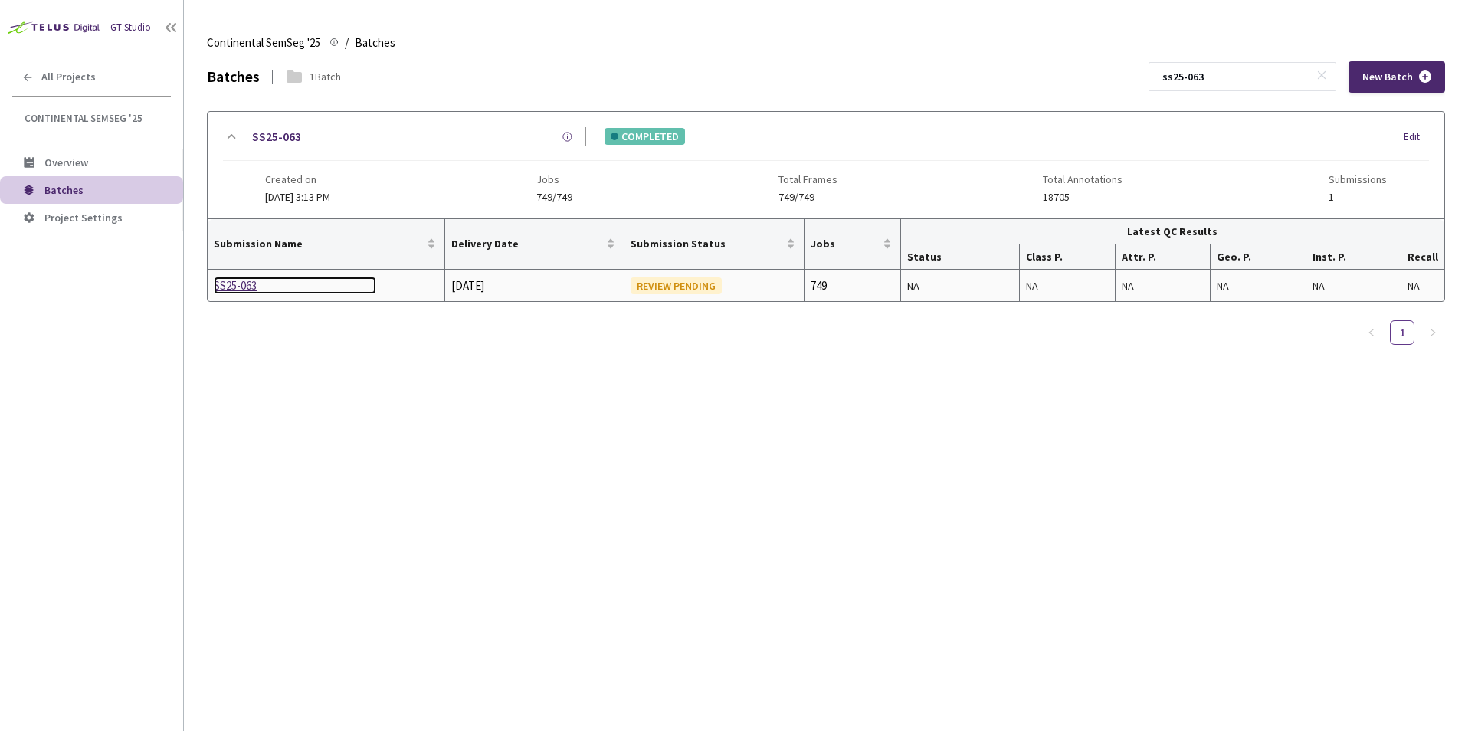
click at [244, 287] on div "SS25-063" at bounding box center [295, 286] width 162 height 18
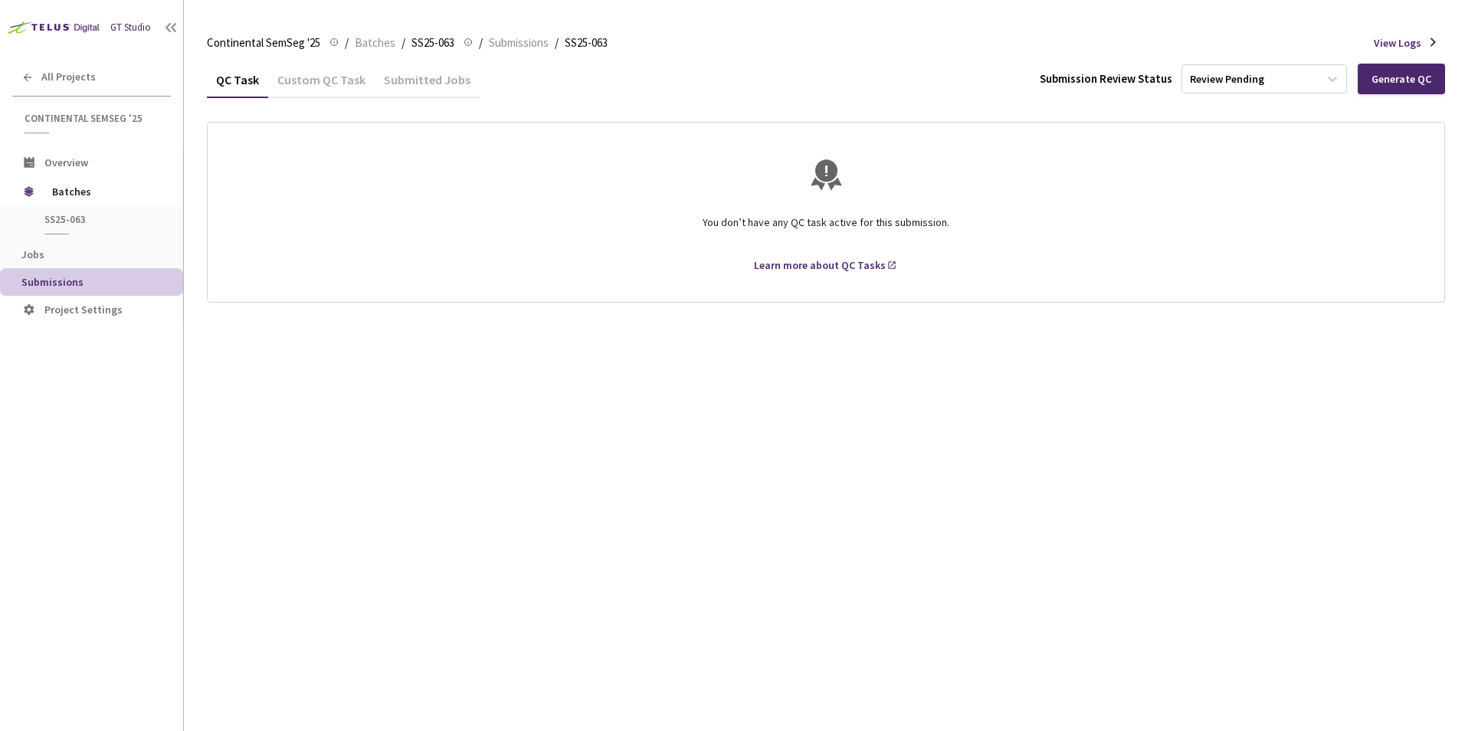
drag, startPoint x: 650, startPoint y: 136, endPoint x: 631, endPoint y: 136, distance: 18.4
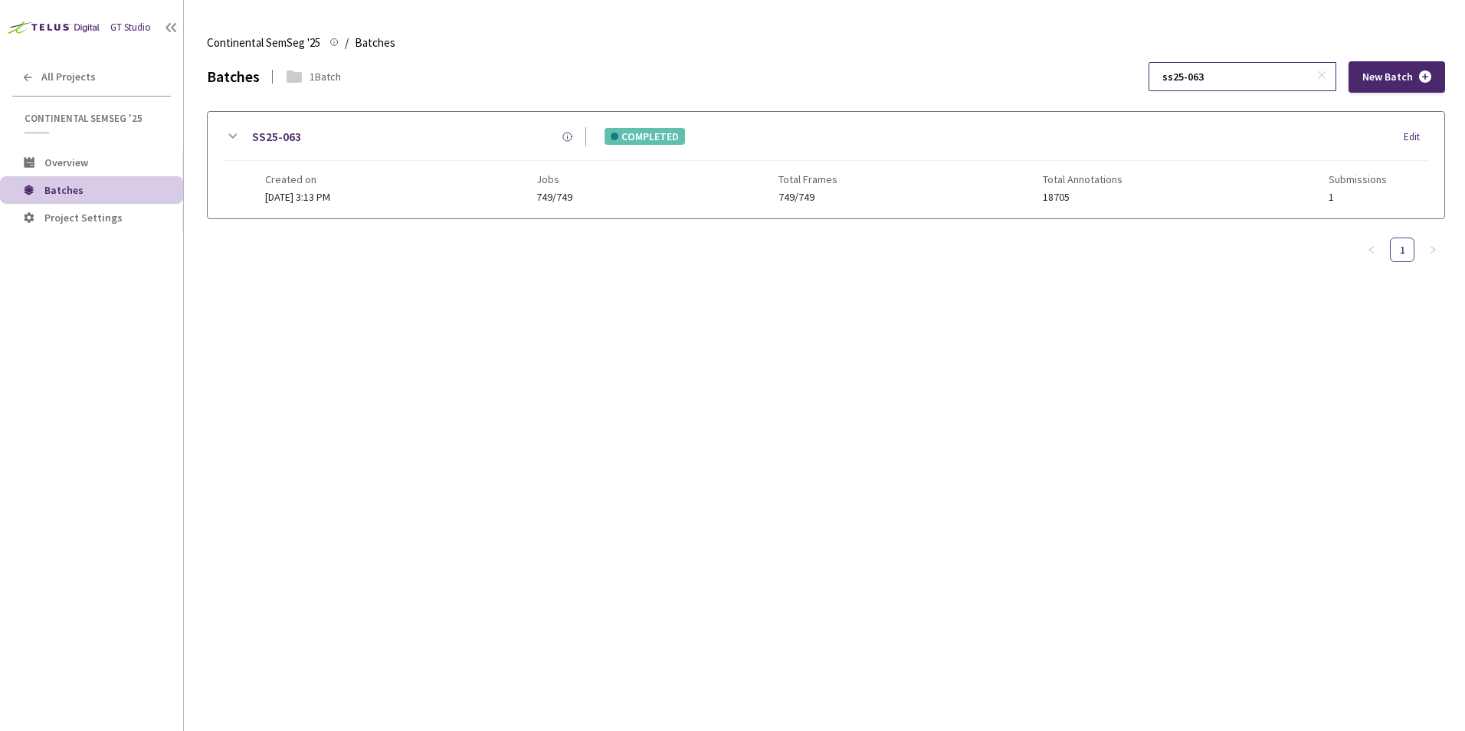
click at [1220, 81] on input "ss25-063" at bounding box center [1234, 77] width 163 height 28
click at [228, 137] on icon at bounding box center [232, 136] width 18 height 18
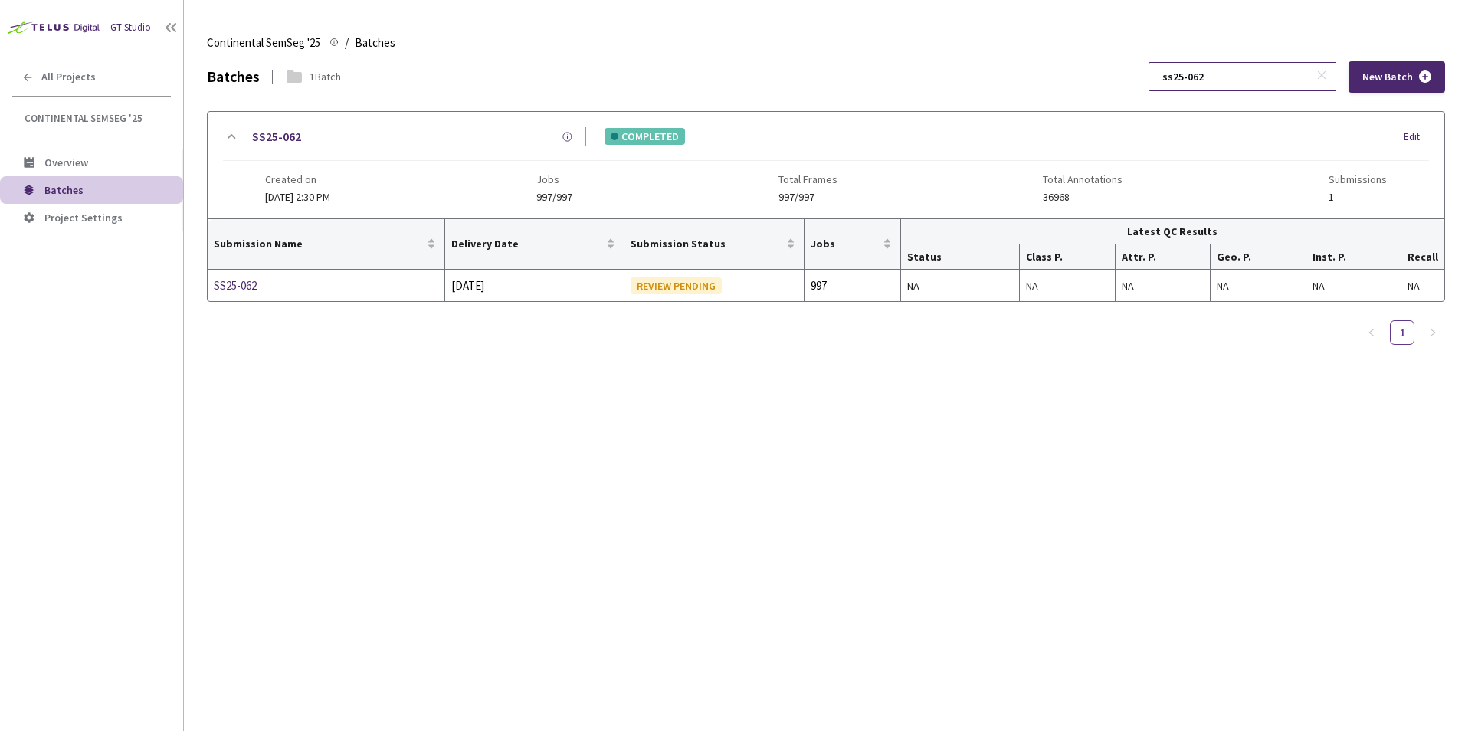
click at [1237, 86] on input "ss25-062" at bounding box center [1234, 77] width 163 height 28
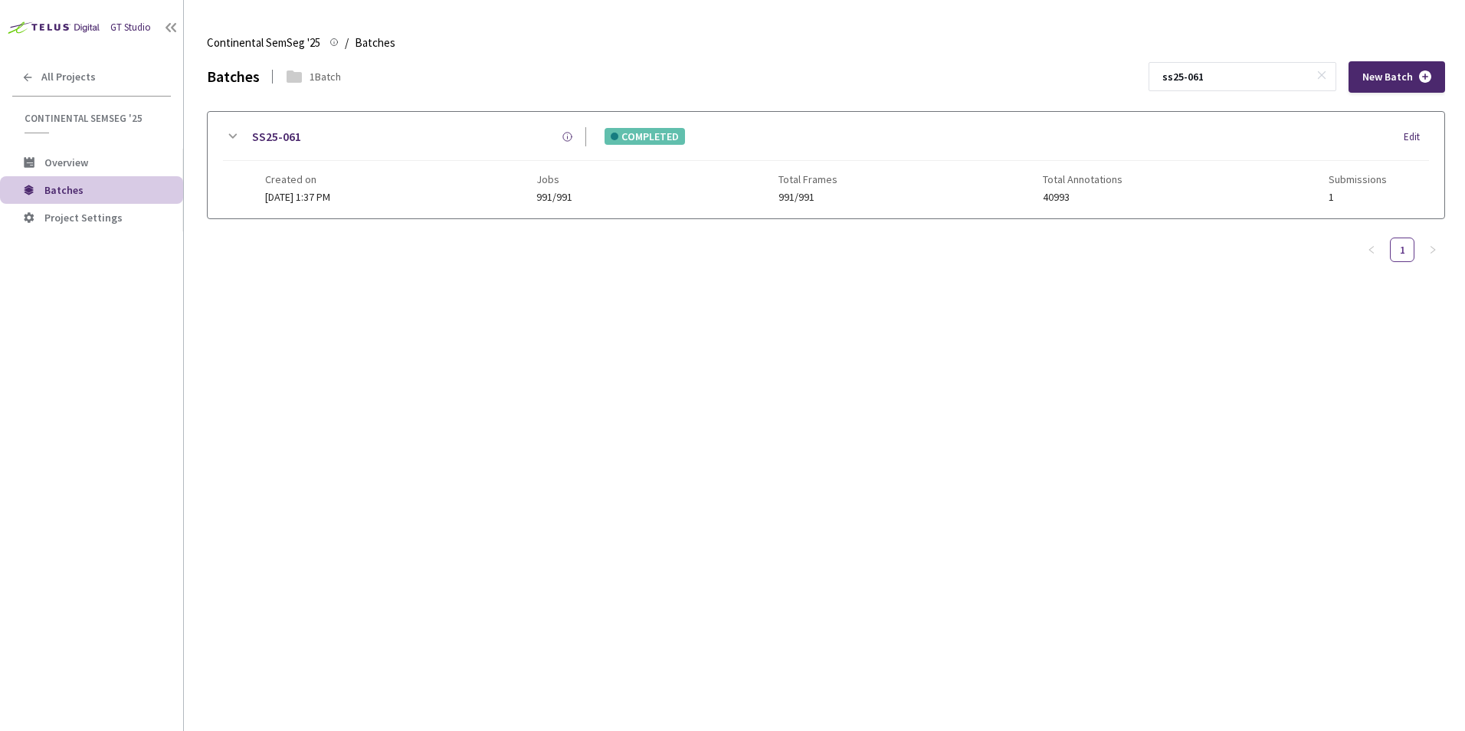
click at [235, 136] on icon at bounding box center [233, 136] width 8 height 5
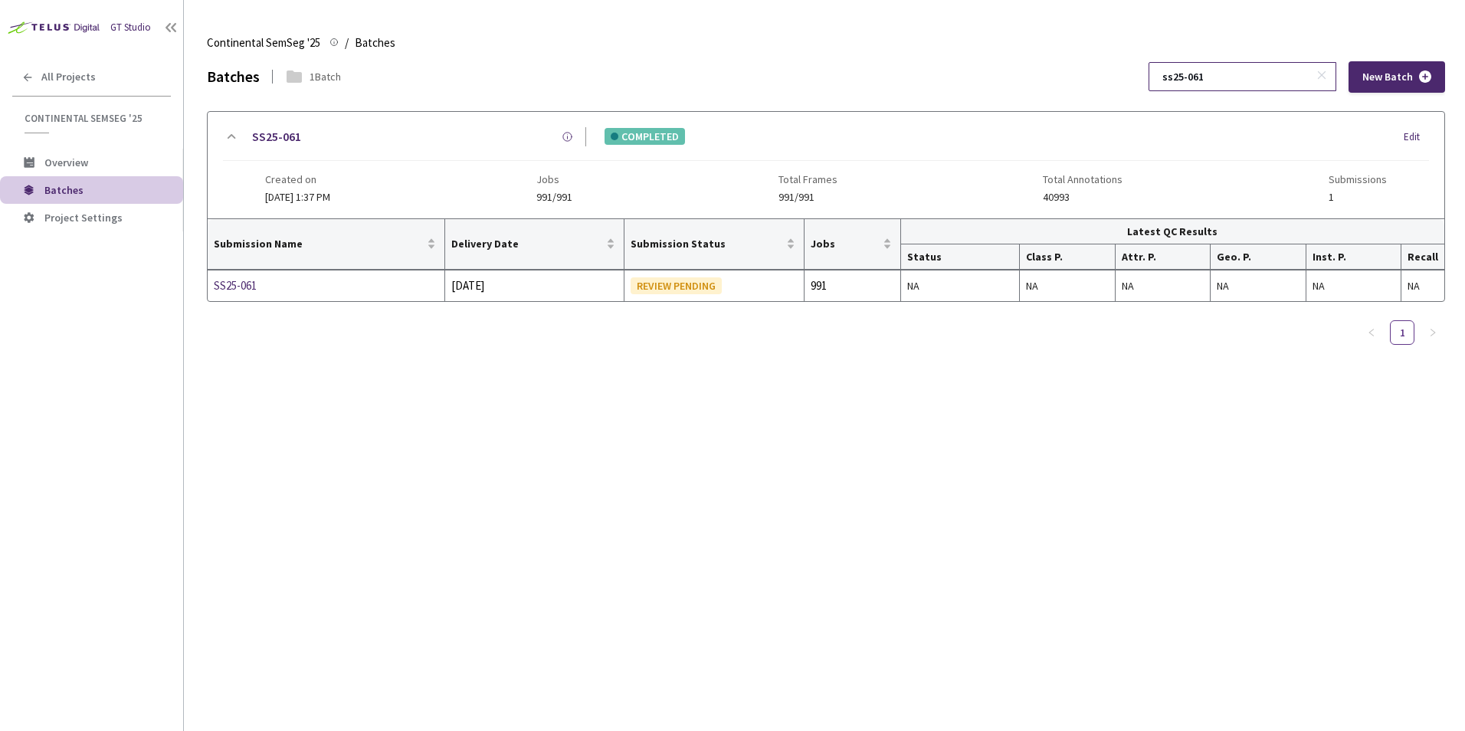
click at [1278, 77] on input "ss25-061" at bounding box center [1234, 77] width 163 height 28
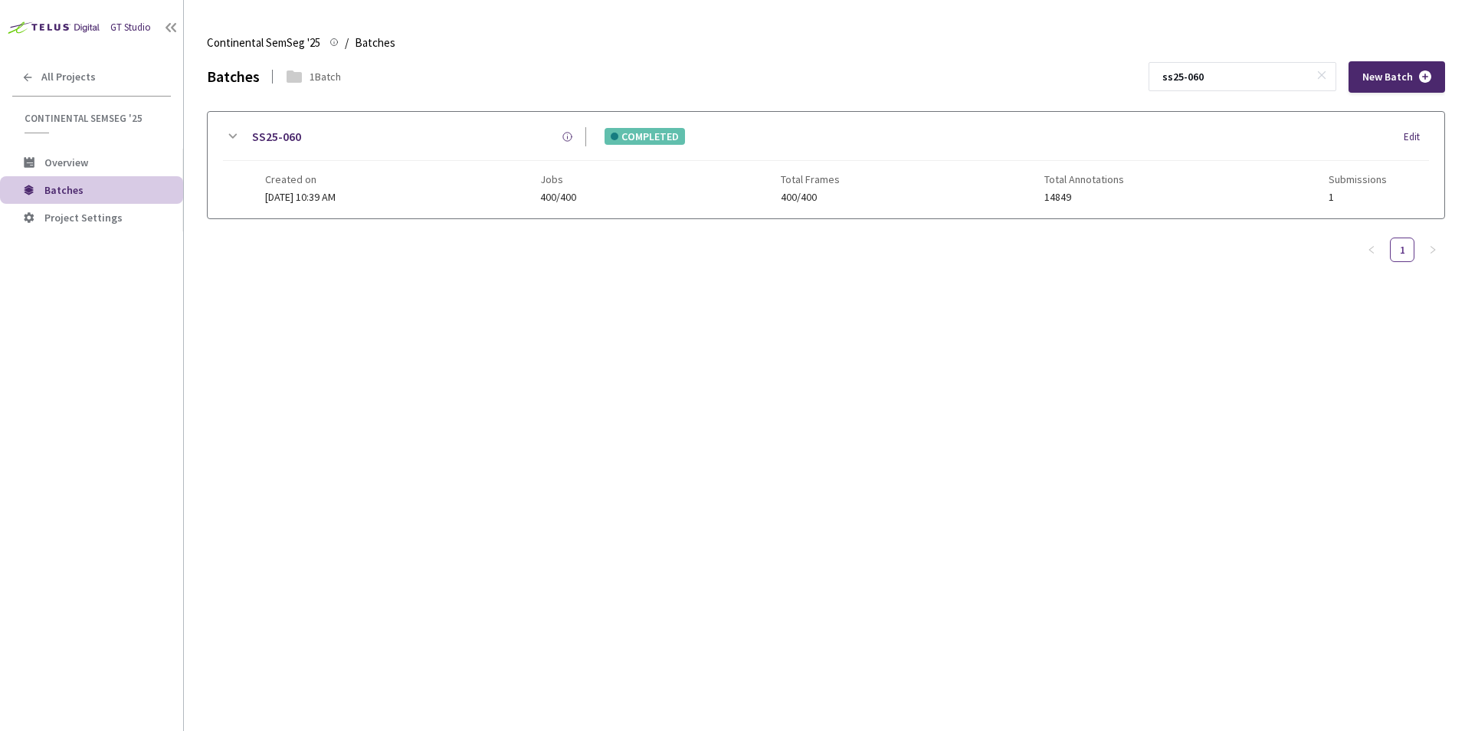
click at [1011, 192] on div "Created on [DATE] 10:39 AM Jobs 400/400 Total Frames 400/400 Total Annotations …" at bounding box center [826, 182] width 1122 height 42
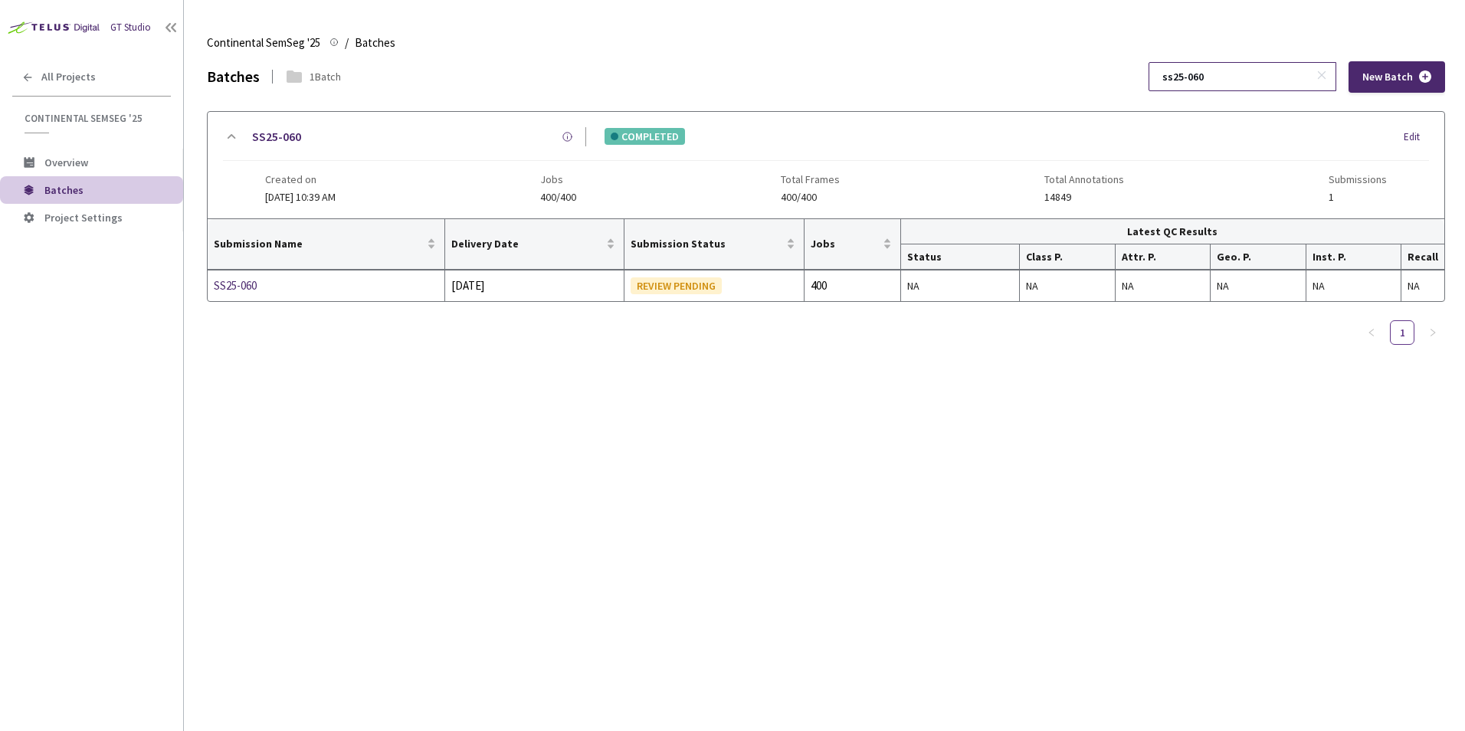
click at [1234, 77] on input "ss25-060" at bounding box center [1234, 77] width 163 height 28
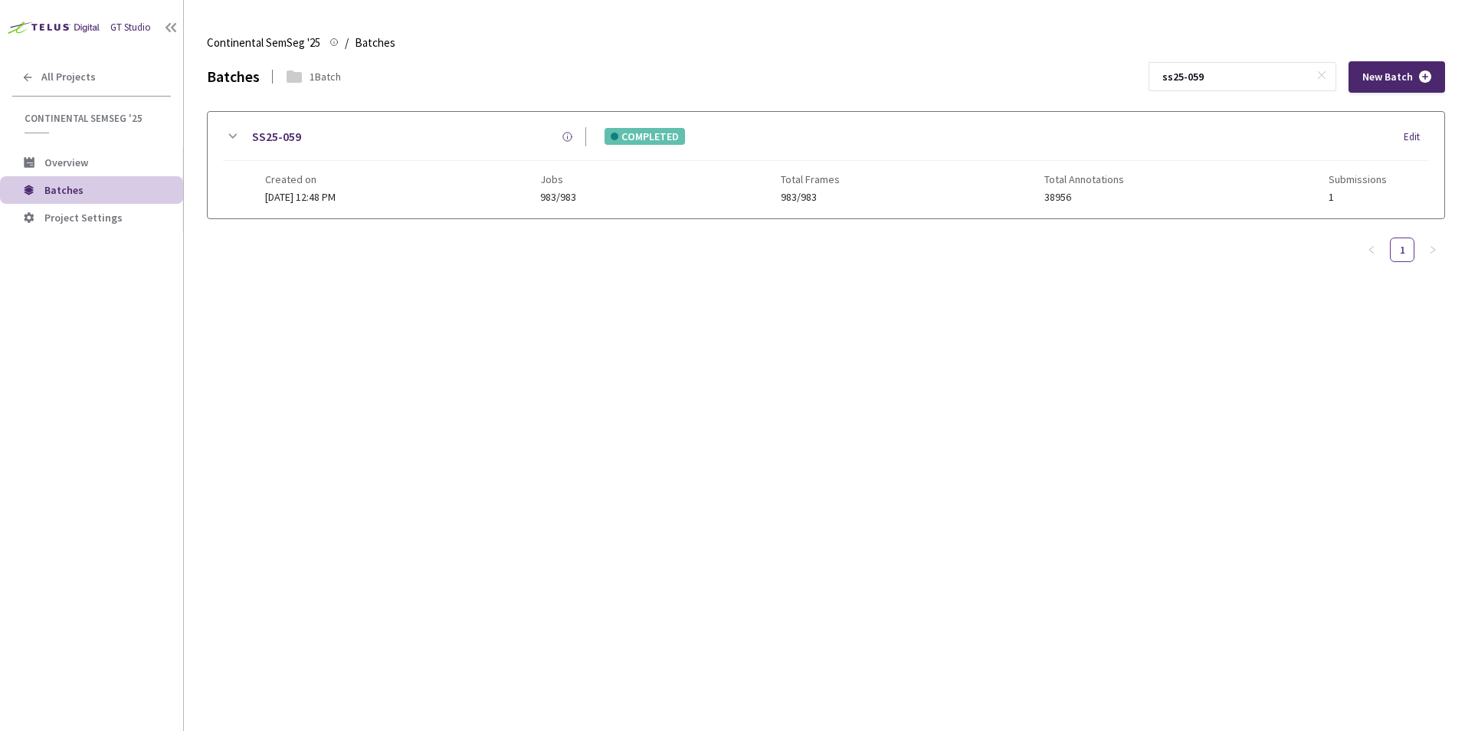
type input "ss25-059"
drag, startPoint x: 1008, startPoint y: 112, endPoint x: 1022, endPoint y: 116, distance: 14.3
click at [1011, 113] on div "SS25-059 COMPLETED Edit Created on [DATE] 12:48 PM Jobs 983/983 Total Frames 98…" at bounding box center [826, 165] width 1237 height 106
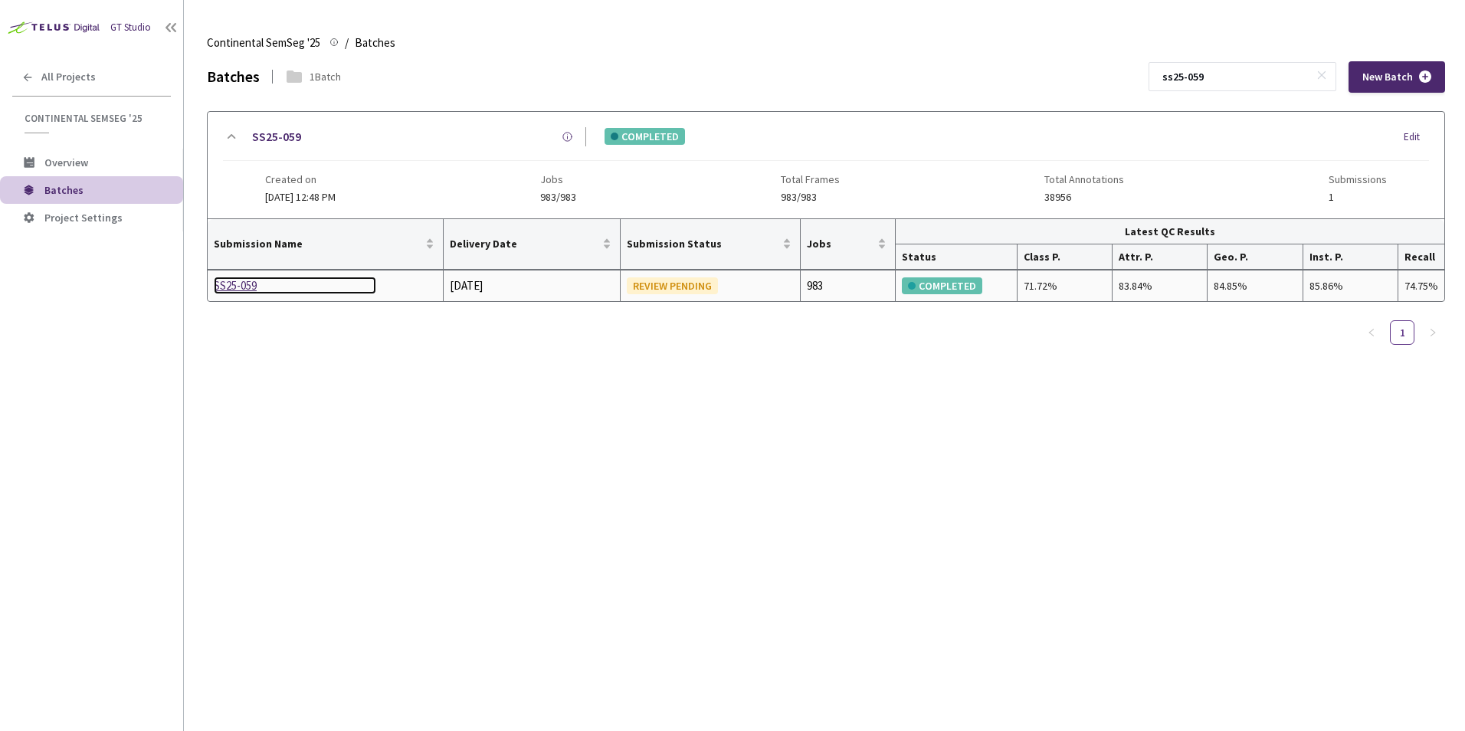
click at [242, 280] on div "SS25-059" at bounding box center [295, 286] width 162 height 18
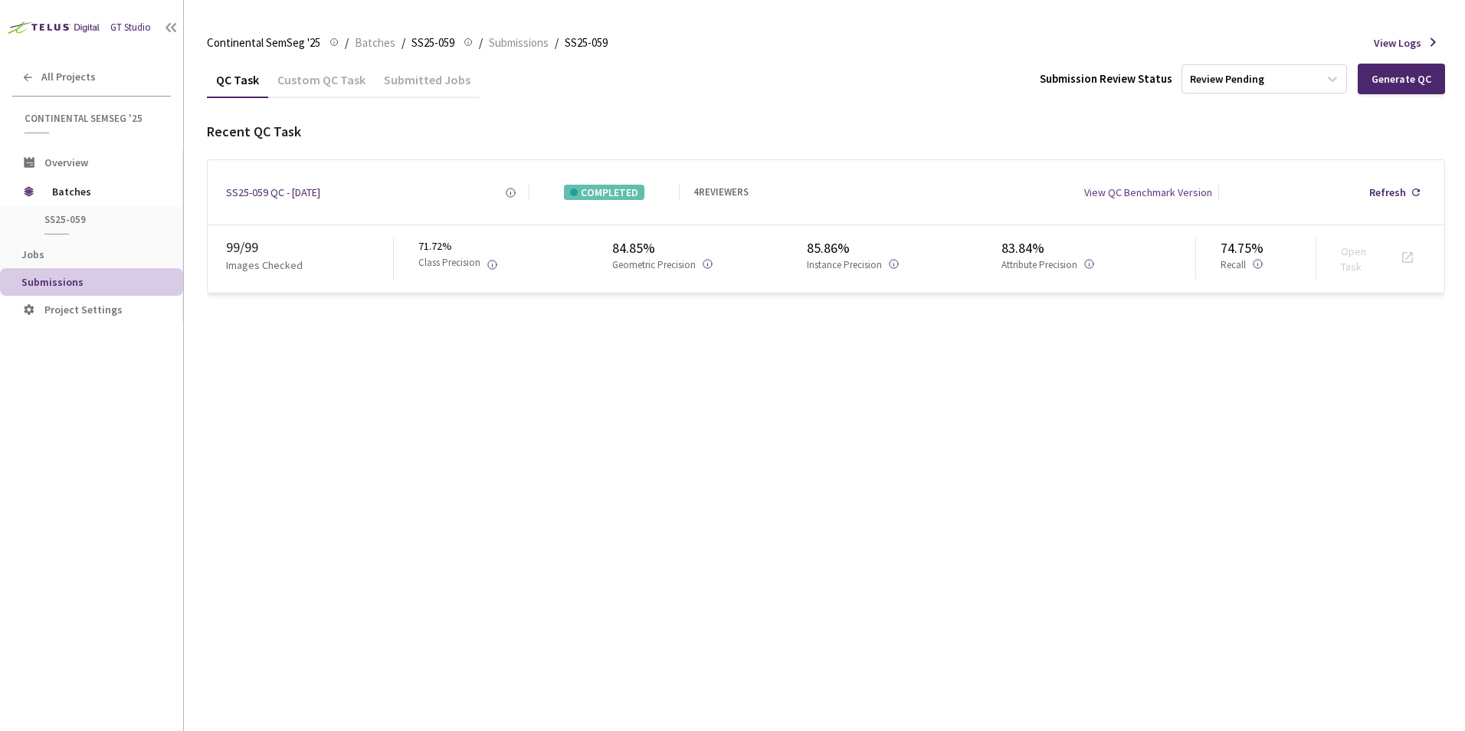
click at [1371, 254] on div "Open Task" at bounding box center [1369, 259] width 57 height 31
click at [294, 194] on div "SS25-059 QC - [DATE]" at bounding box center [273, 192] width 94 height 15
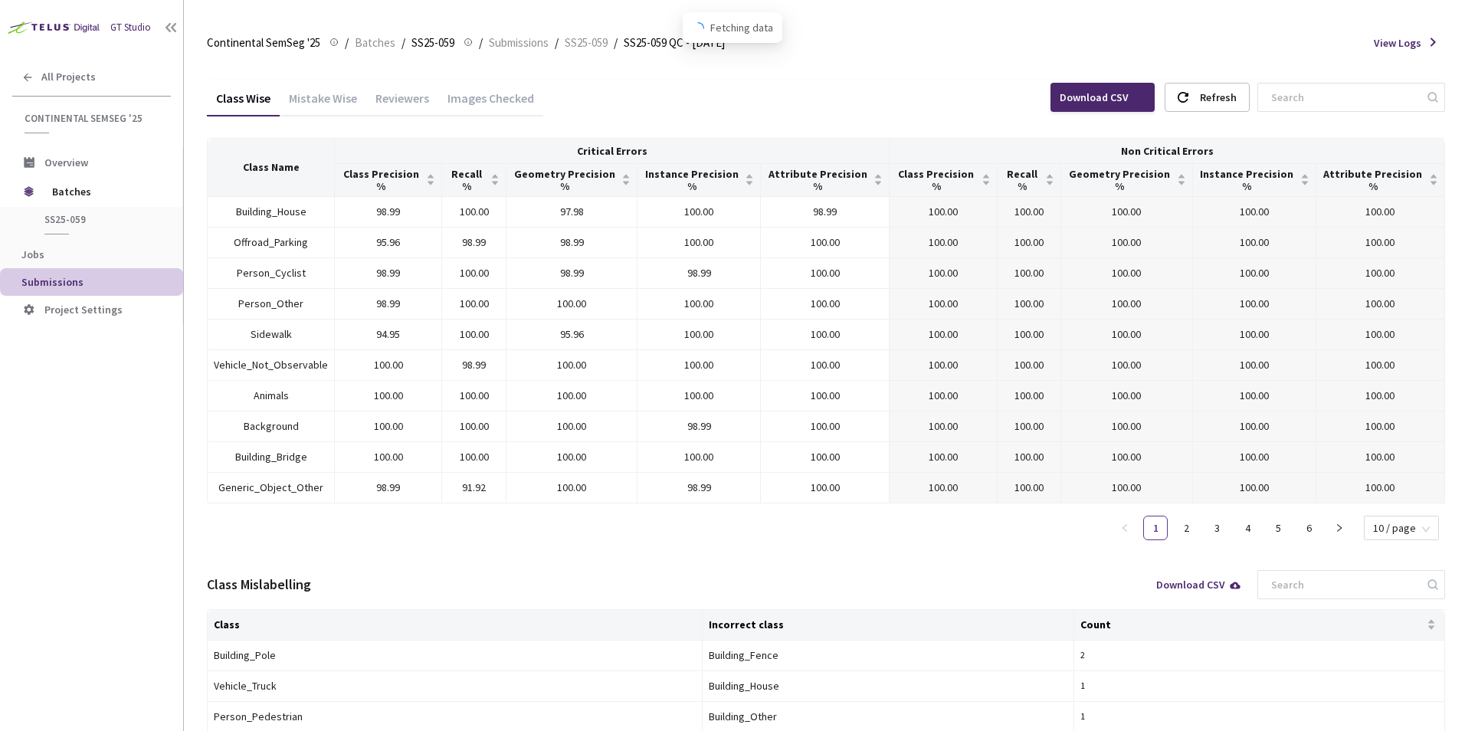
click at [468, 110] on div "Images Checked" at bounding box center [490, 103] width 105 height 26
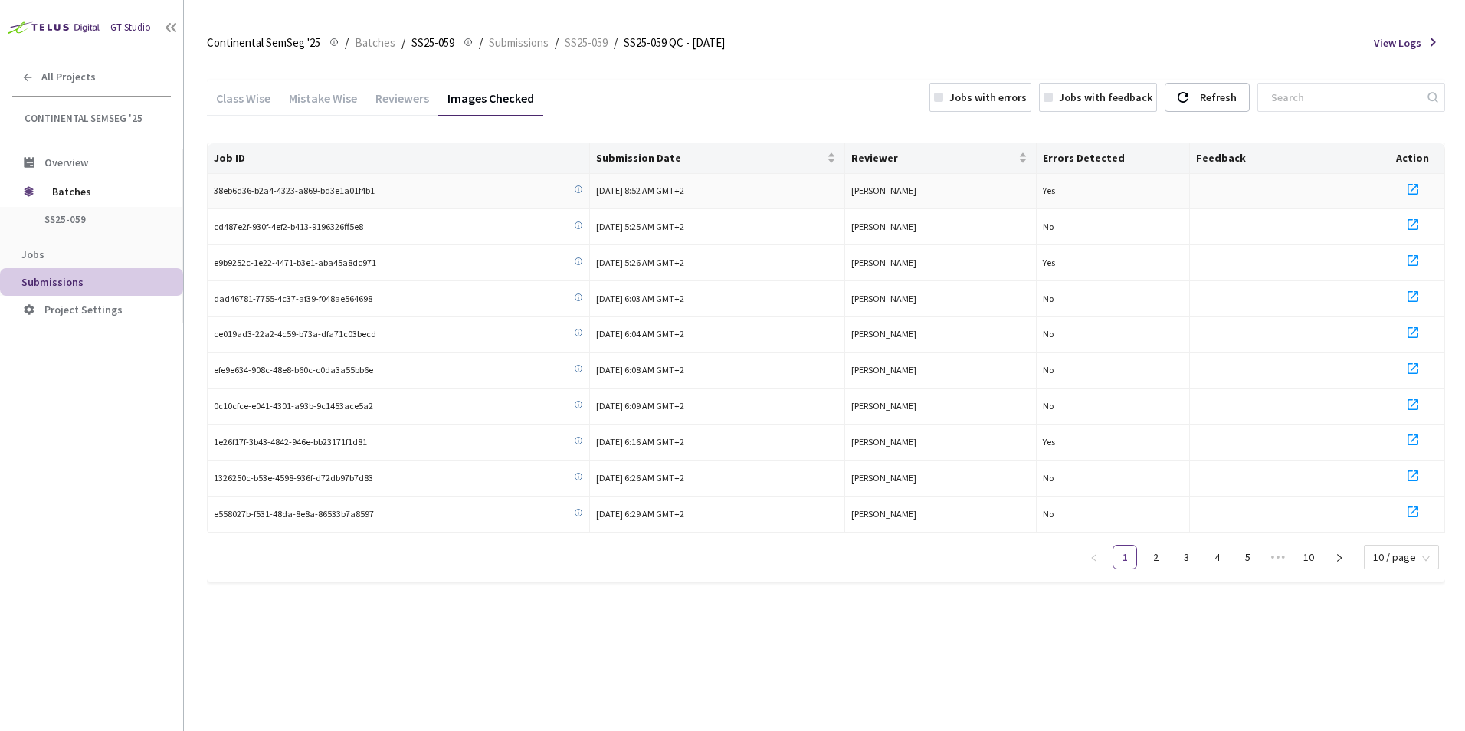
click at [1410, 190] on icon at bounding box center [1413, 189] width 18 height 18
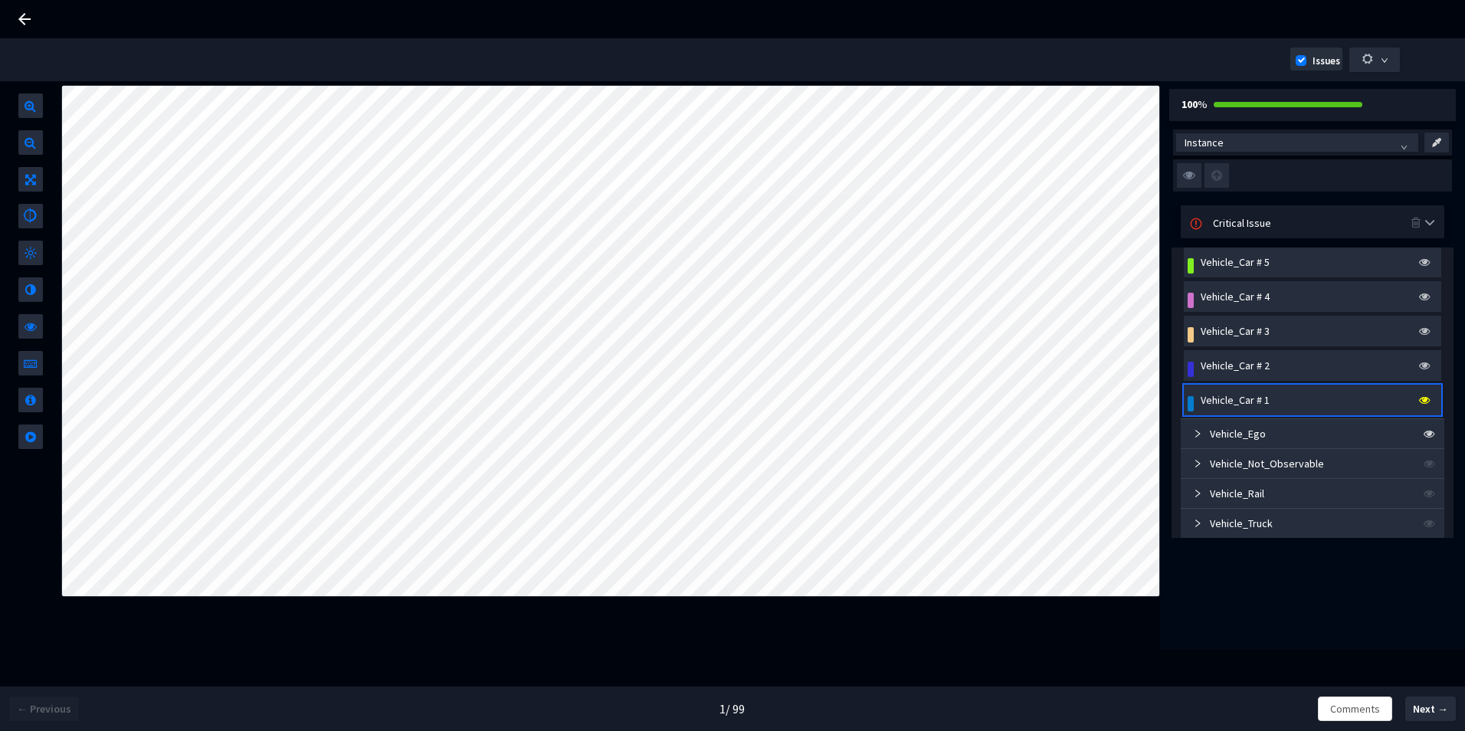
click at [1270, 405] on div "Vehicle_Car # 1" at bounding box center [1318, 400] width 240 height 17
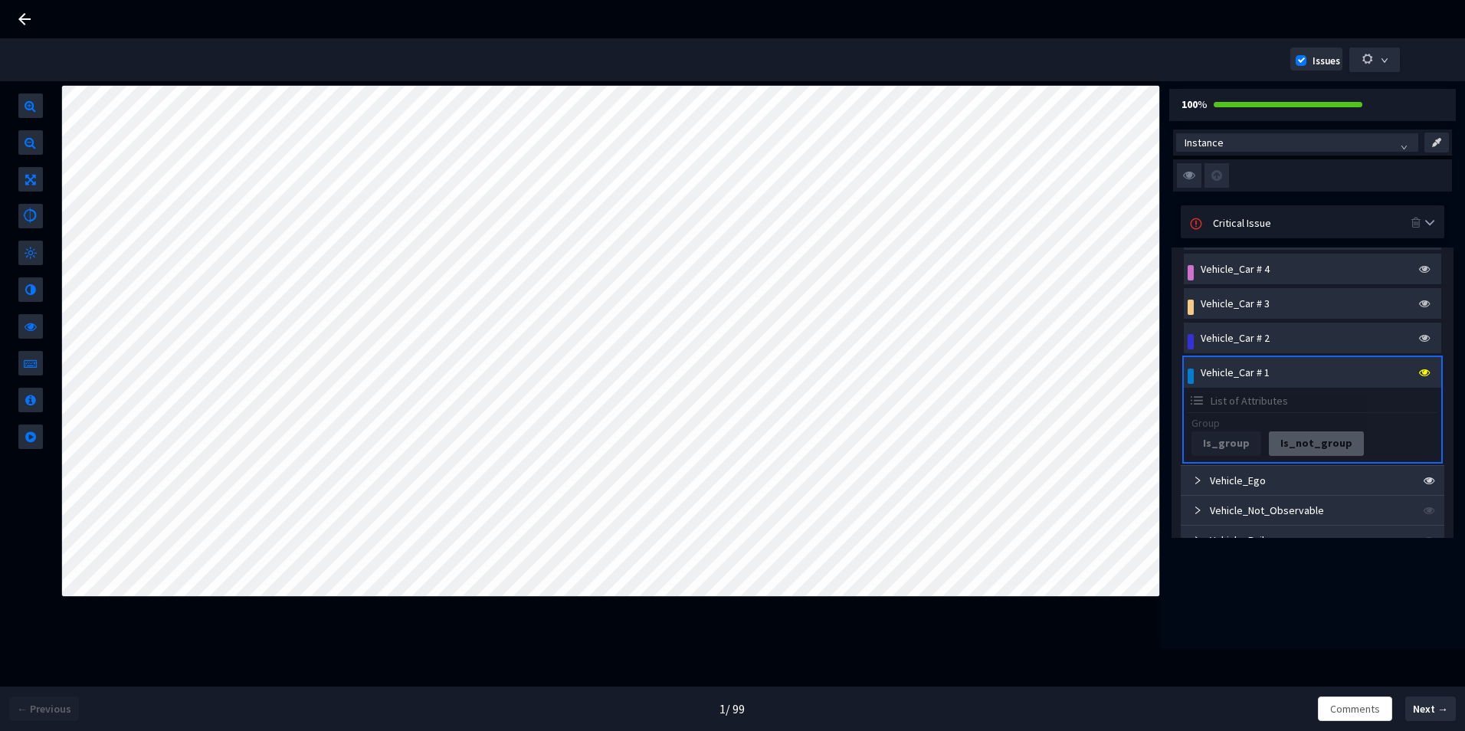
scroll to position [996, 0]
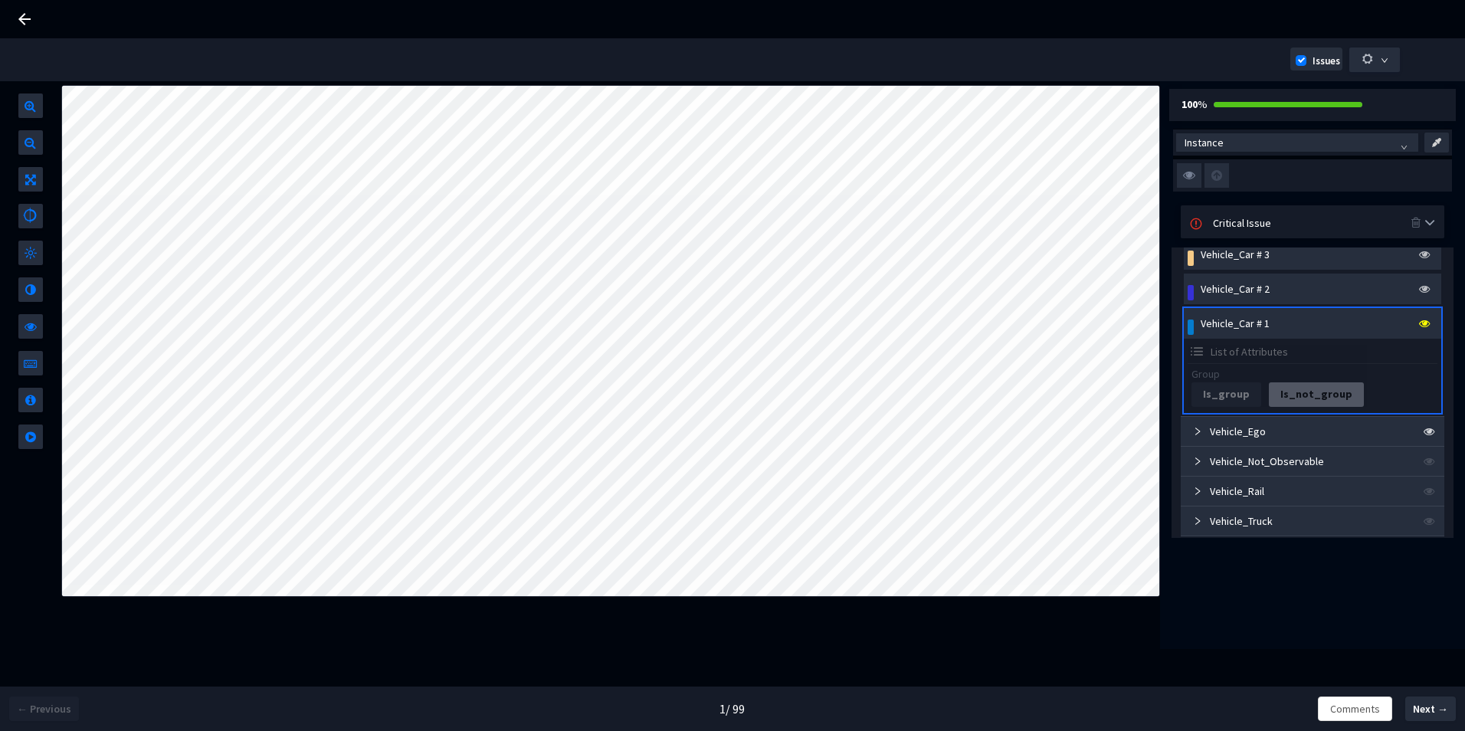
click at [1366, 385] on div "Is_group Is_not_group" at bounding box center [1312, 395] width 242 height 40
click at [1193, 178] on img at bounding box center [1189, 175] width 25 height 25
click at [0, 0] on input "checkbox" at bounding box center [0, 0] width 0 height 0
click at [1192, 182] on img at bounding box center [1189, 175] width 25 height 25
click at [0, 0] on input "checkbox" at bounding box center [0, 0] width 0 height 0
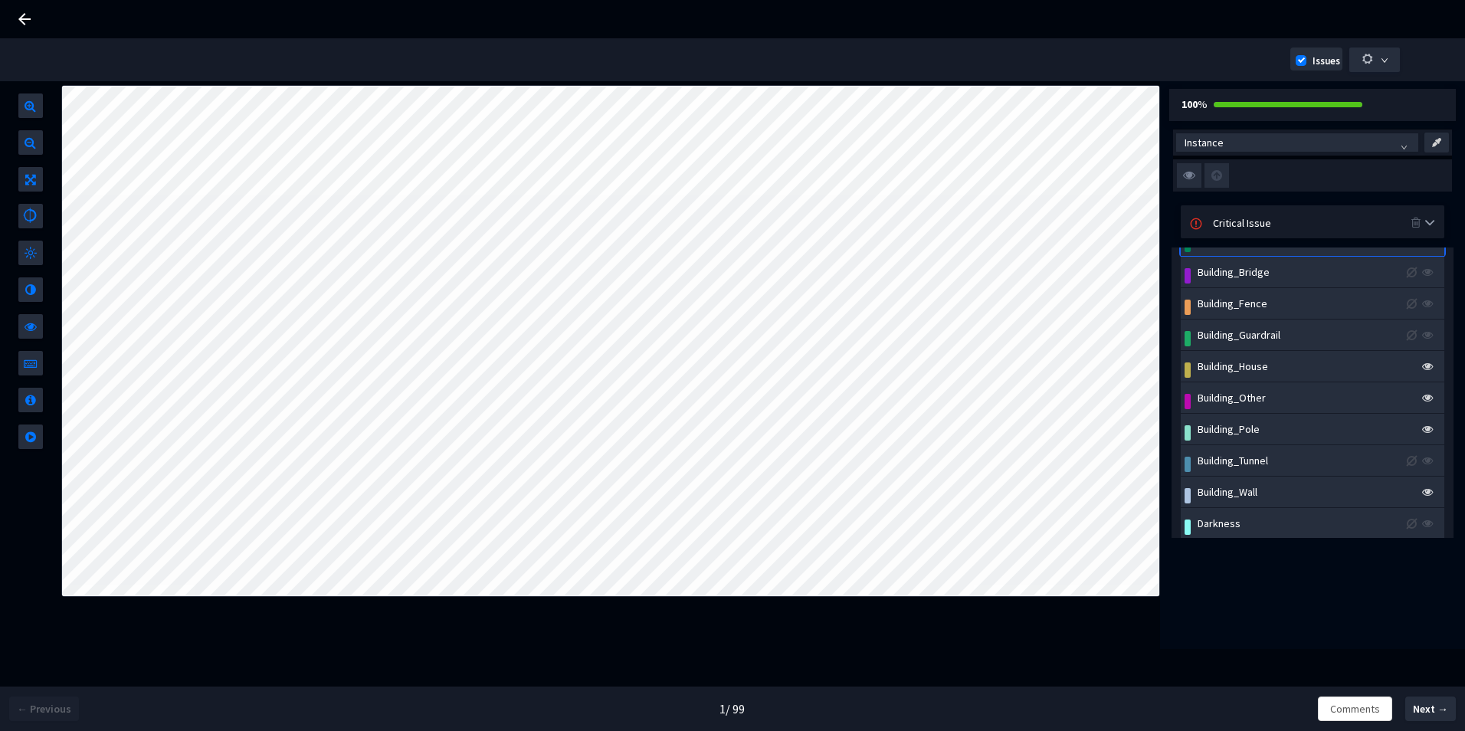
scroll to position [850, 0]
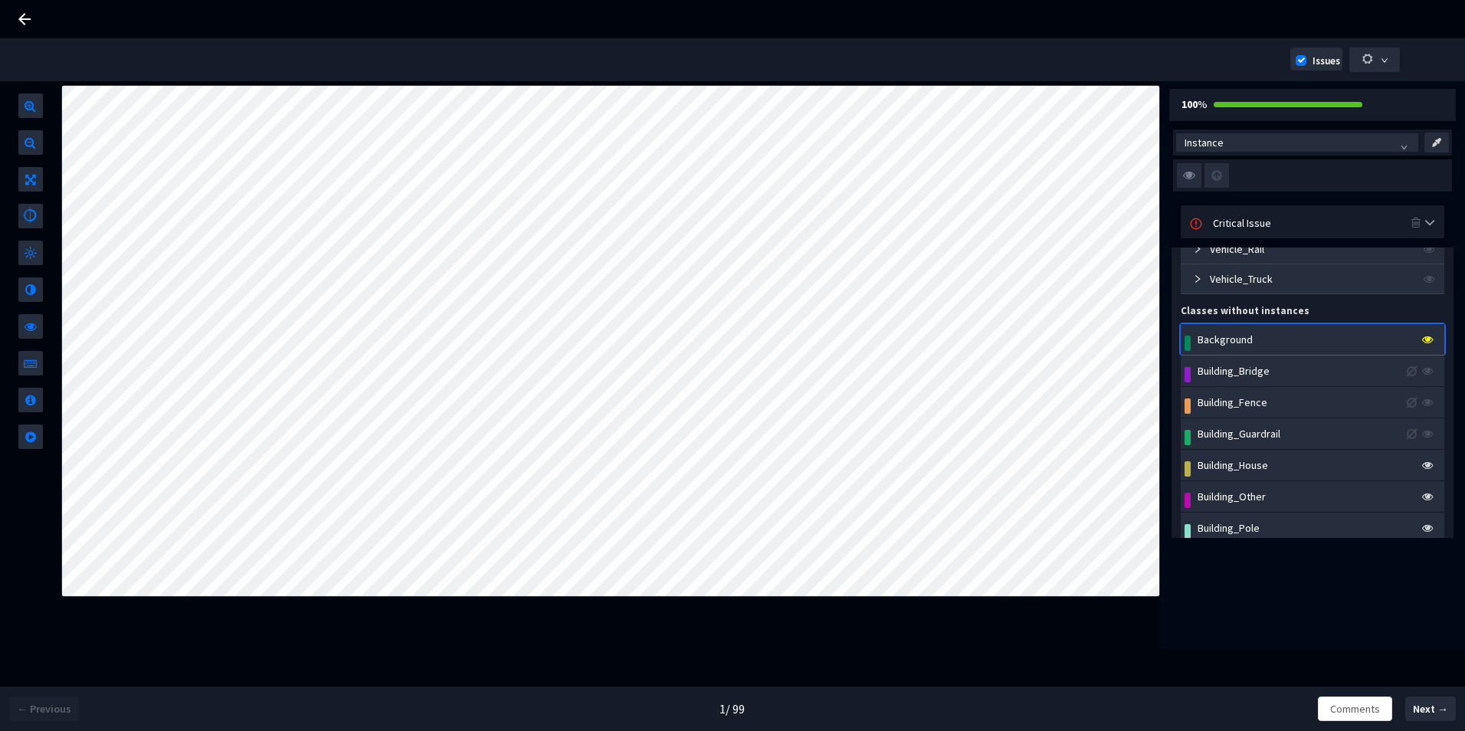
click at [1270, 341] on div "Background" at bounding box center [1317, 339] width 246 height 17
click at [1265, 470] on div "Building_House" at bounding box center [1233, 471] width 70 height 17
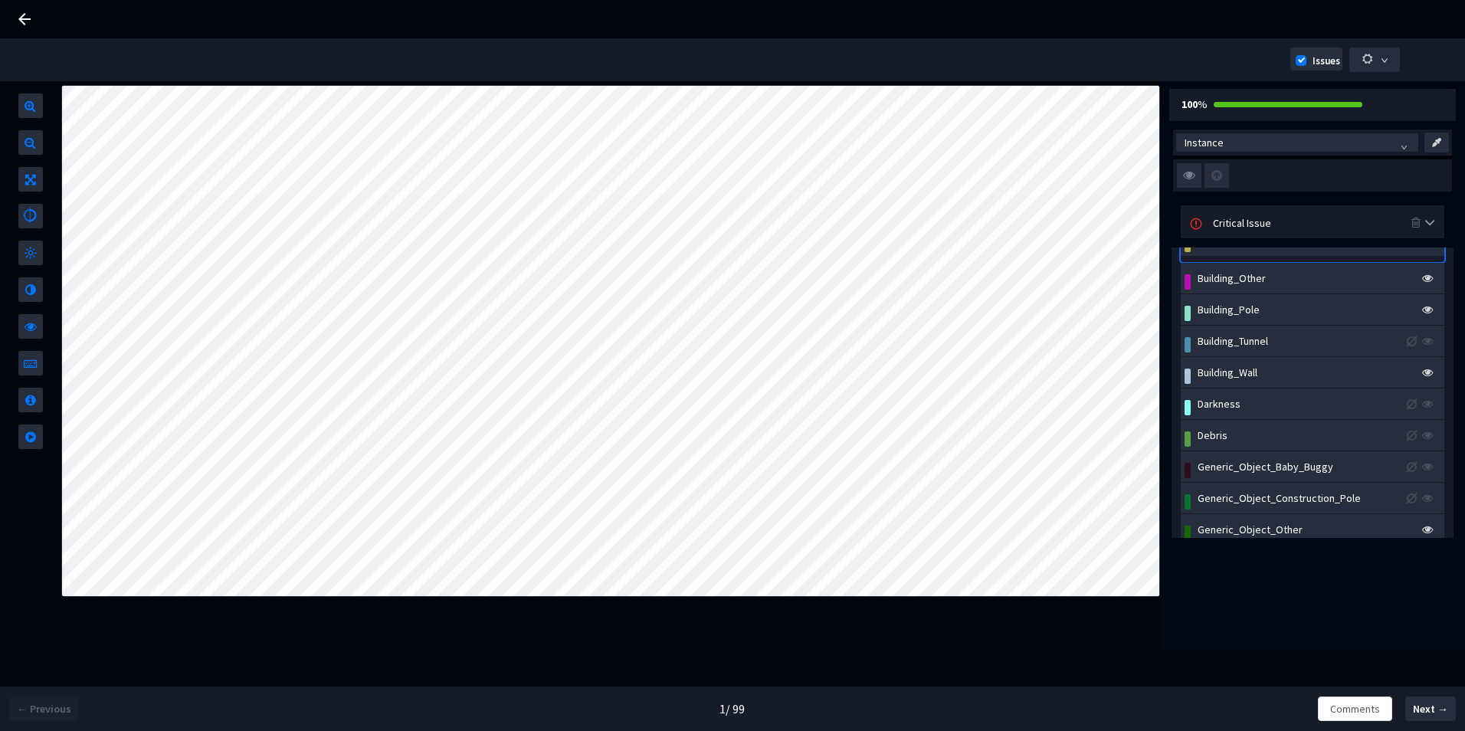
scroll to position [1080, 0]
click at [1193, 177] on img at bounding box center [1189, 175] width 25 height 25
click at [0, 0] on input "checkbox" at bounding box center [0, 0] width 0 height 0
click at [1193, 177] on img at bounding box center [1189, 175] width 25 height 25
click at [0, 0] on input "checkbox" at bounding box center [0, 0] width 0 height 0
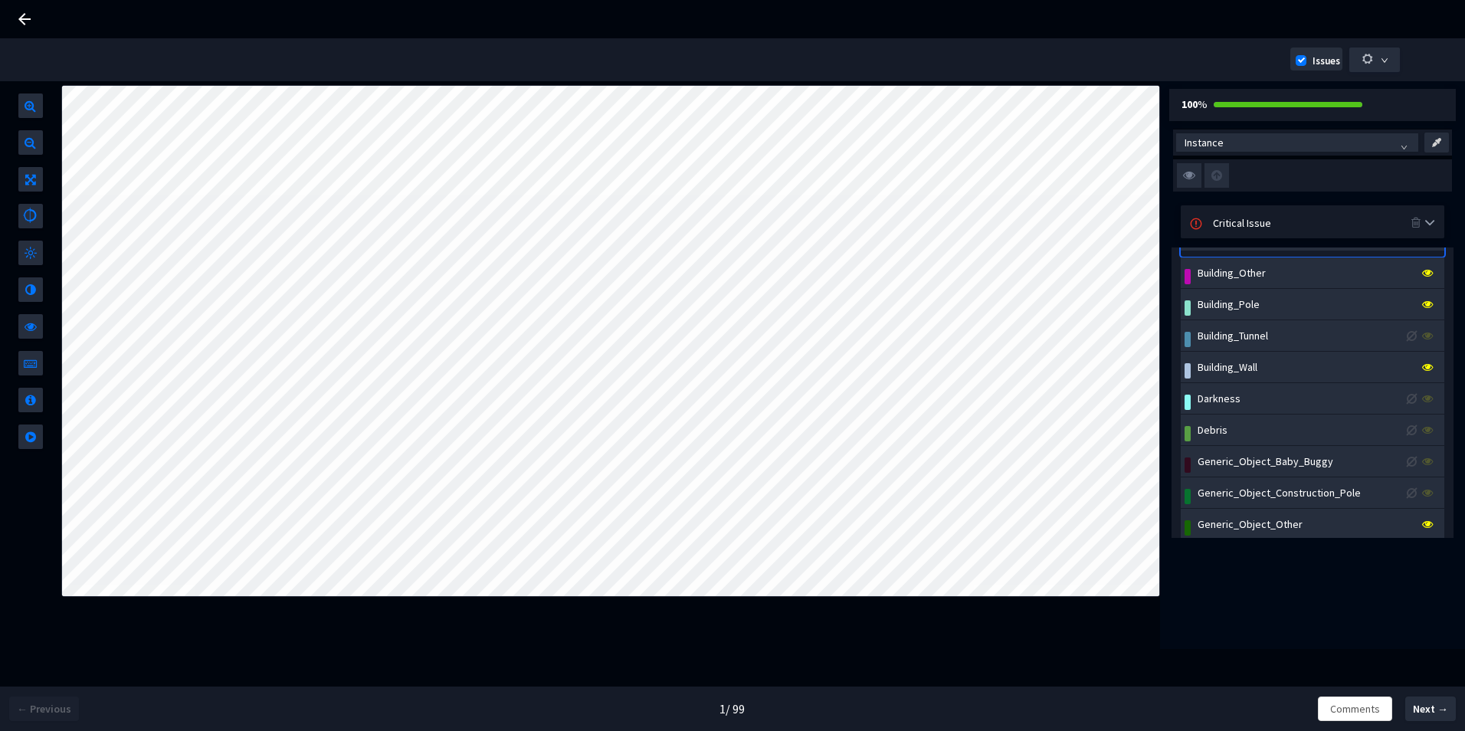
click at [1266, 214] on div "Critical Issue" at bounding box center [1312, 222] width 198 height 17
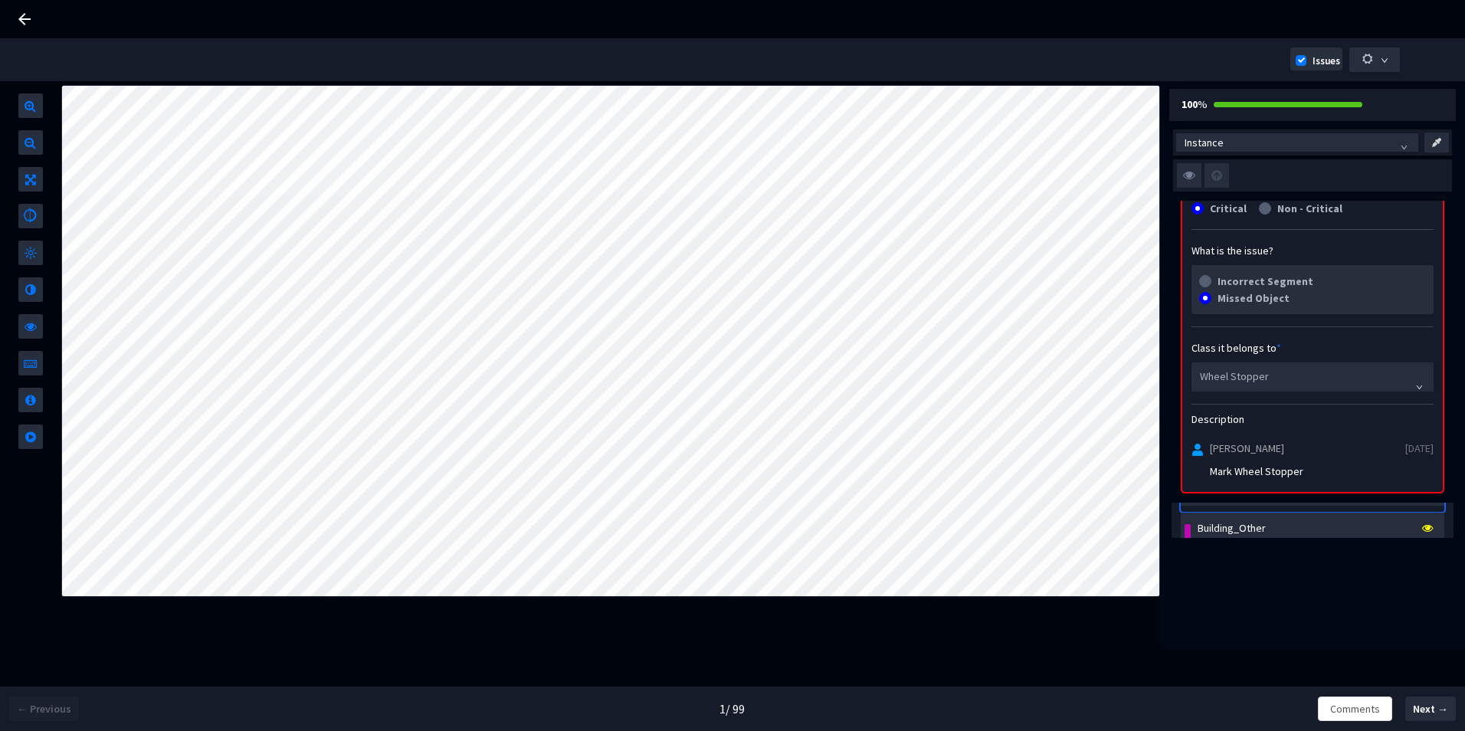
scroll to position [77, 0]
click at [1188, 172] on img at bounding box center [1189, 175] width 25 height 25
click at [0, 0] on input "checkbox" at bounding box center [0, 0] width 0 height 0
